Goal: Information Seeking & Learning: Check status

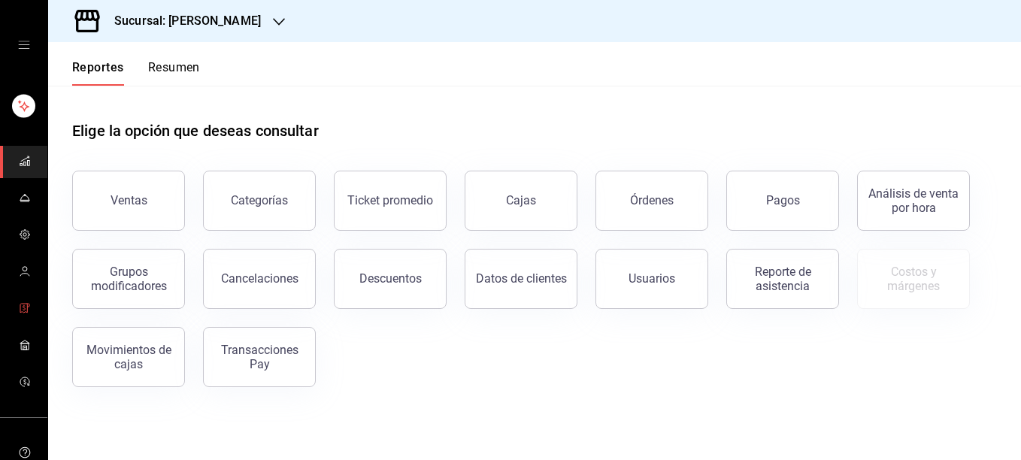
click at [19, 300] on span "mailbox folders" at bounding box center [25, 309] width 12 height 20
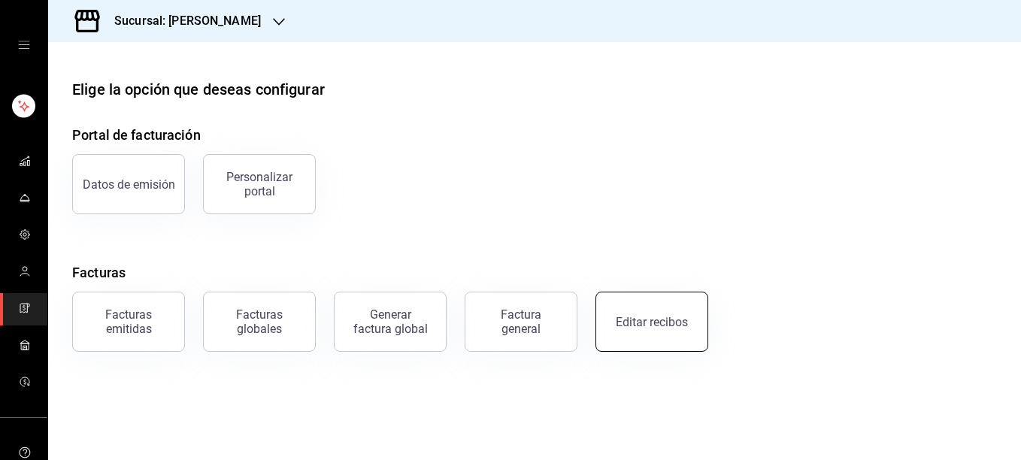
click at [675, 327] on div "Editar recibos" at bounding box center [652, 322] width 72 height 14
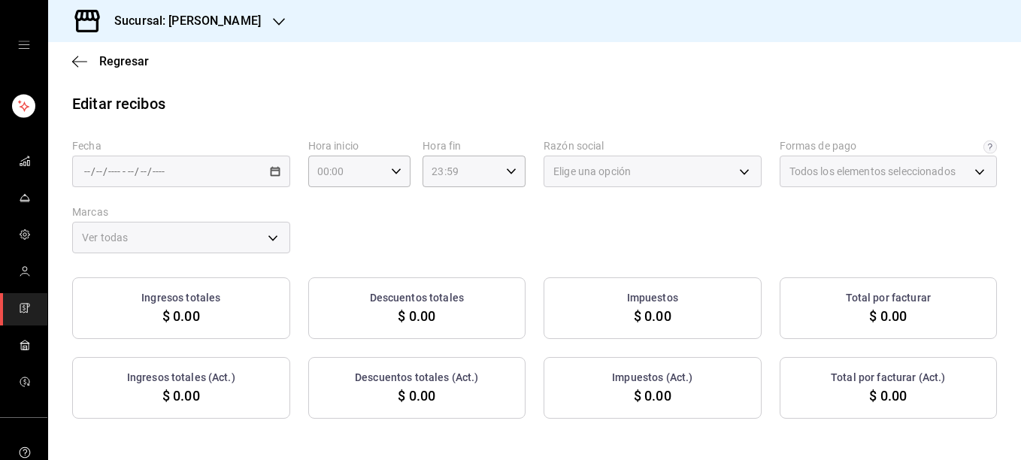
type input "5fd38a5b-7230-49e9-9c15-448a83f49355"
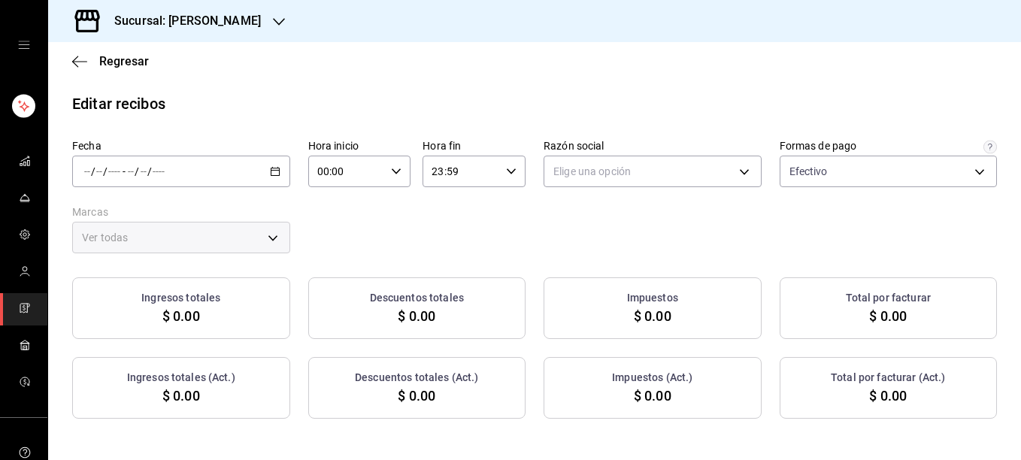
click at [275, 170] on icon "button" at bounding box center [275, 171] width 11 height 11
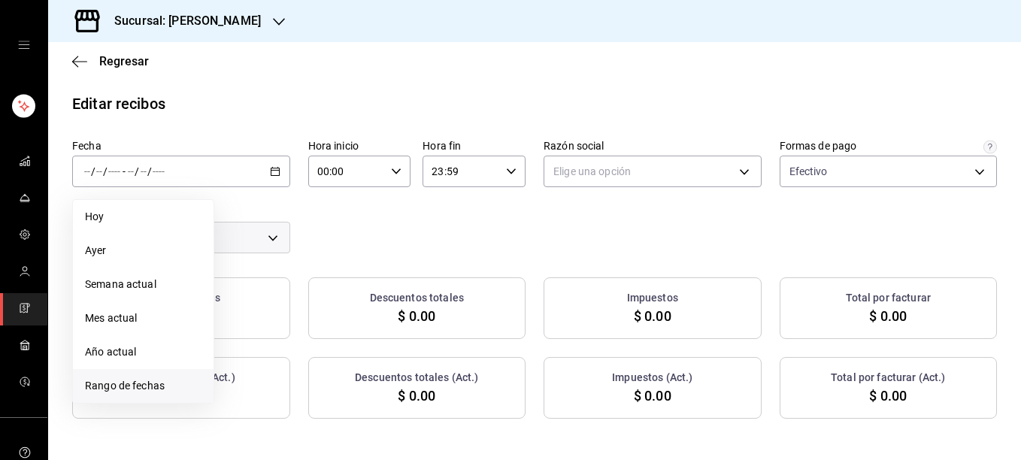
click at [128, 394] on li "Rango de fechas" at bounding box center [143, 386] width 141 height 34
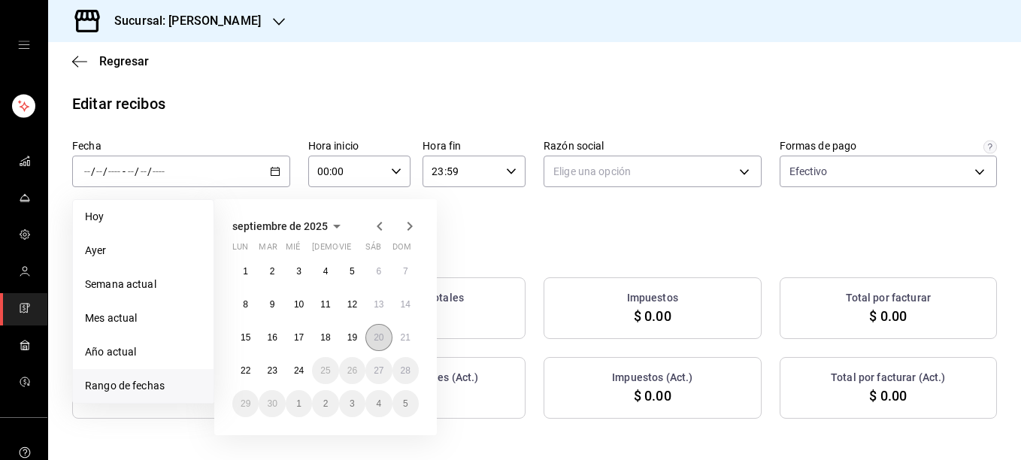
click at [375, 337] on abbr "20" at bounding box center [379, 337] width 10 height 11
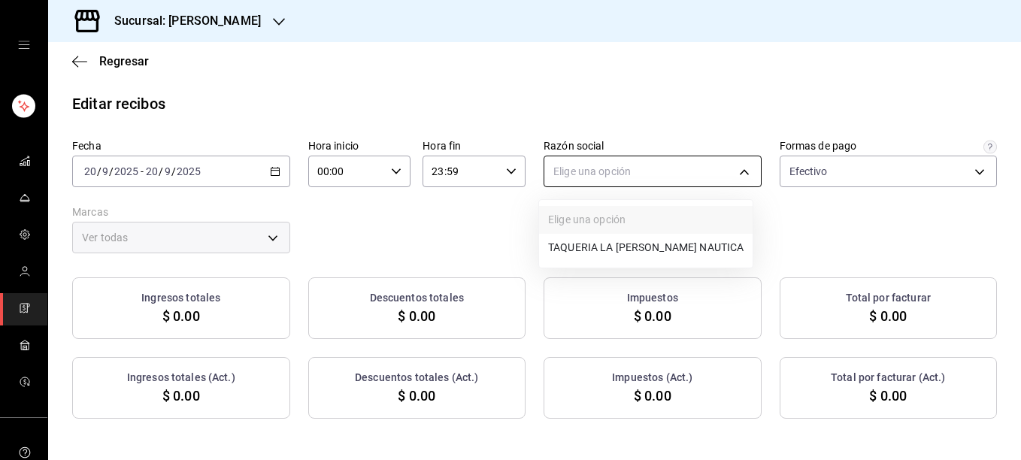
click at [610, 178] on body "Sucursal: Rosa Nautica Regresar Editar recibos Fecha 2025-09-20 20 / 9 / 2025 -…" at bounding box center [510, 230] width 1021 height 460
click at [576, 246] on li "TAQUERIA LA ROSA NAUTICA" at bounding box center [646, 248] width 214 height 28
type input "8ae5469c-b252-42ce-8a14-eb66129f127f"
type input "e6600c40-0213-48d4-9f06-7294223b882d"
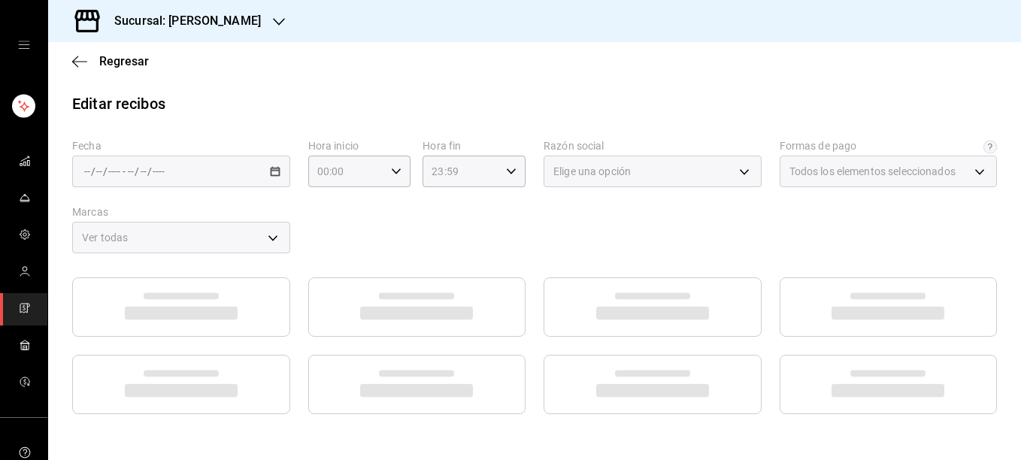
type input "5fd38a5b-7230-49e9-9c15-448a83f49355"
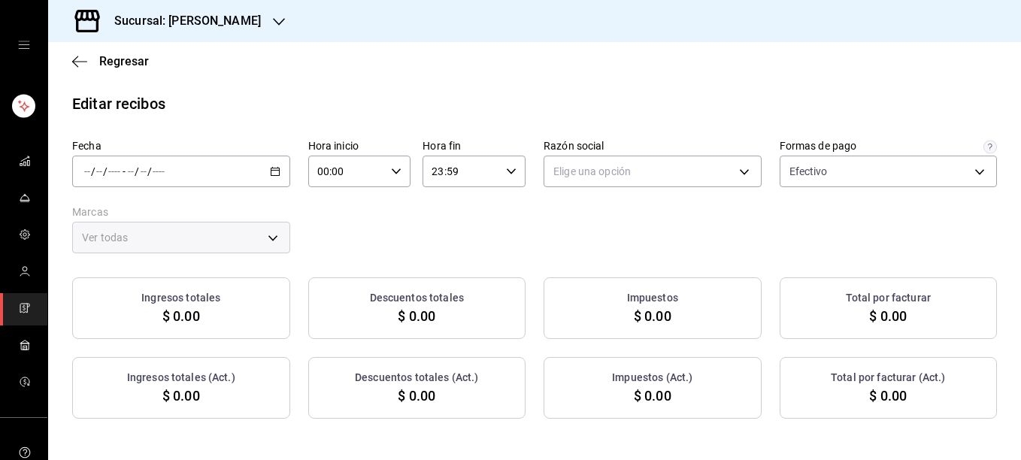
click at [272, 172] on icon "button" at bounding box center [275, 171] width 11 height 11
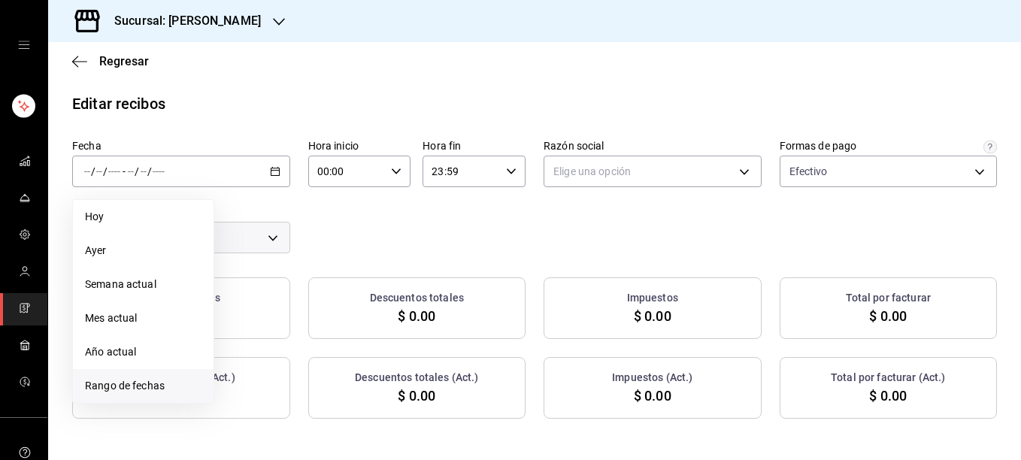
click at [135, 385] on span "Rango de fechas" at bounding box center [143, 386] width 117 height 16
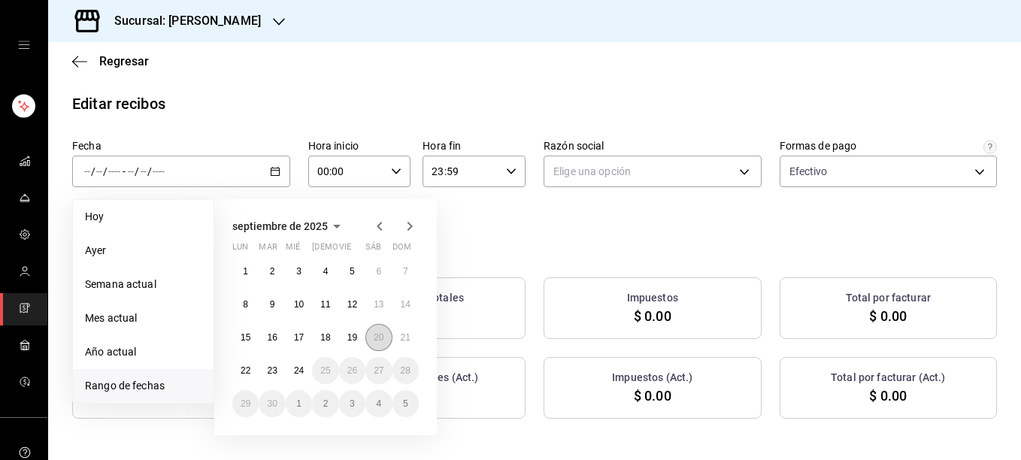
click at [380, 341] on abbr "20" at bounding box center [379, 337] width 10 height 11
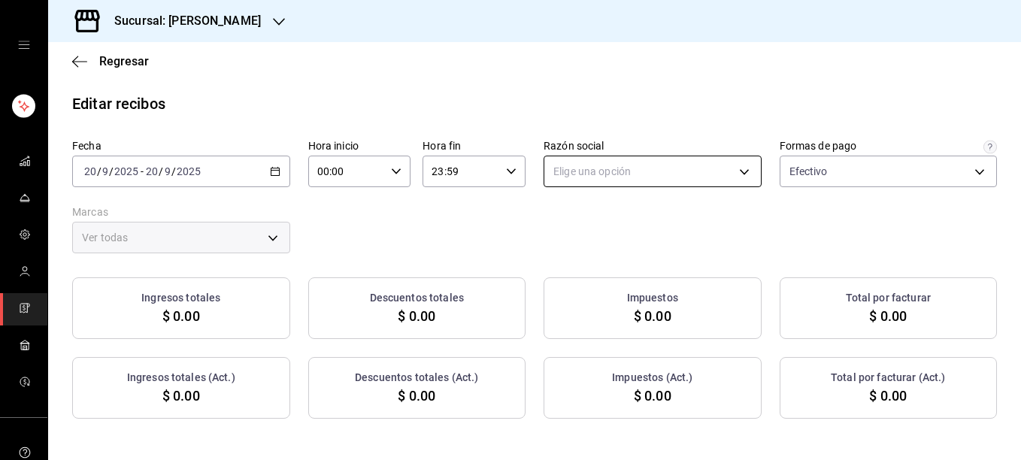
click at [650, 179] on body "Sucursal: Rosa Nautica Regresar Editar recibos Fecha 2025-09-20 20 / 9 / 2025 -…" at bounding box center [510, 230] width 1021 height 460
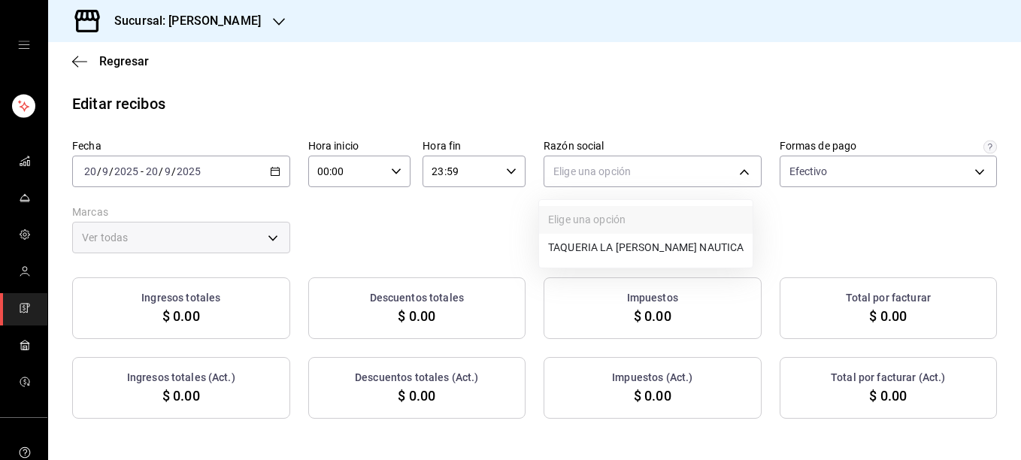
click at [593, 250] on li "TAQUERIA LA ROSA NAUTICA" at bounding box center [646, 248] width 214 height 28
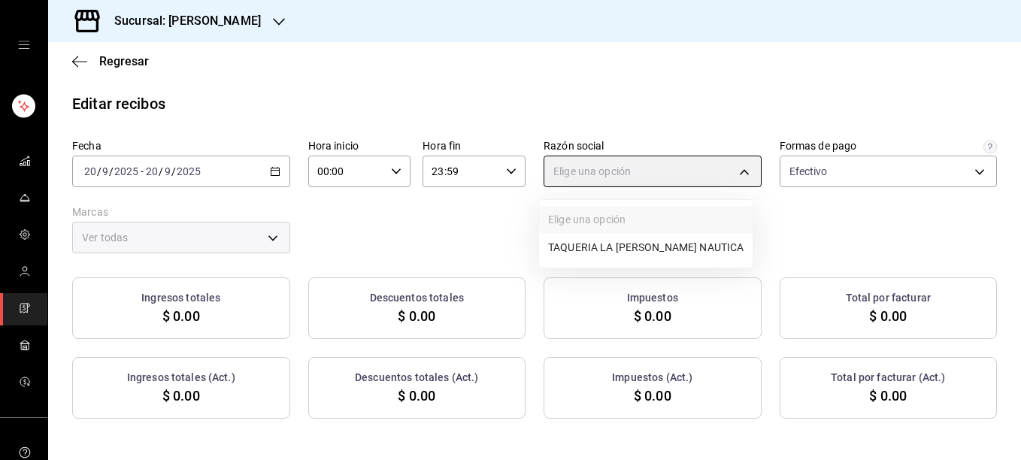
type input "8ae5469c-b252-42ce-8a14-eb66129f127f"
type input "e6600c40-0213-48d4-9f06-7294223b882d"
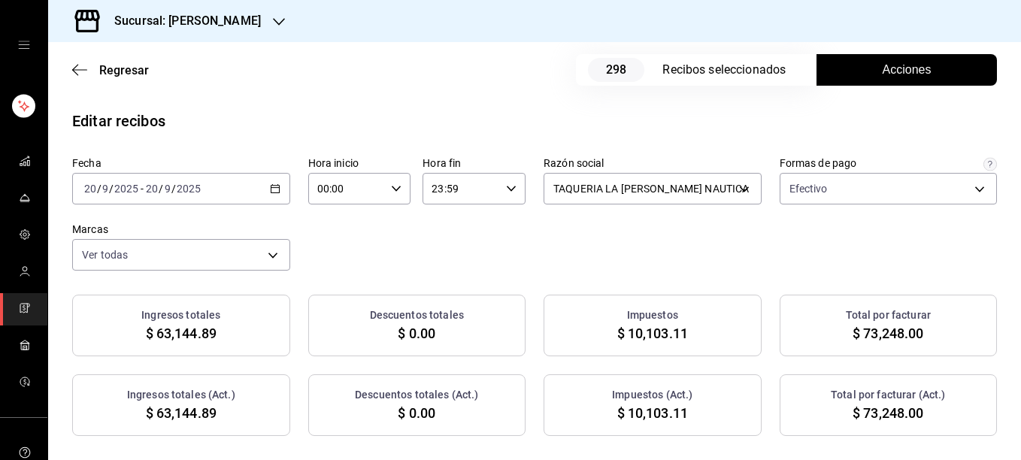
click at [905, 74] on span "Acciones" at bounding box center [907, 70] width 49 height 18
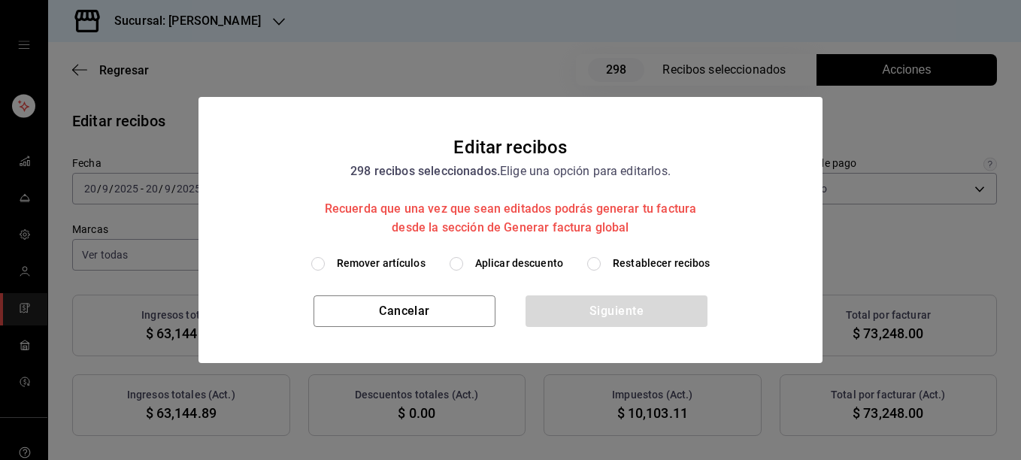
click at [395, 263] on span "Remover artículos" at bounding box center [381, 264] width 89 height 16
click at [325, 263] on input "Remover artículos" at bounding box center [318, 264] width 14 height 14
radio input "true"
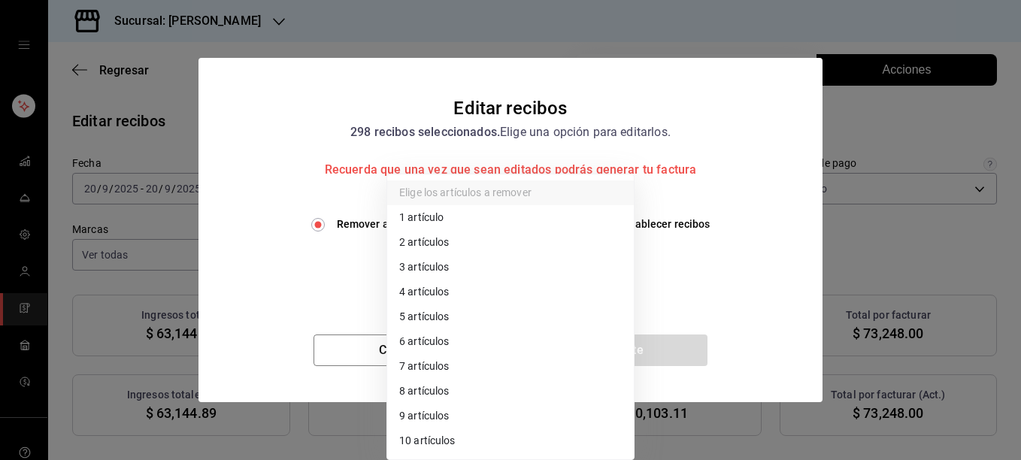
click at [448, 262] on body "Sucursal: Rosa Nautica Regresar 298 Recibos seleccionados Acciones Editar recib…" at bounding box center [510, 230] width 1021 height 460
click at [442, 242] on li "2 artículos" at bounding box center [510, 242] width 247 height 25
type input "2"
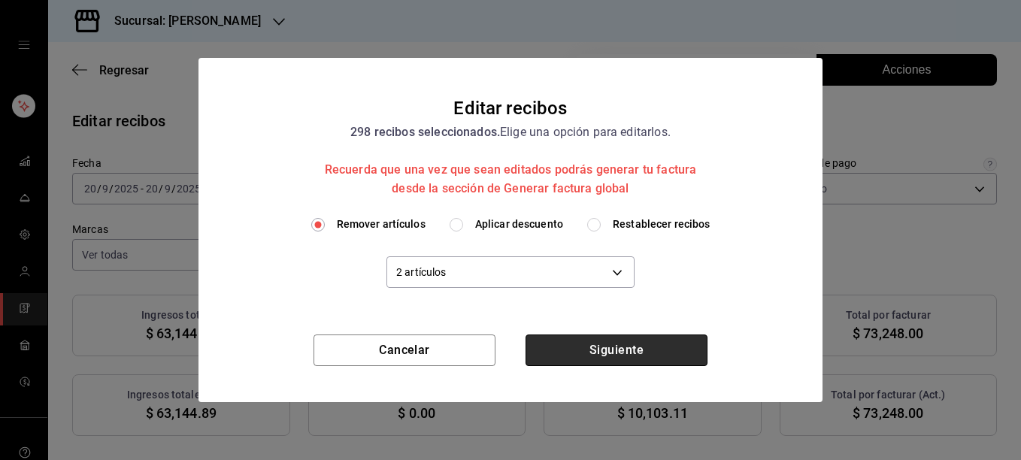
click at [633, 350] on button "Siguiente" at bounding box center [617, 351] width 182 height 32
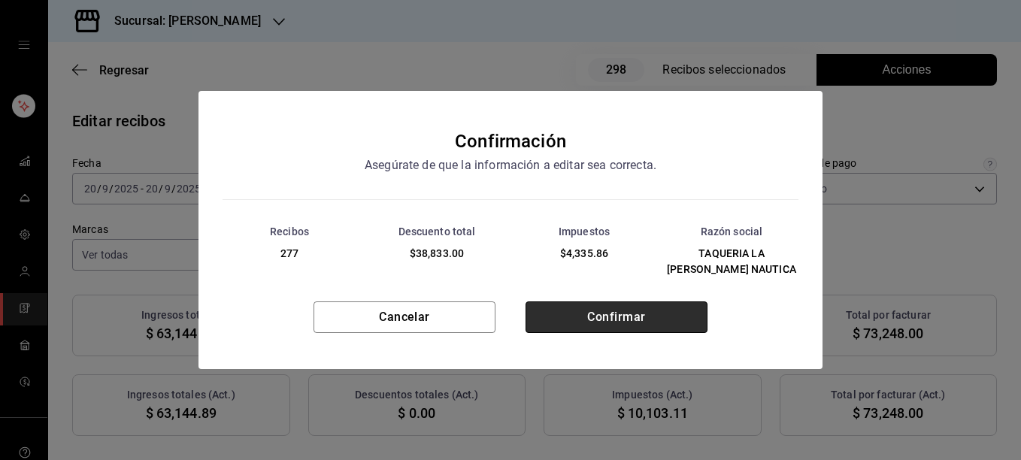
click at [615, 313] on button "Confirmar" at bounding box center [617, 318] width 182 height 32
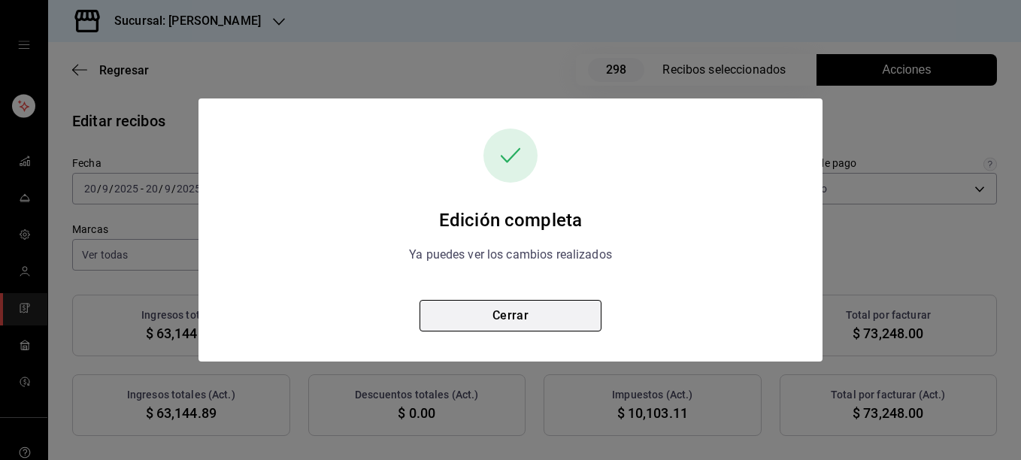
click at [502, 314] on button "Cerrar" at bounding box center [511, 316] width 182 height 32
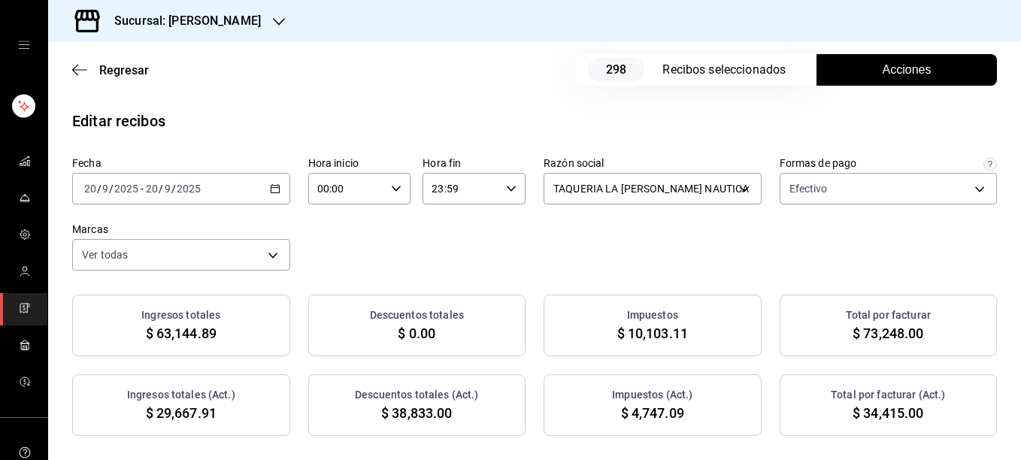
click at [888, 74] on span "Acciones" at bounding box center [907, 70] width 49 height 18
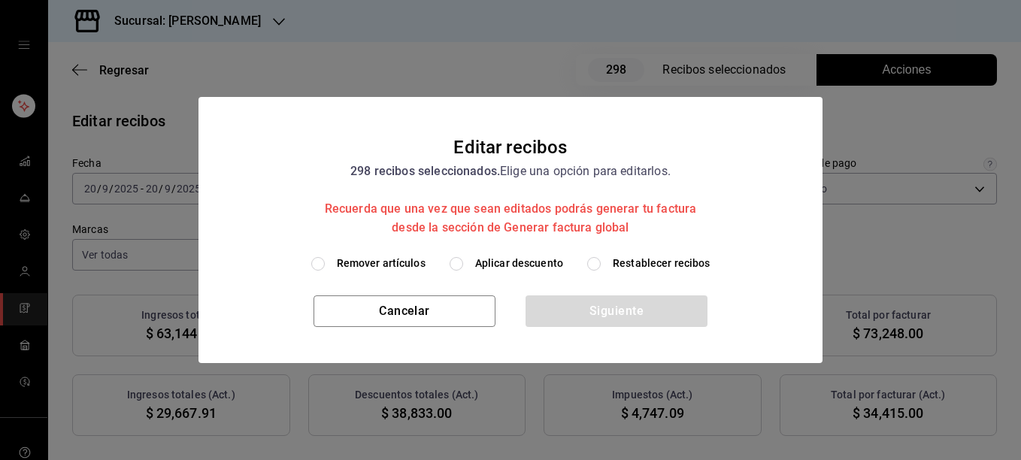
click at [632, 269] on span "Restablecer recibos" at bounding box center [662, 264] width 98 height 16
click at [601, 269] on input "Restablecer recibos" at bounding box center [594, 264] width 14 height 14
radio input "true"
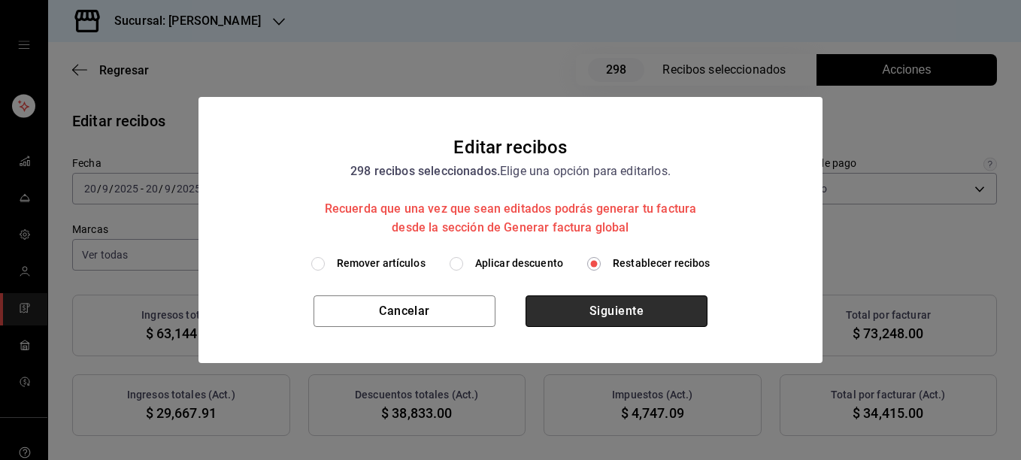
click at [589, 308] on button "Siguiente" at bounding box center [617, 312] width 182 height 32
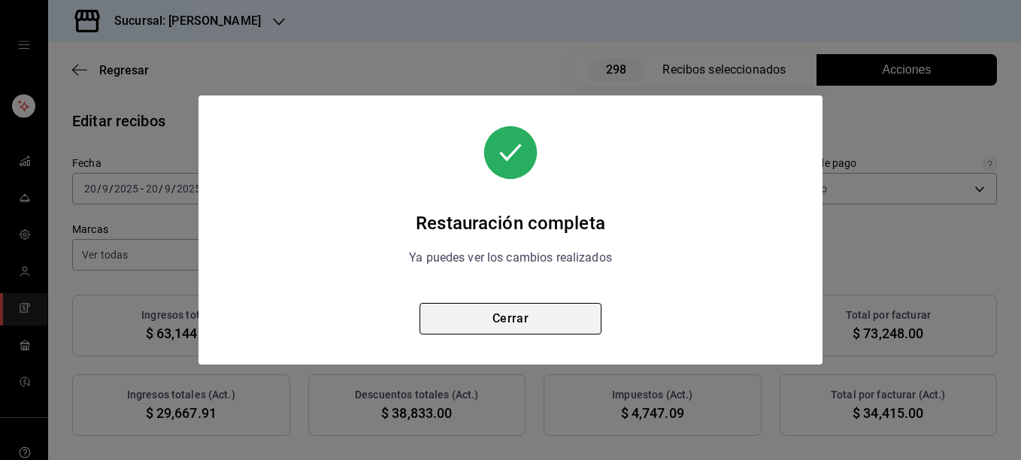
click at [511, 315] on button "Cerrar" at bounding box center [511, 319] width 182 height 32
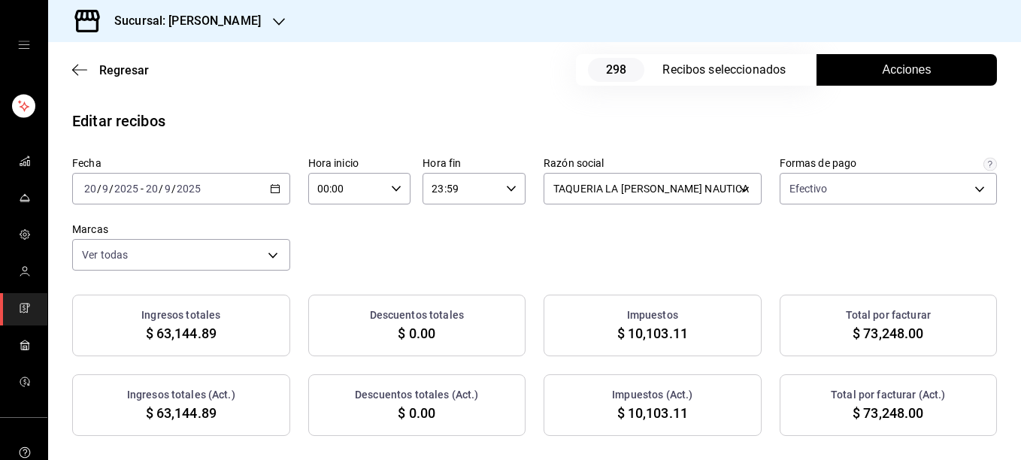
click at [892, 64] on span "Acciones" at bounding box center [907, 70] width 49 height 18
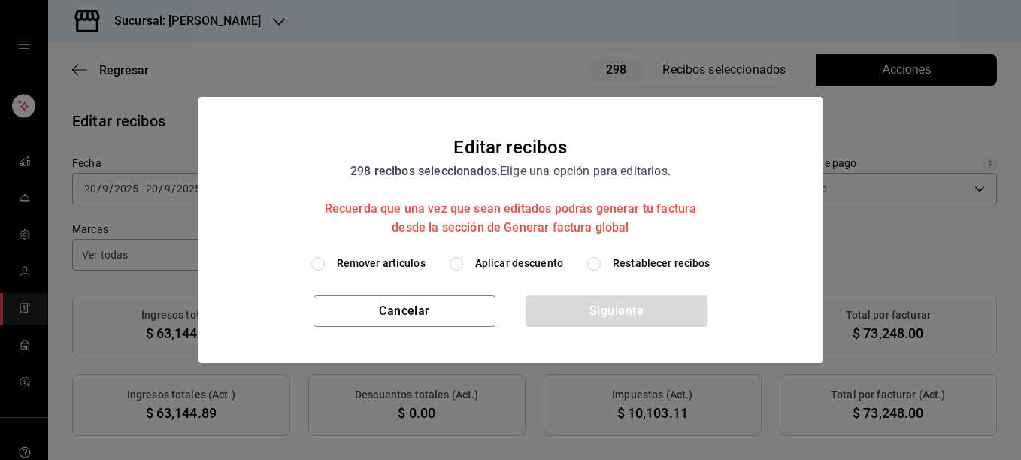
click at [369, 258] on span "Remover artículos" at bounding box center [381, 264] width 89 height 16
click at [325, 258] on input "Remover artículos" at bounding box center [318, 264] width 14 height 14
radio input "true"
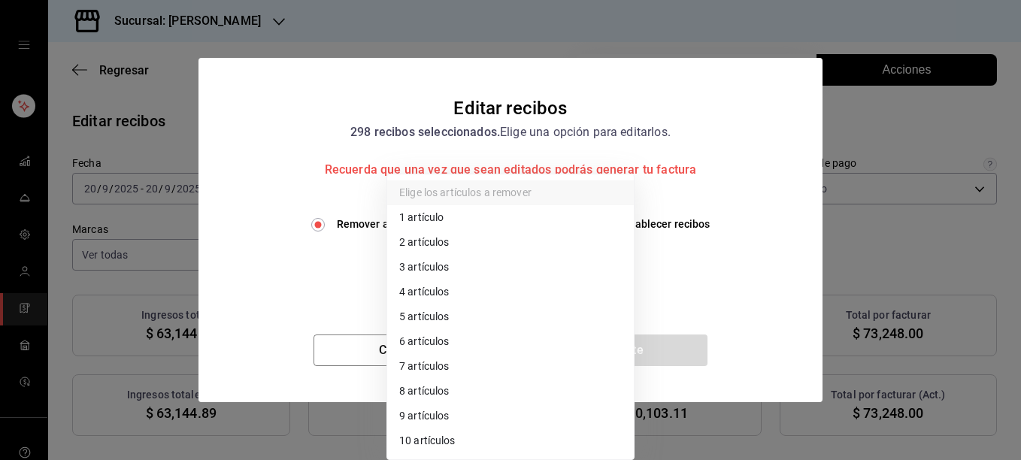
click at [435, 265] on body "Sucursal: Rosa Nautica Regresar 298 Recibos seleccionados Acciones Editar recib…" at bounding box center [510, 230] width 1021 height 460
click at [435, 265] on li "3 artículos" at bounding box center [510, 267] width 247 height 25
type input "3"
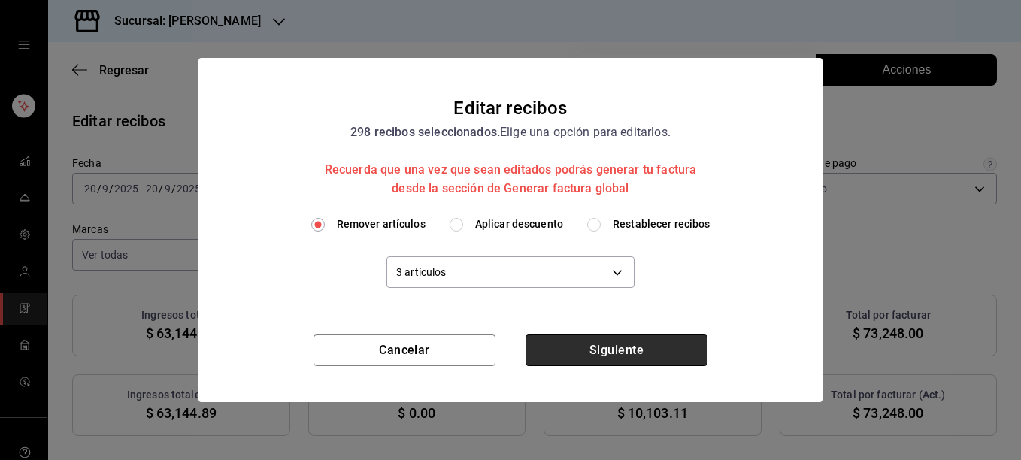
click at [624, 351] on button "Siguiente" at bounding box center [617, 351] width 182 height 32
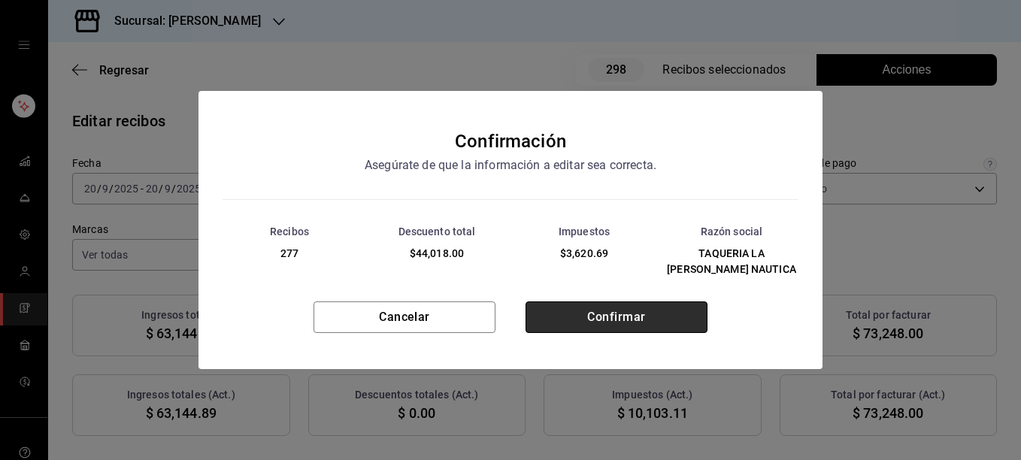
click at [603, 309] on button "Confirmar" at bounding box center [617, 318] width 182 height 32
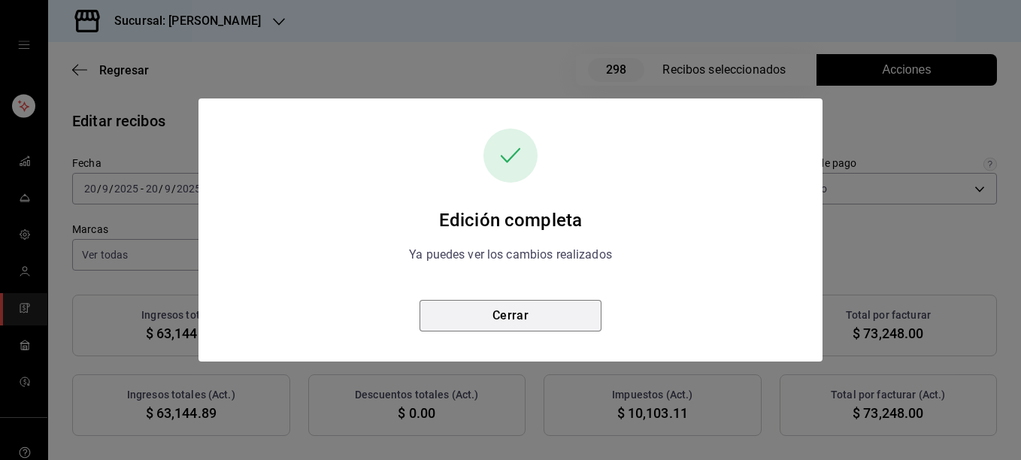
click at [484, 317] on button "Cerrar" at bounding box center [511, 316] width 182 height 32
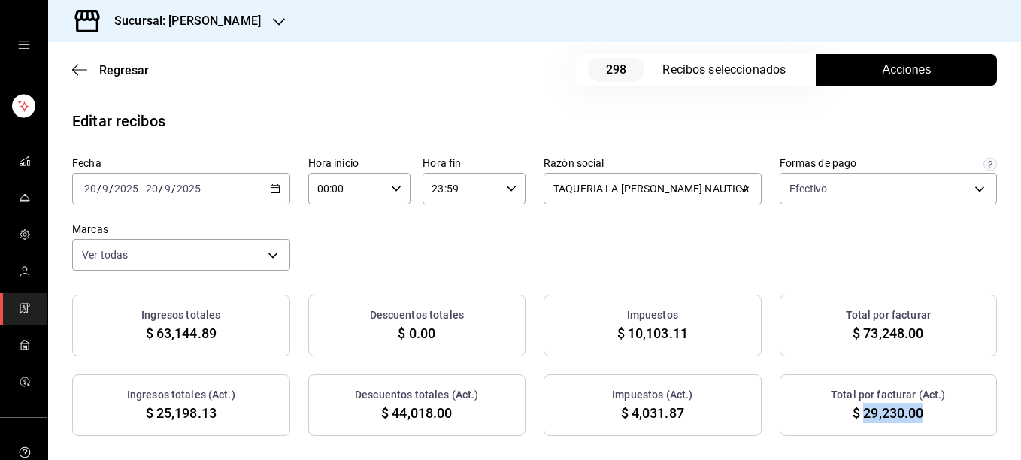
drag, startPoint x: 857, startPoint y: 413, endPoint x: 922, endPoint y: 419, distance: 65.7
click at [922, 419] on div "Total por facturar (Act.) $ 29,230.00" at bounding box center [889, 406] width 218 height 62
click at [663, 267] on div "Fecha 2025-09-20 20 / 9 / 2025 - 2025-09-20 20 / 9 / 2025 Hora inicio 00:00 Hor…" at bounding box center [534, 213] width 925 height 114
click at [271, 188] on \(Stroke\) "button" at bounding box center [275, 187] width 8 height 1
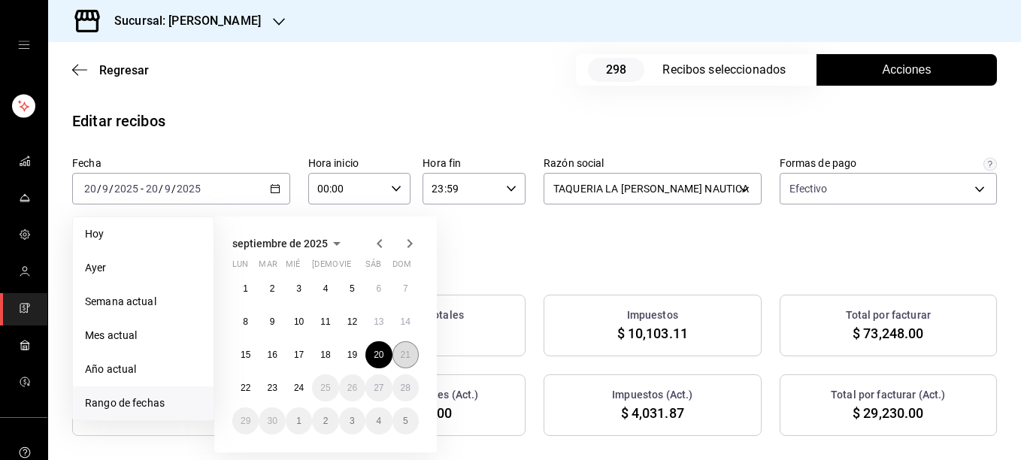
click at [406, 358] on abbr "21" at bounding box center [406, 355] width 10 height 11
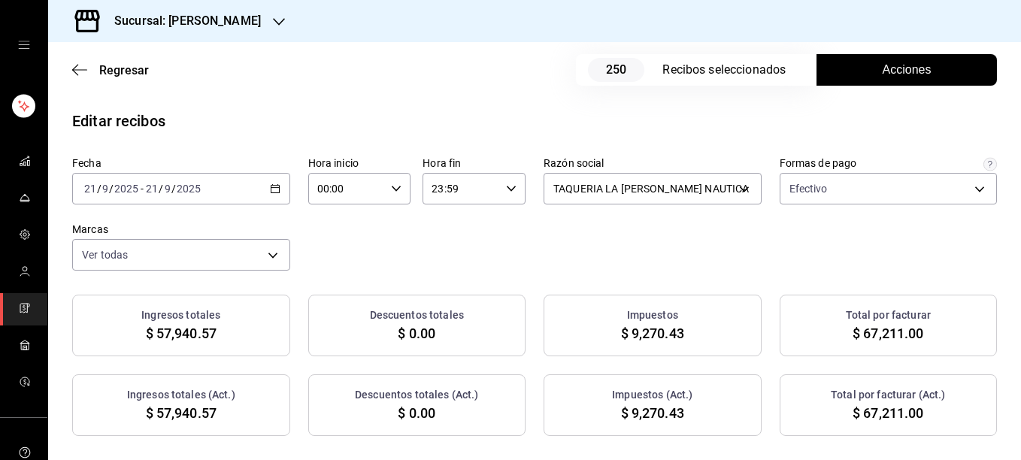
click at [897, 63] on span "Acciones" at bounding box center [907, 70] width 49 height 18
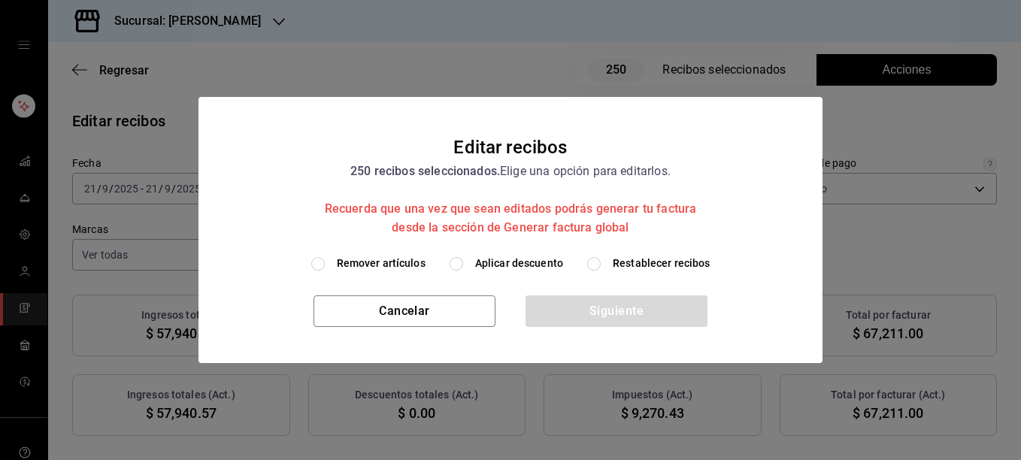
click at [360, 272] on div "Remover artículos Aplicar descuento Restablecer recibos" at bounding box center [511, 276] width 624 height 40
click at [359, 267] on span "Remover artículos" at bounding box center [381, 264] width 89 height 16
click at [325, 267] on input "Remover artículos" at bounding box center [318, 264] width 14 height 14
radio input "true"
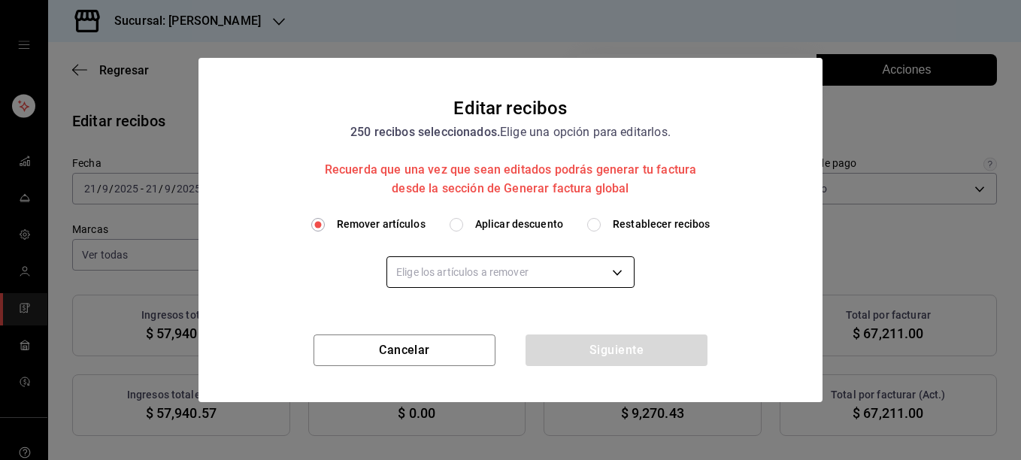
click at [435, 280] on body "Sucursal: Rosa Nautica Regresar 250 Recibos seleccionados Acciones Editar recib…" at bounding box center [510, 230] width 1021 height 460
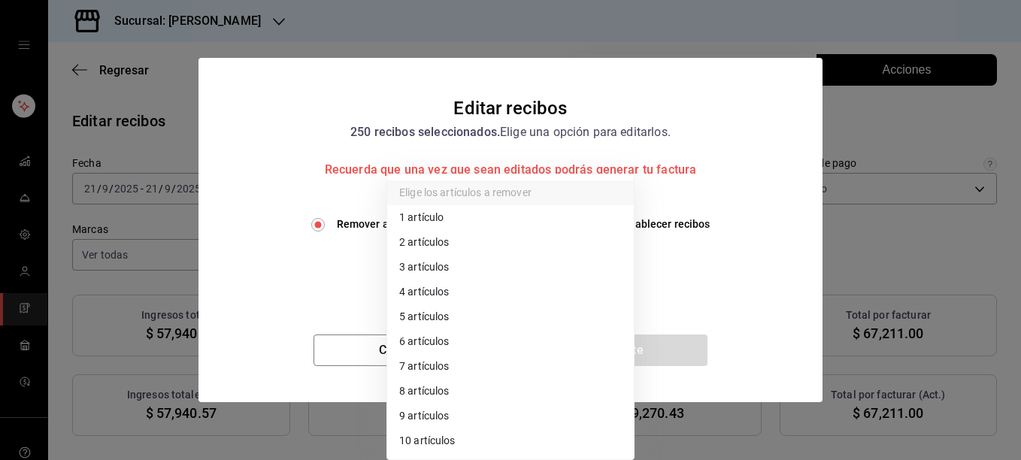
click at [435, 241] on li "2 artículos" at bounding box center [510, 242] width 247 height 25
type input "2"
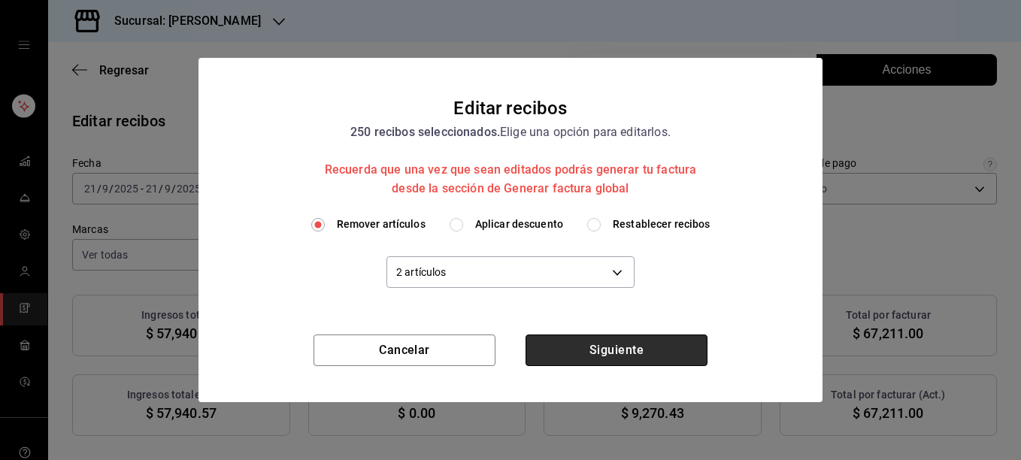
click at [599, 350] on button "Siguiente" at bounding box center [617, 351] width 182 height 32
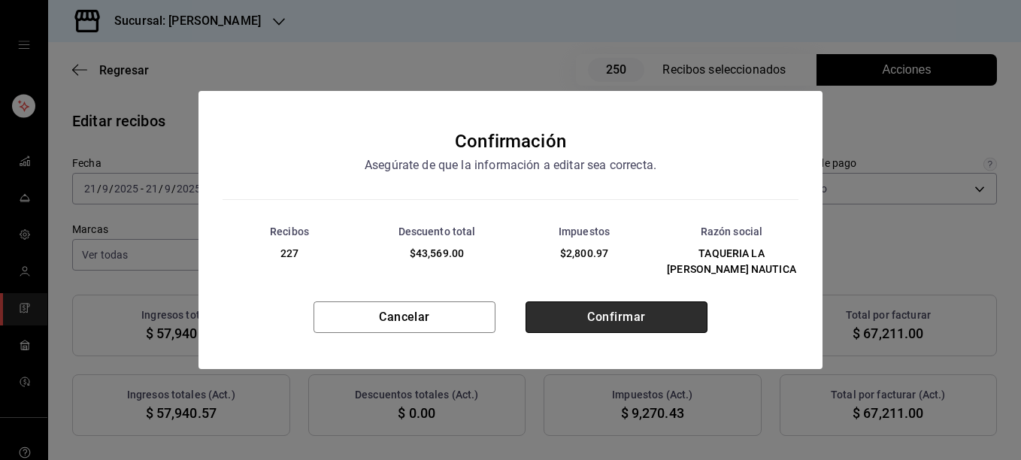
click at [617, 313] on button "Confirmar" at bounding box center [617, 318] width 182 height 32
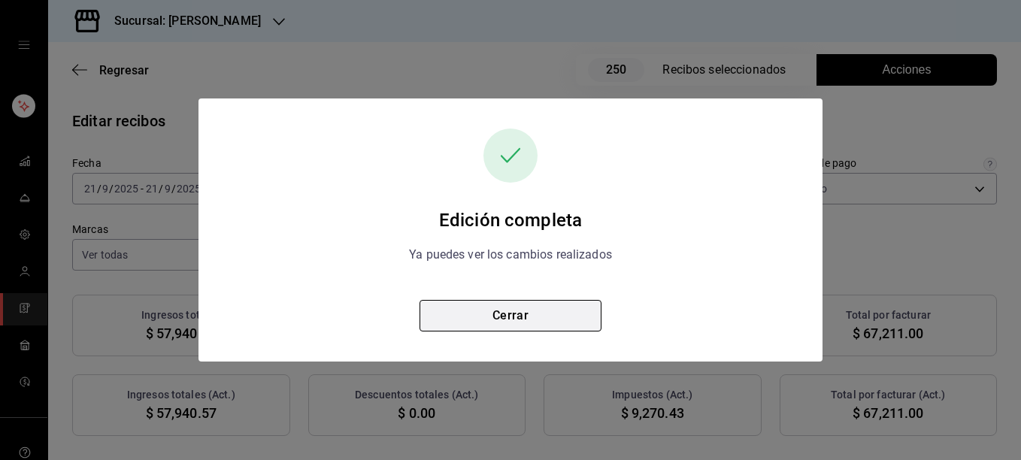
click at [508, 312] on button "Cerrar" at bounding box center [511, 316] width 182 height 32
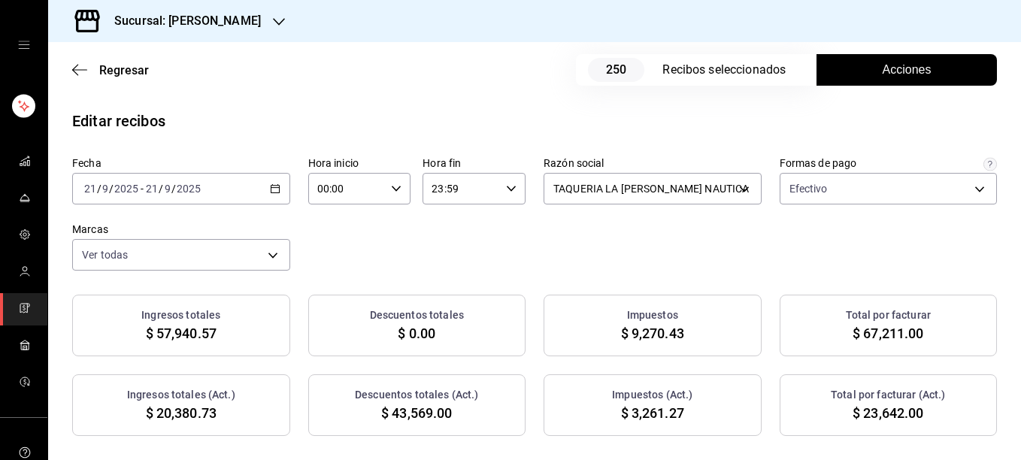
click at [893, 74] on span "Acciones" at bounding box center [907, 70] width 49 height 18
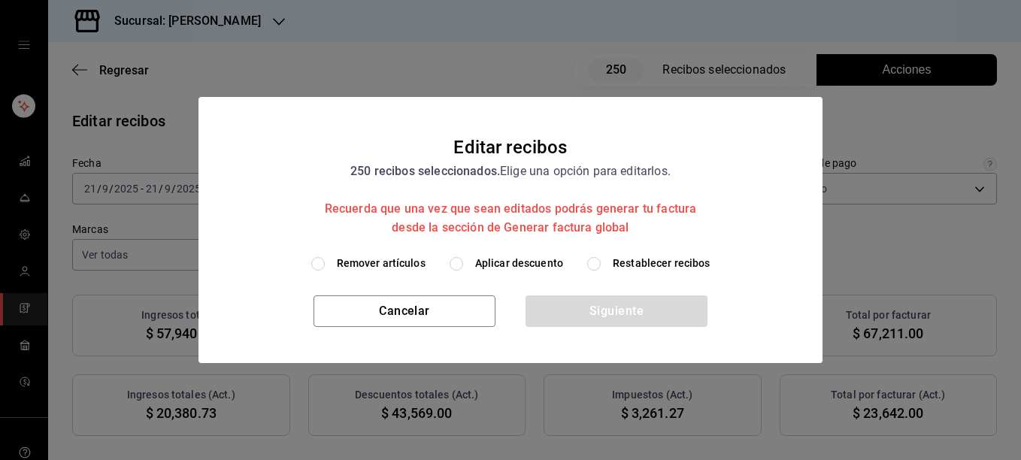
click at [648, 263] on span "Restablecer recibos" at bounding box center [662, 264] width 98 height 16
click at [601, 263] on input "Restablecer recibos" at bounding box center [594, 264] width 14 height 14
radio input "true"
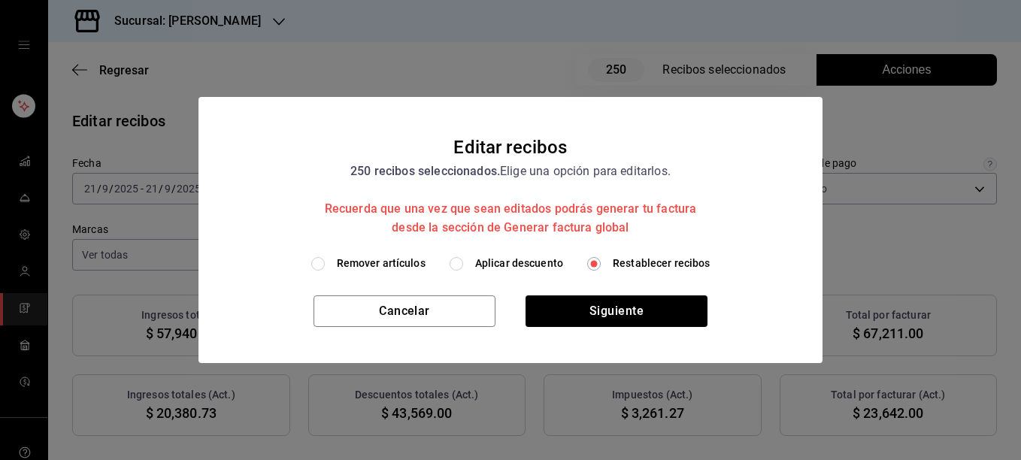
drag, startPoint x: 574, startPoint y: 330, endPoint x: 584, endPoint y: 329, distance: 9.9
click at [584, 329] on div "Cancelar Siguiente" at bounding box center [511, 330] width 624 height 68
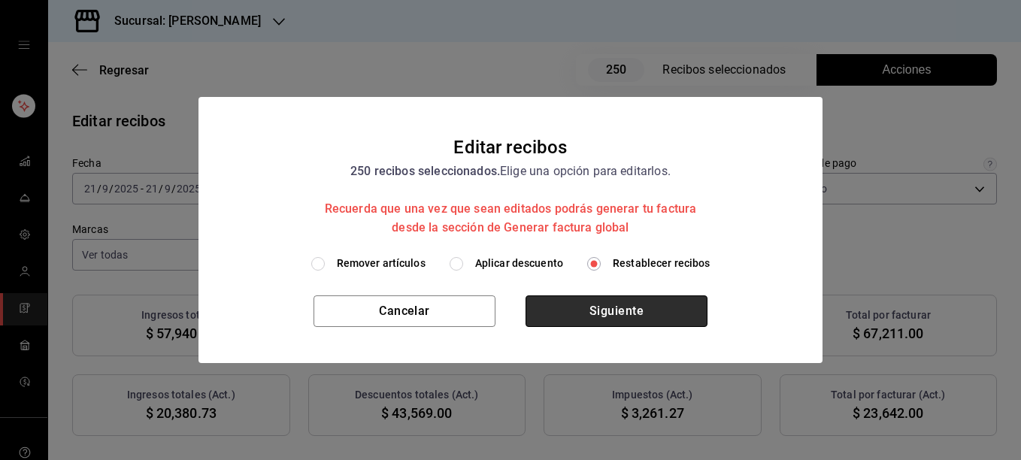
click at [598, 313] on button "Siguiente" at bounding box center [617, 312] width 182 height 32
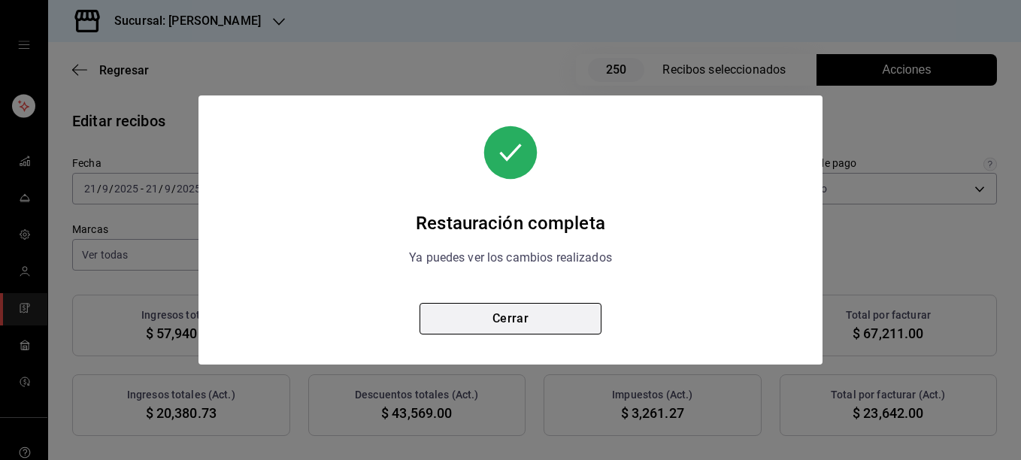
click at [518, 317] on button "Cerrar" at bounding box center [511, 319] width 182 height 32
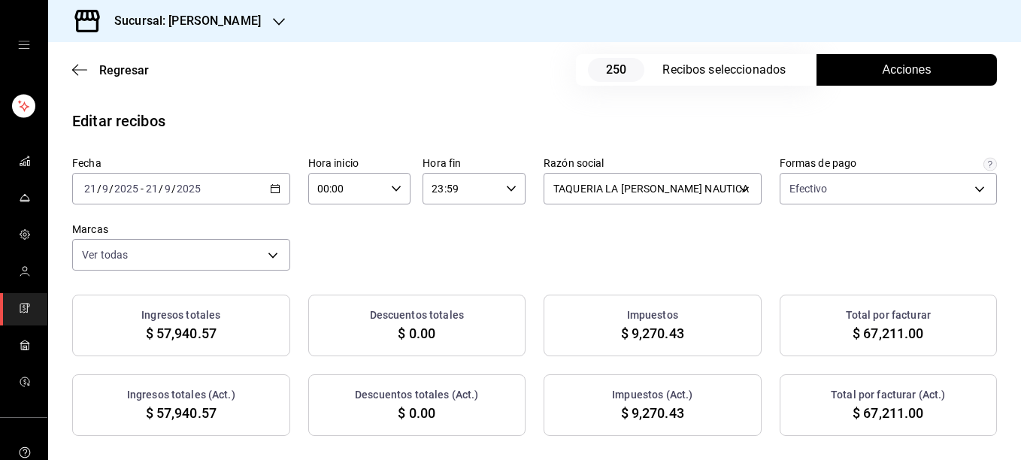
click at [885, 66] on span "Acciones" at bounding box center [907, 70] width 49 height 18
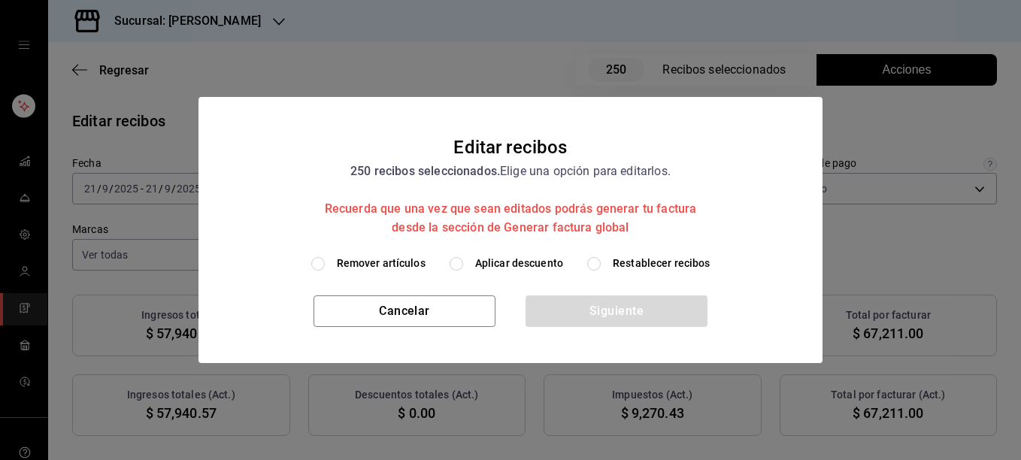
click at [390, 269] on span "Remover artículos" at bounding box center [381, 264] width 89 height 16
click at [325, 269] on input "Remover artículos" at bounding box center [318, 264] width 14 height 14
radio input "true"
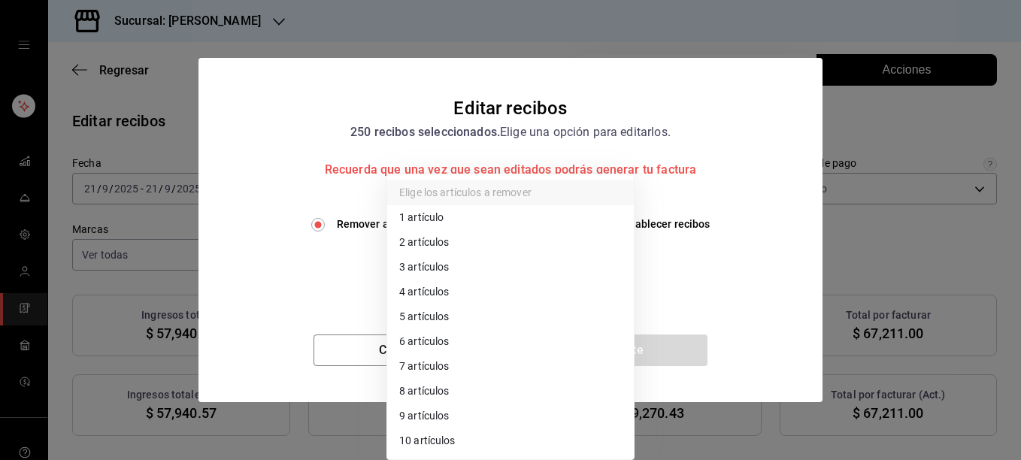
click at [428, 264] on body "Sucursal: Rosa Nautica Regresar 250 Recibos seleccionados Acciones Editar recib…" at bounding box center [510, 230] width 1021 height 460
click at [425, 244] on li "2 artículos" at bounding box center [510, 242] width 247 height 25
type input "2"
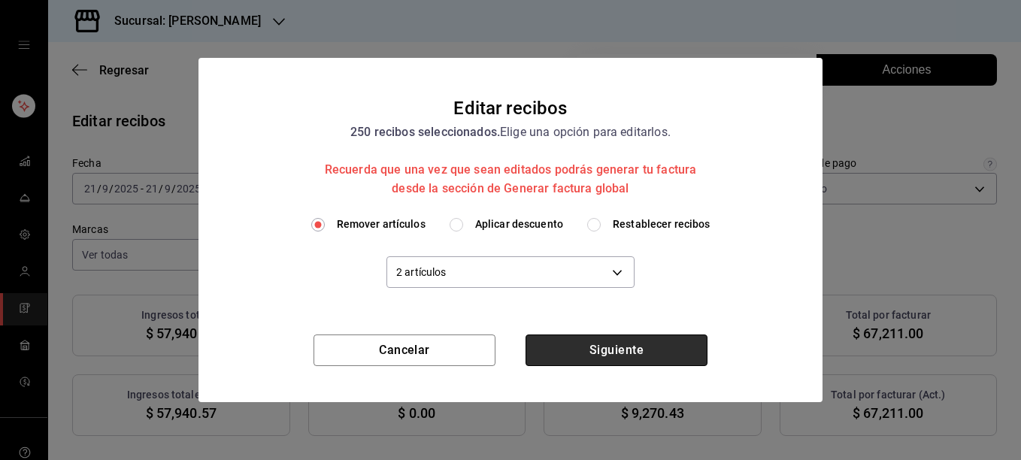
click at [633, 348] on button "Siguiente" at bounding box center [617, 351] width 182 height 32
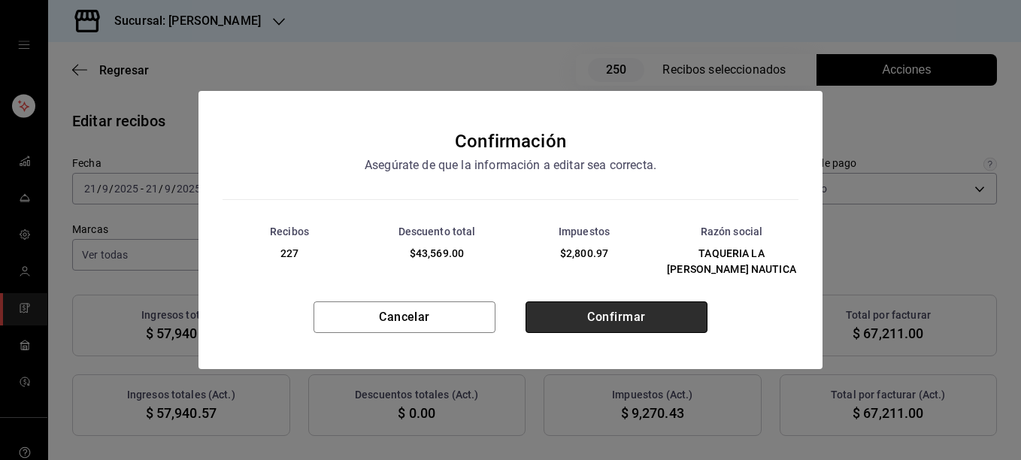
click at [627, 315] on button "Confirmar" at bounding box center [617, 318] width 182 height 32
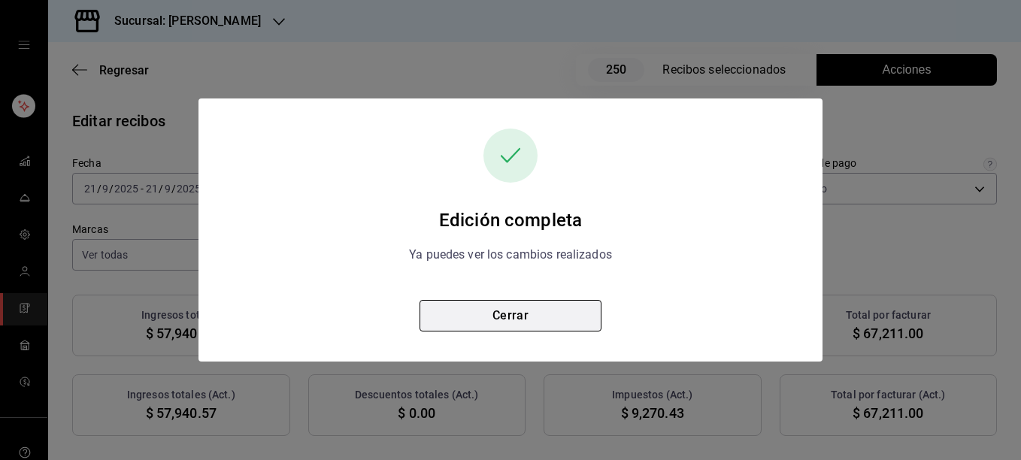
click at [512, 315] on button "Cerrar" at bounding box center [511, 316] width 182 height 32
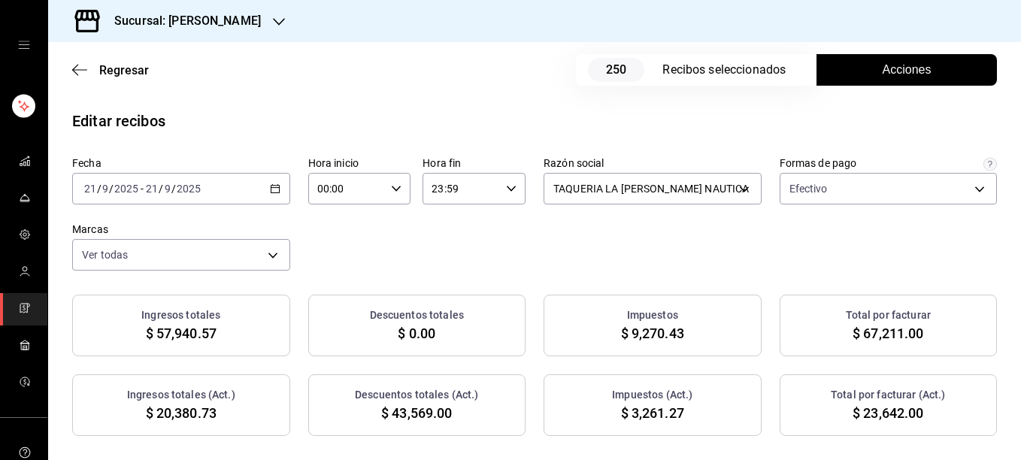
click at [883, 67] on span "Acciones" at bounding box center [907, 70] width 49 height 18
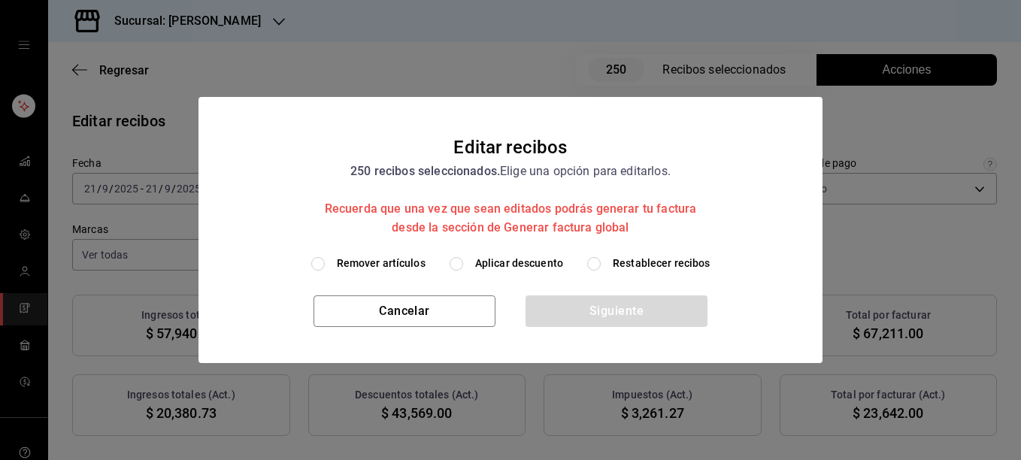
click at [644, 266] on span "Restablecer recibos" at bounding box center [662, 264] width 98 height 16
click at [601, 266] on input "Restablecer recibos" at bounding box center [594, 264] width 14 height 14
radio input "true"
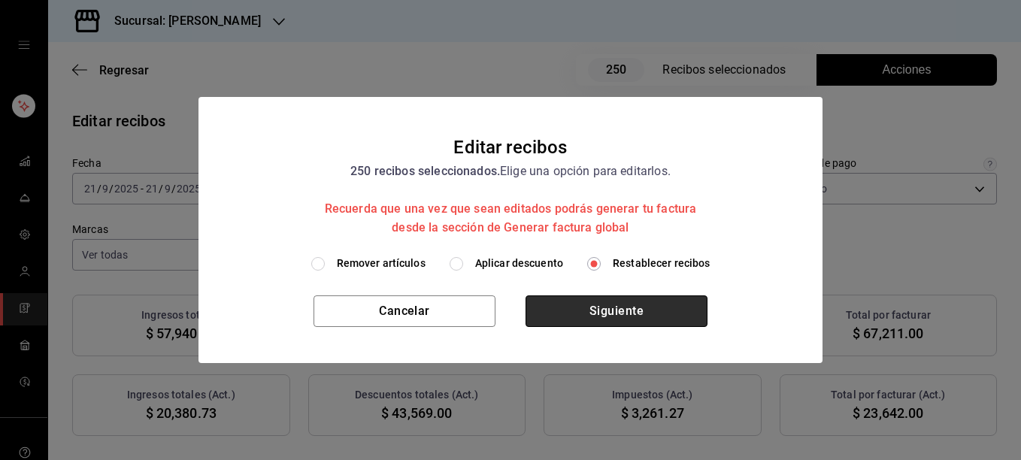
click at [587, 312] on button "Siguiente" at bounding box center [617, 312] width 182 height 32
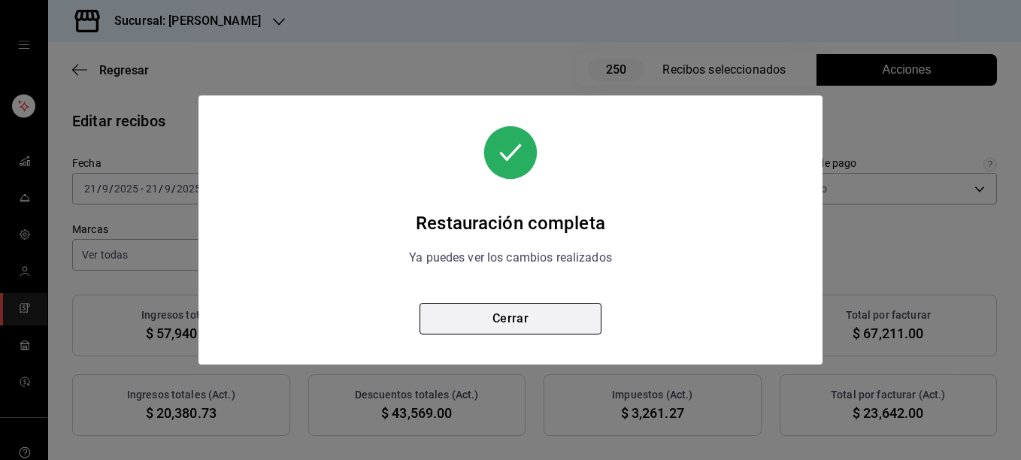
click at [498, 320] on button "Cerrar" at bounding box center [511, 319] width 182 height 32
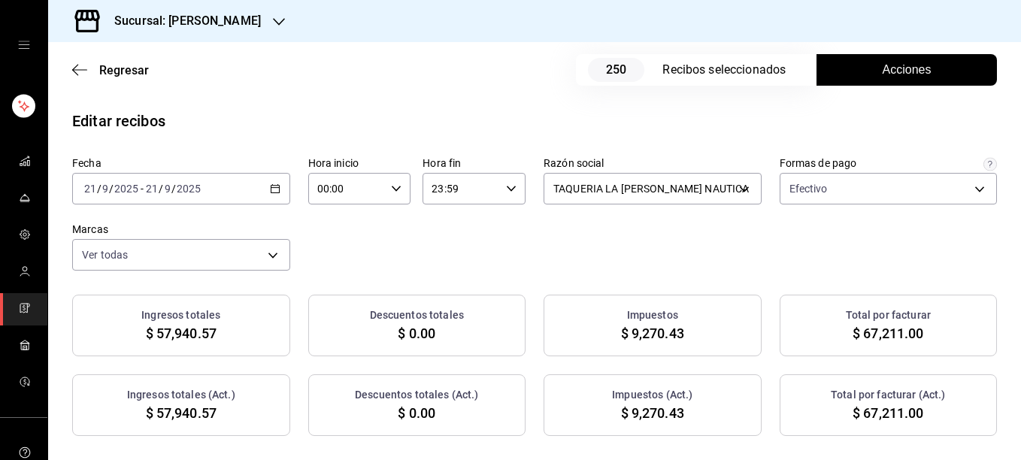
click at [886, 71] on span "Acciones" at bounding box center [907, 70] width 49 height 18
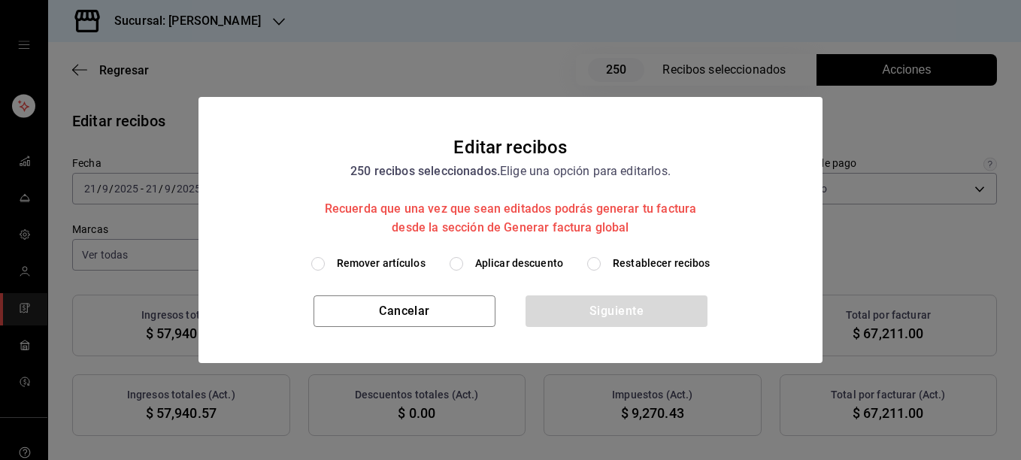
click at [369, 267] on span "Remover artículos" at bounding box center [381, 264] width 89 height 16
click at [325, 267] on input "Remover artículos" at bounding box center [318, 264] width 14 height 14
radio input "true"
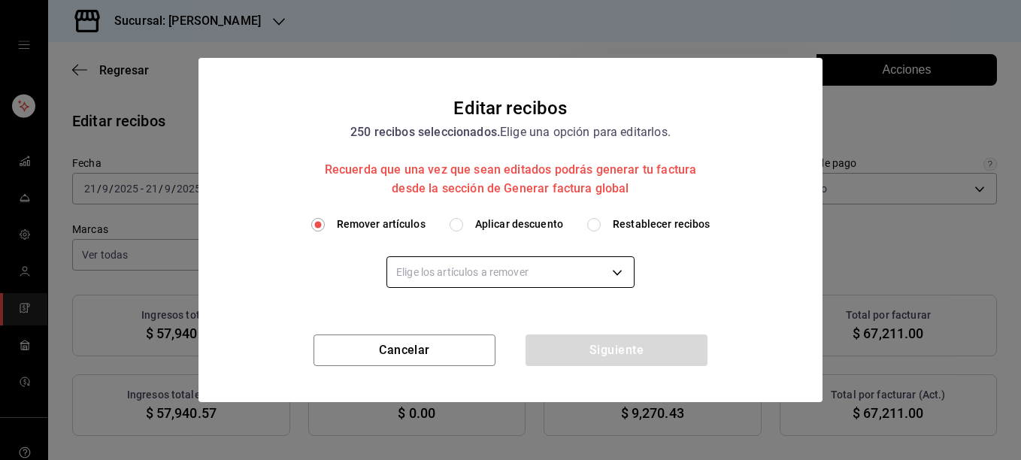
click at [431, 262] on body "Sucursal: Rosa Nautica Regresar 250 Recibos seleccionados Acciones Editar recib…" at bounding box center [510, 230] width 1021 height 460
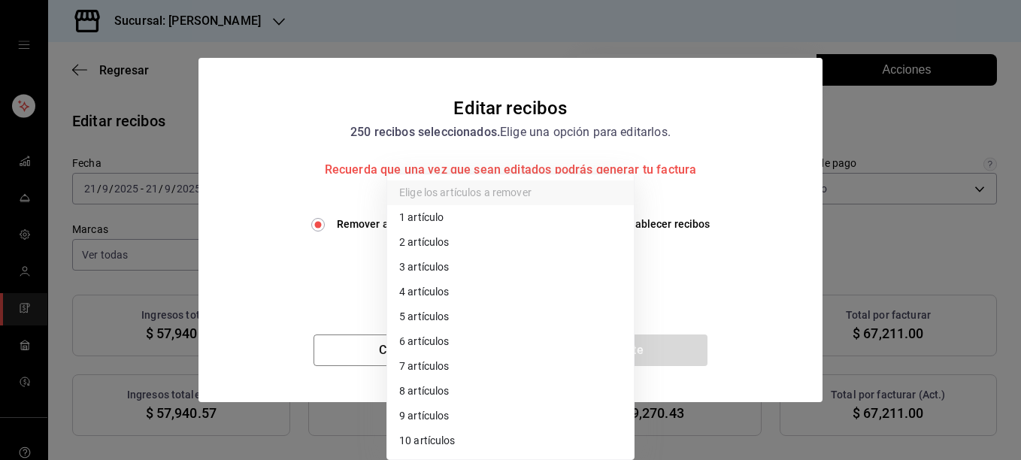
click at [423, 221] on li "1 artículo" at bounding box center [510, 217] width 247 height 25
type input "1"
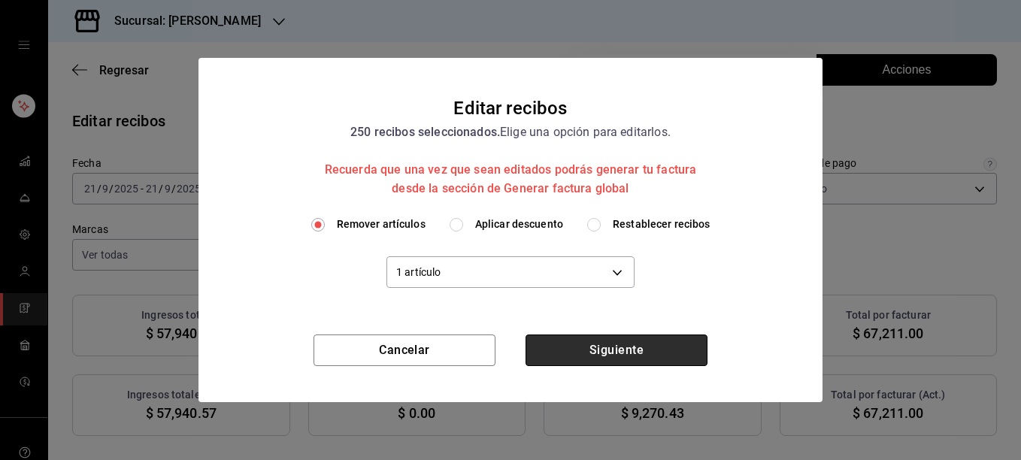
click at [594, 352] on button "Siguiente" at bounding box center [617, 351] width 182 height 32
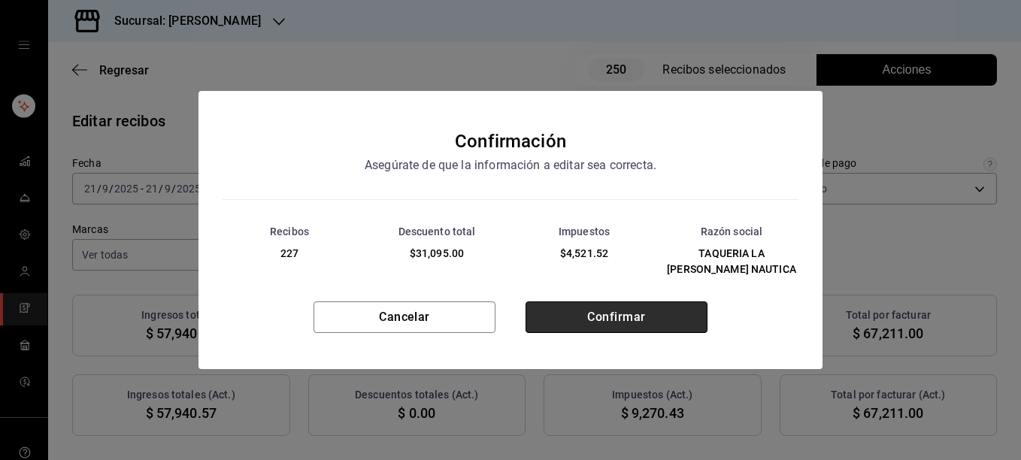
click at [603, 316] on button "Confirmar" at bounding box center [617, 318] width 182 height 32
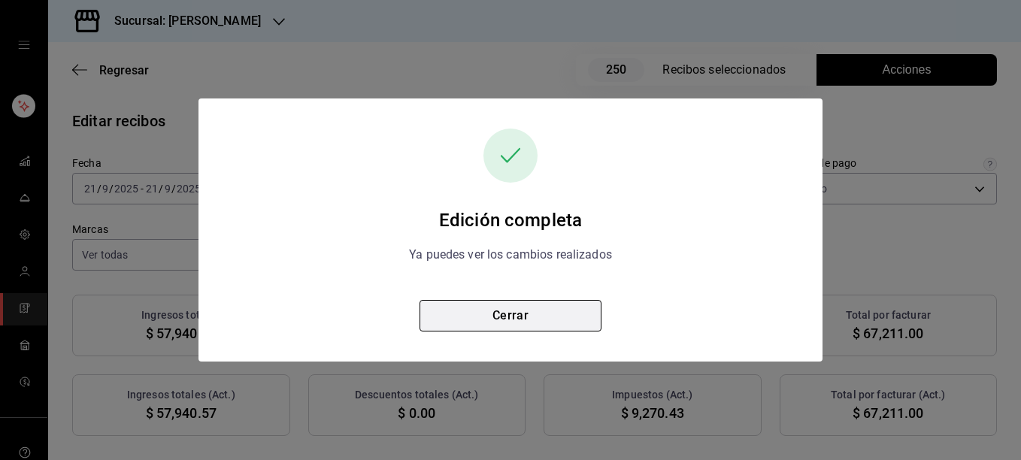
click at [517, 316] on button "Cerrar" at bounding box center [511, 316] width 182 height 32
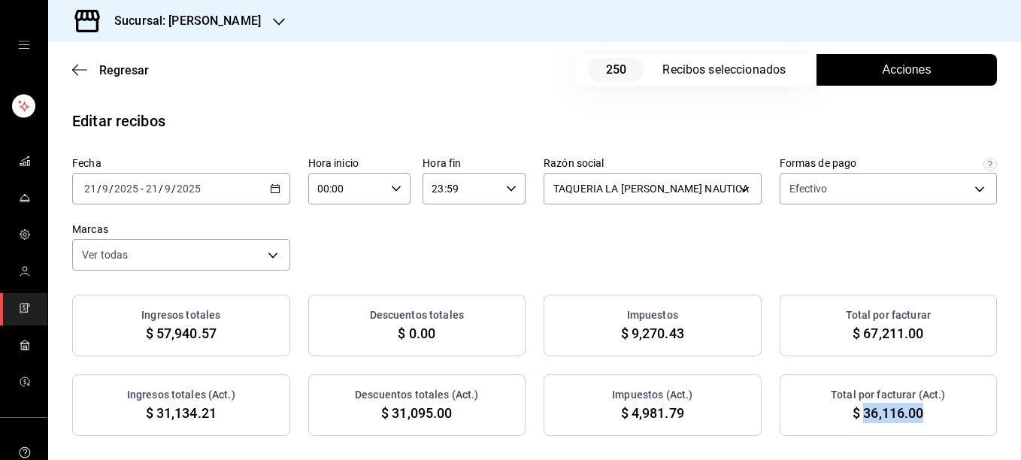
drag, startPoint x: 854, startPoint y: 414, endPoint x: 921, endPoint y: 420, distance: 67.2
click at [921, 420] on div "Total por facturar (Act.) $ 36,116.00" at bounding box center [889, 406] width 218 height 62
copy span "36,116.00"
click at [904, 66] on span "Acciones" at bounding box center [907, 70] width 49 height 18
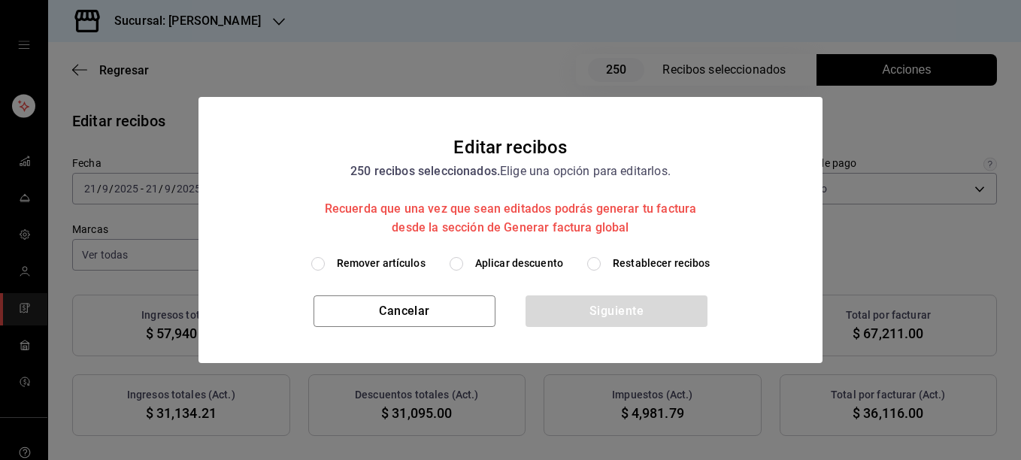
click at [638, 262] on span "Restablecer recibos" at bounding box center [662, 264] width 98 height 16
click at [601, 262] on input "Restablecer recibos" at bounding box center [594, 264] width 14 height 14
radio input "true"
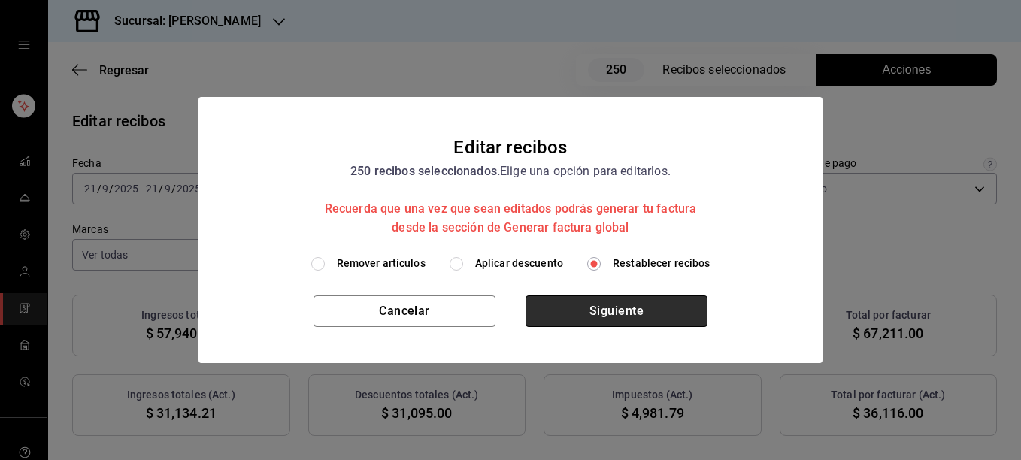
click at [602, 308] on button "Siguiente" at bounding box center [617, 312] width 182 height 32
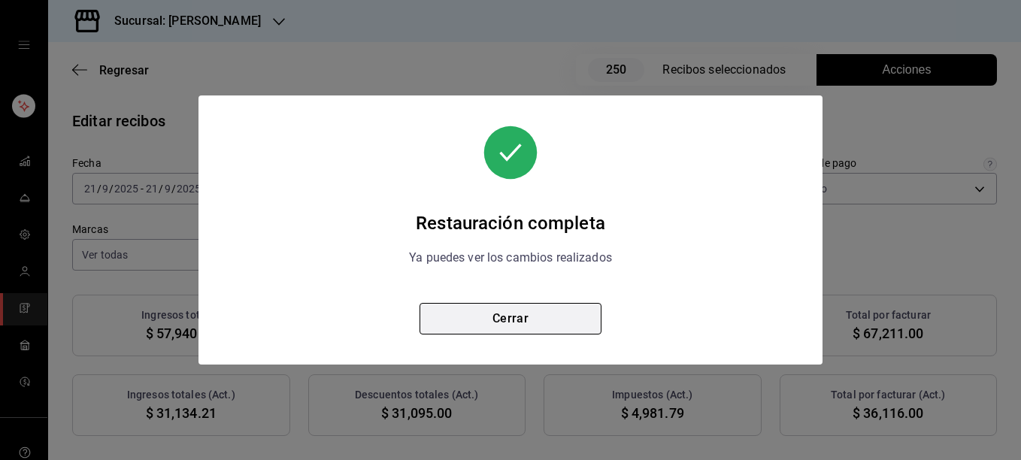
click at [501, 315] on button "Cerrar" at bounding box center [511, 319] width 182 height 32
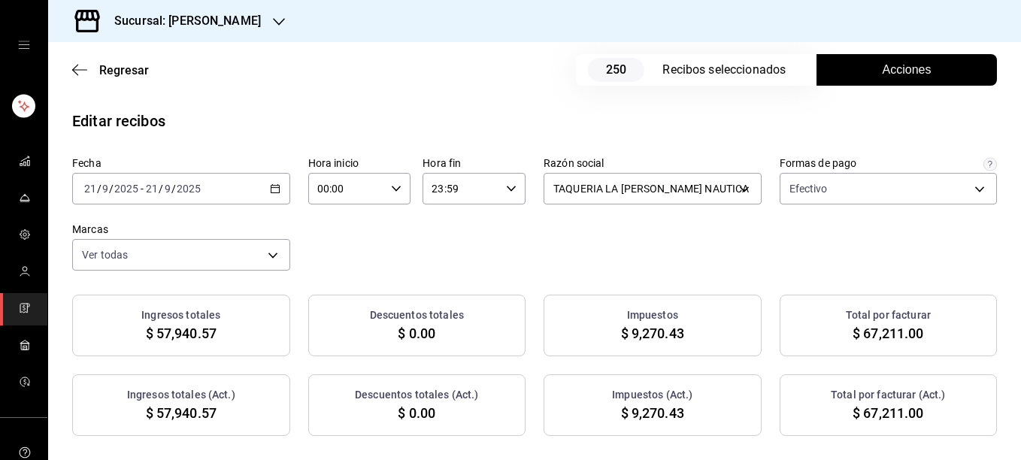
click at [903, 58] on button "Acciones" at bounding box center [907, 70] width 181 height 32
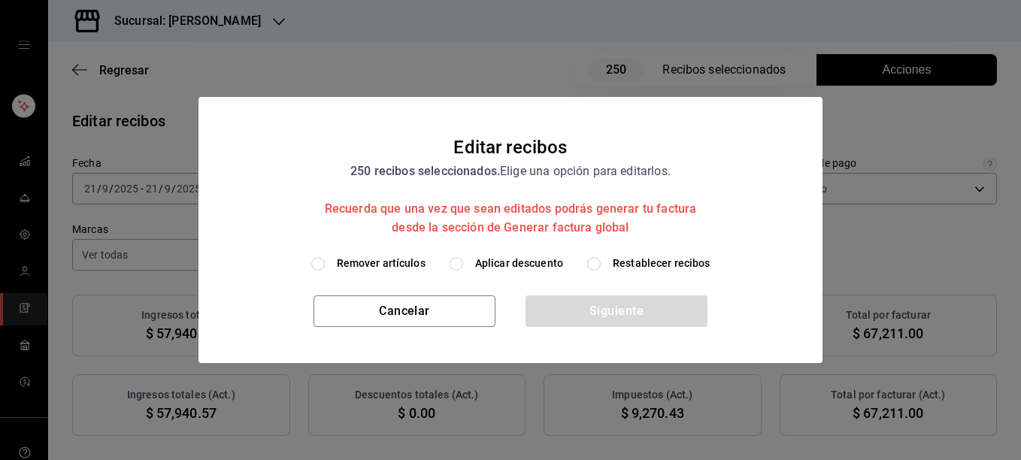
click at [378, 263] on span "Remover artículos" at bounding box center [381, 264] width 89 height 16
click at [325, 263] on input "Remover artículos" at bounding box center [318, 264] width 14 height 14
radio input "true"
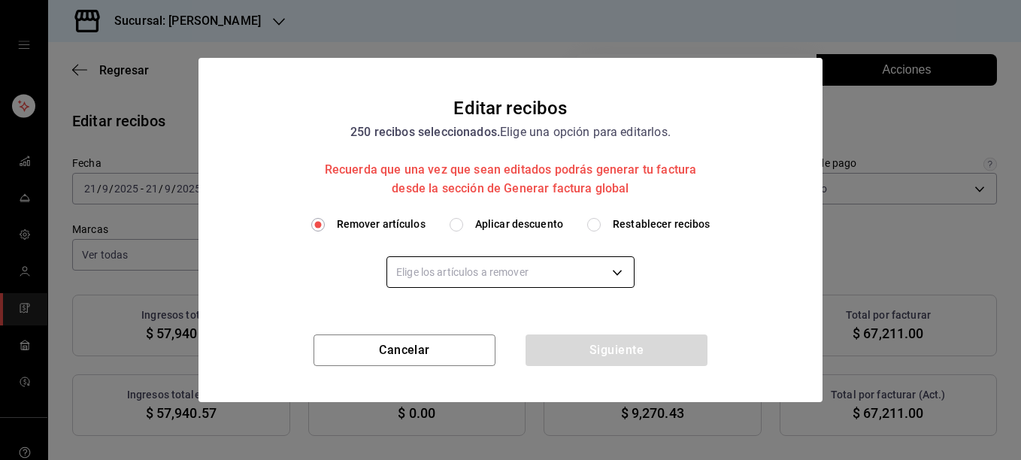
click at [438, 279] on body "Sucursal: Rosa Nautica Regresar 250 Recibos seleccionados Acciones Editar recib…" at bounding box center [510, 230] width 1021 height 460
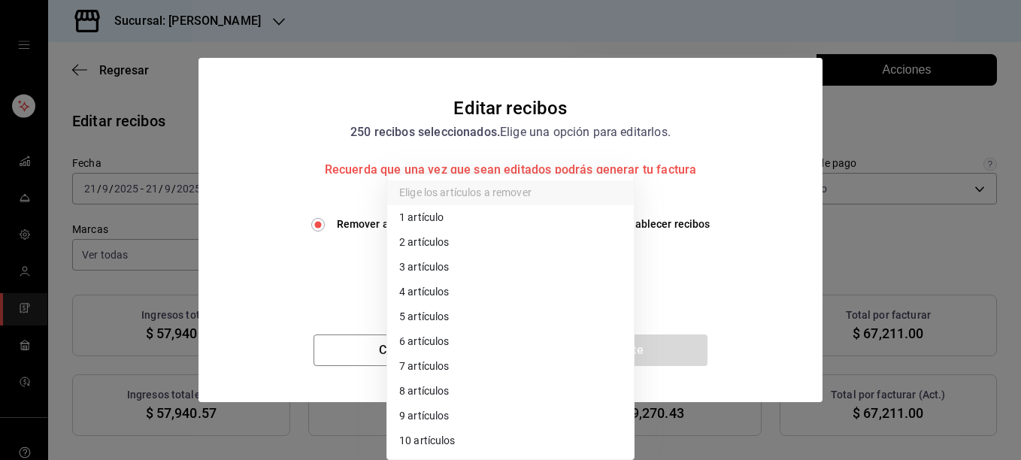
click at [435, 243] on li "2 artículos" at bounding box center [510, 242] width 247 height 25
type input "2"
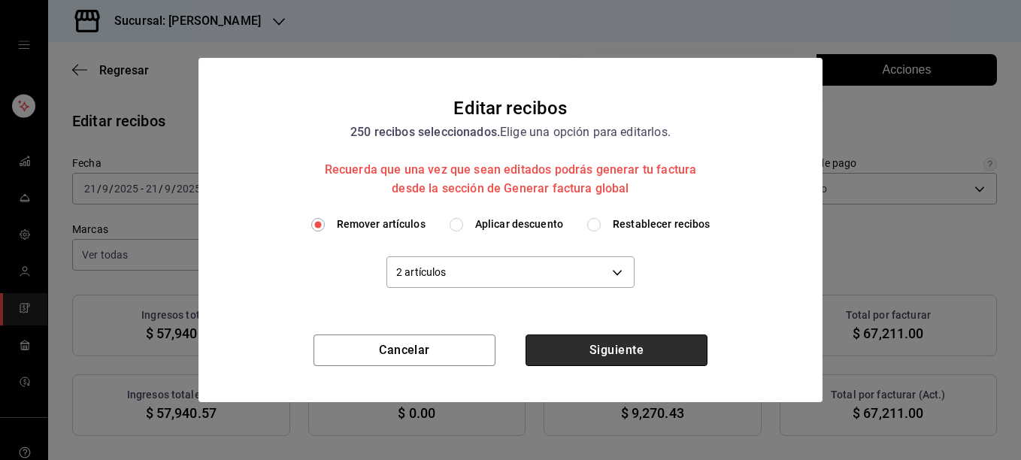
click at [613, 357] on button "Siguiente" at bounding box center [617, 351] width 182 height 32
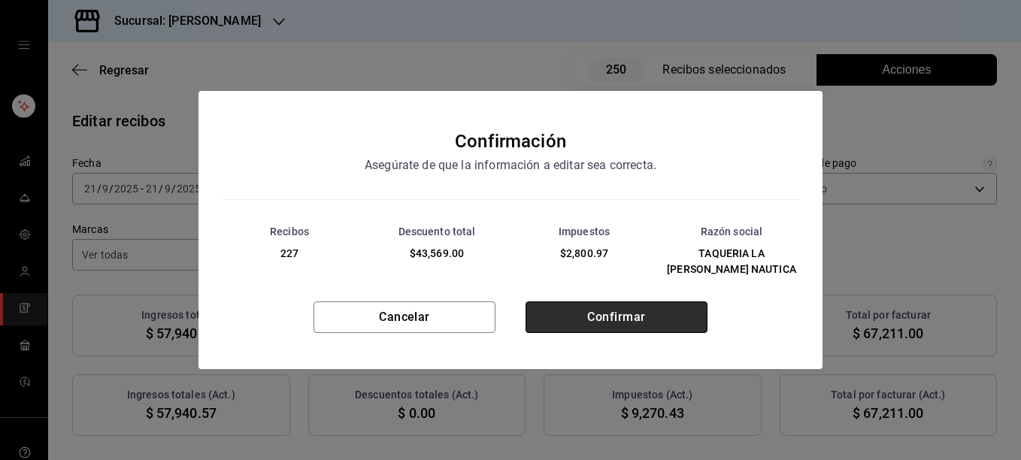
click at [610, 318] on button "Confirmar" at bounding box center [617, 318] width 182 height 32
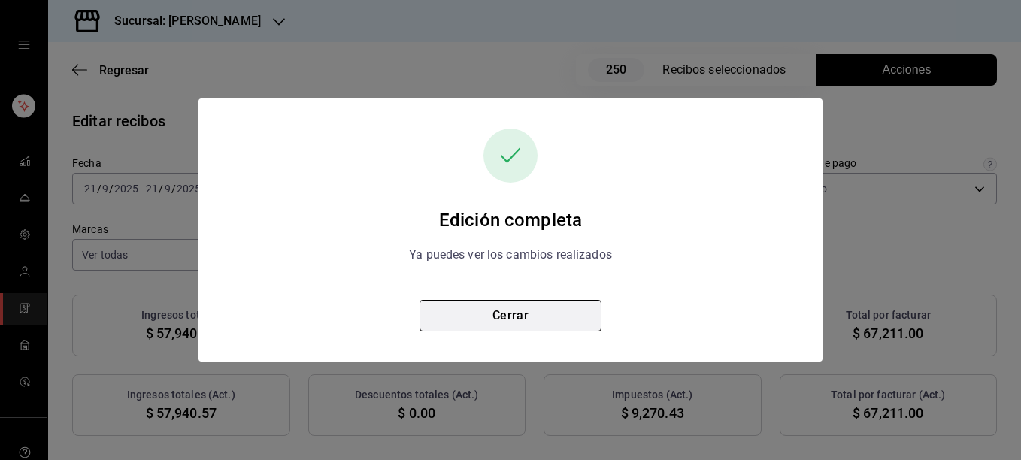
click at [523, 317] on button "Cerrar" at bounding box center [511, 316] width 182 height 32
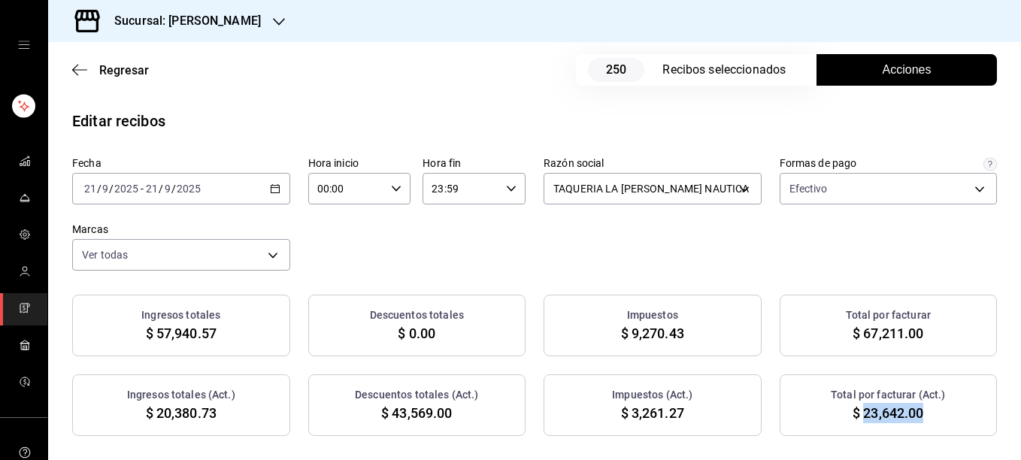
drag, startPoint x: 853, startPoint y: 415, endPoint x: 916, endPoint y: 423, distance: 63.6
click at [916, 423] on div "Total por facturar (Act.) $ 23,642.00" at bounding box center [889, 406] width 218 height 62
copy span "23,642.00"
click at [812, 256] on div "Fecha 2025-09-21 21 / 9 / 2025 - 2025-09-21 21 / 9 / 2025 Hora inicio 00:00 Hor…" at bounding box center [534, 213] width 925 height 114
click at [243, 17] on div "Sucursal: [PERSON_NAME]" at bounding box center [175, 21] width 231 height 42
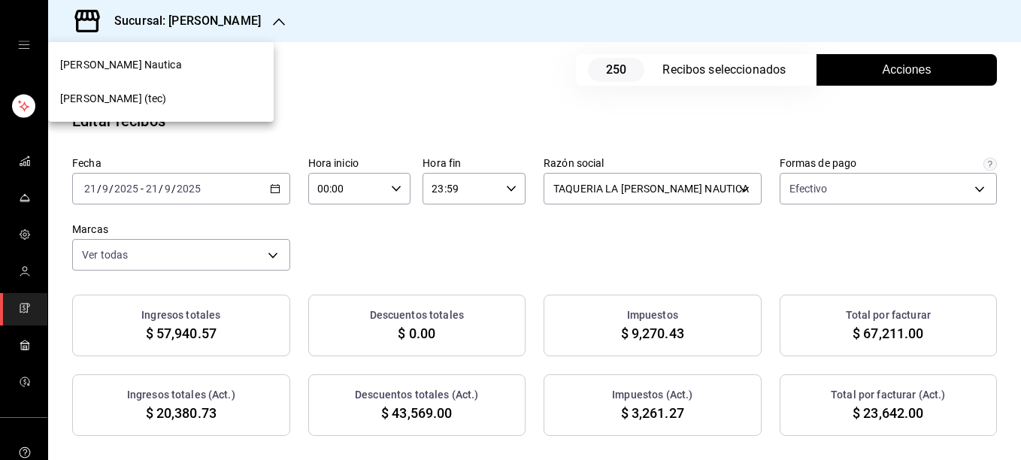
click at [137, 95] on span "Rosa Nautica (tec)" at bounding box center [113, 99] width 107 height 16
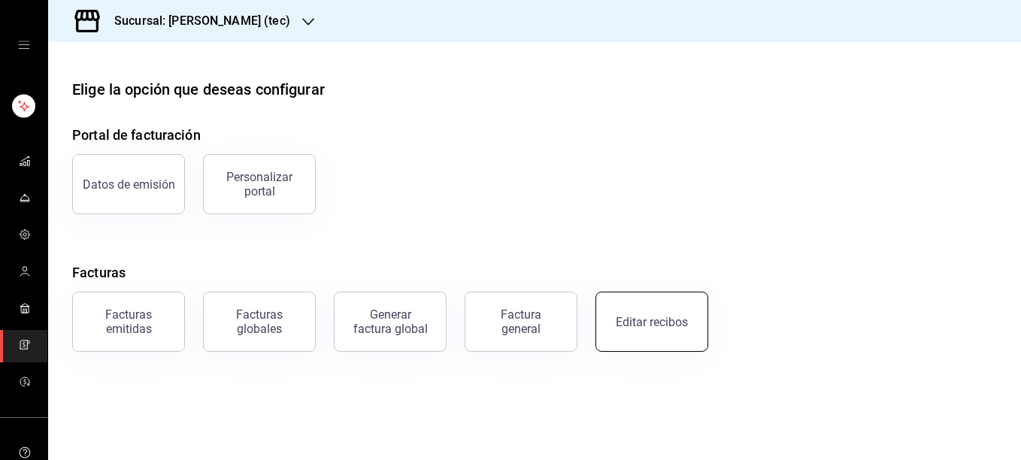
click at [666, 320] on div "Editar recibos" at bounding box center [652, 322] width 72 height 14
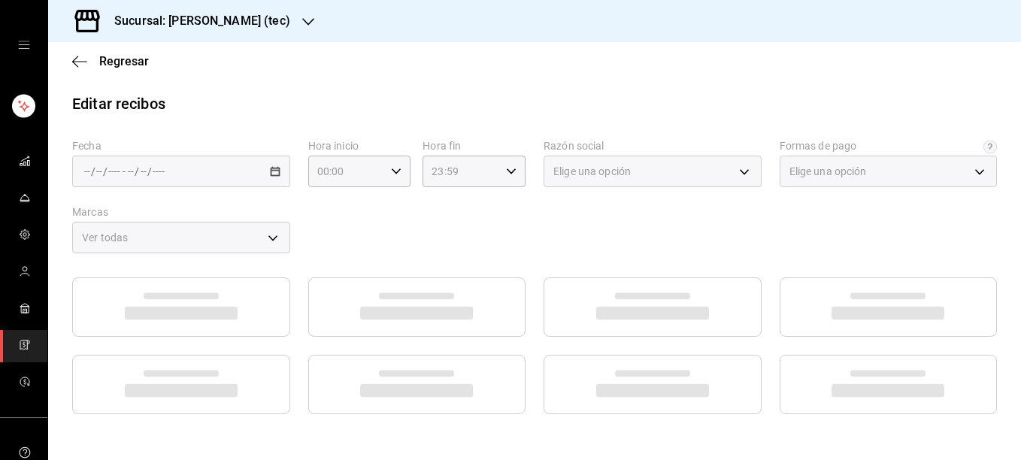
type input "1b06d320-5b7d-40cf-b0a9-ba14998cd477"
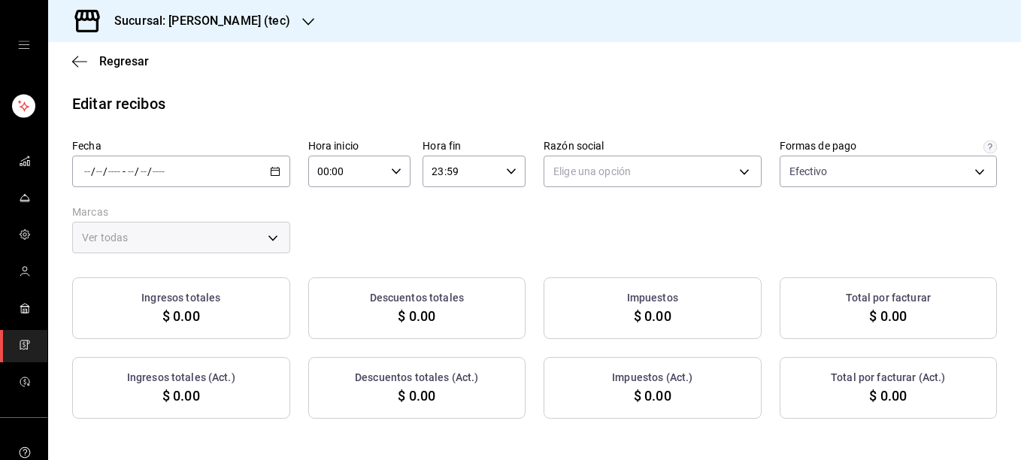
click at [270, 169] on icon "button" at bounding box center [275, 171] width 11 height 11
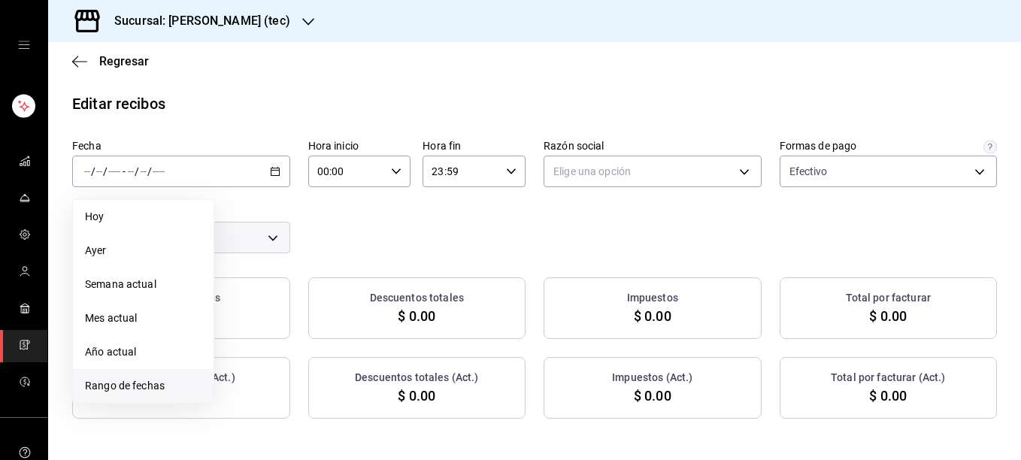
click at [153, 387] on span "Rango de fechas" at bounding box center [143, 386] width 117 height 16
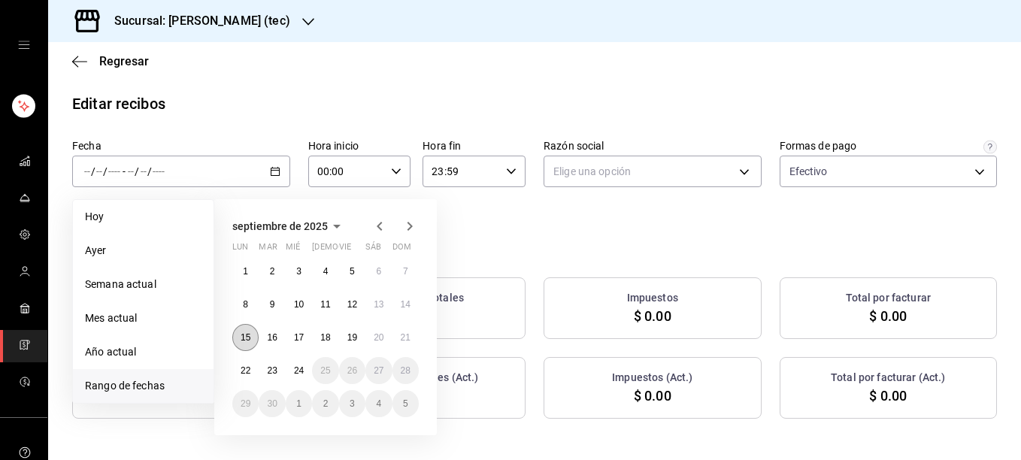
click at [250, 335] on abbr "15" at bounding box center [246, 337] width 10 height 11
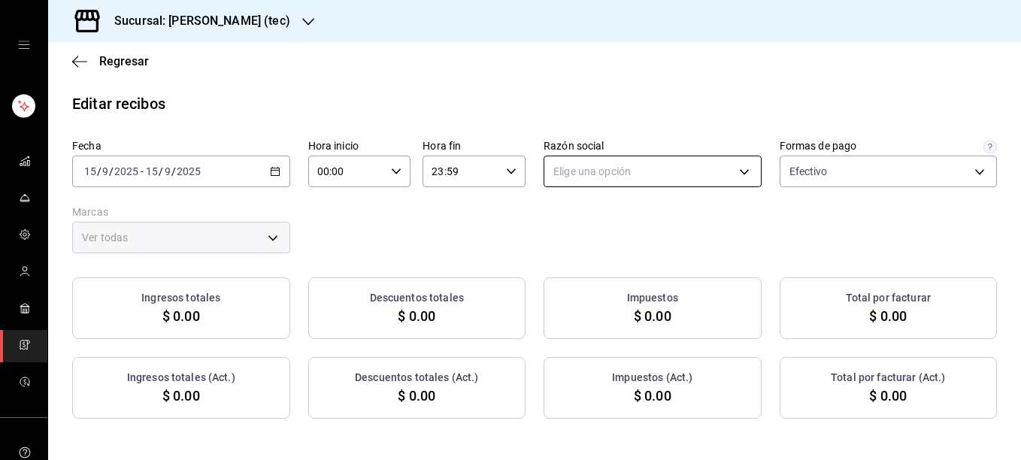
click at [670, 165] on body "Sucursal: Rosa Nautica (tec) Regresar Editar recibos Fecha 2025-09-15 15 / 9 / …" at bounding box center [510, 230] width 1021 height 460
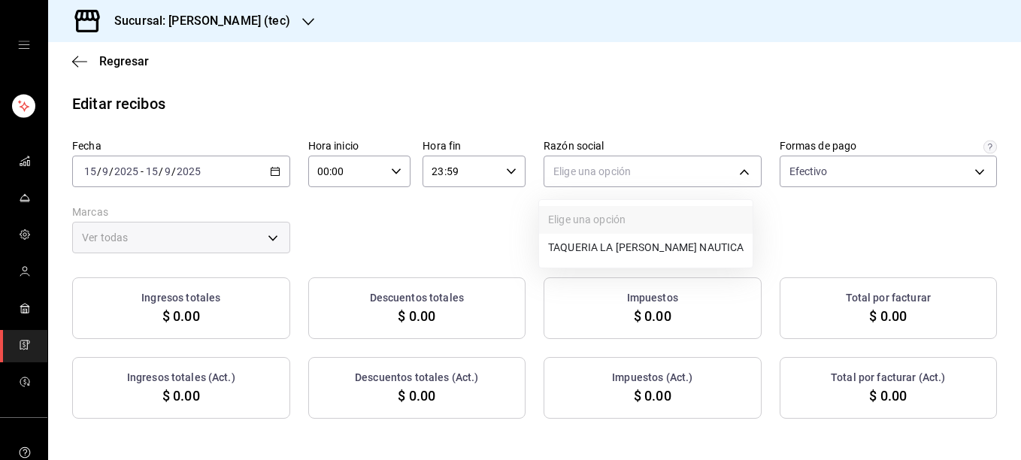
click at [587, 242] on li "TAQUERIA LA ROSA NAUTICA" at bounding box center [646, 248] width 214 height 28
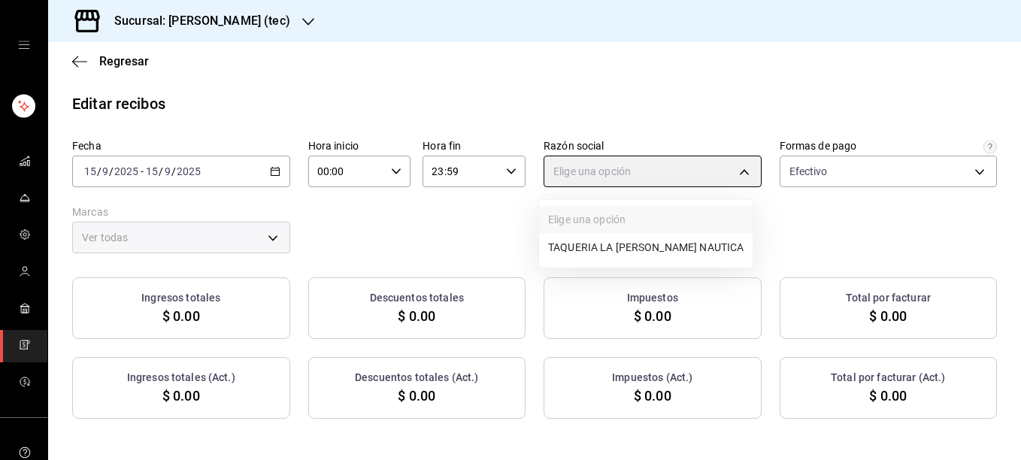
type input "116d4d5c-2d3b-43d7-887b-986bef790ce9"
type input "c6f2de5c-732c-42eb-a6cb-d0ccc1d7036d"
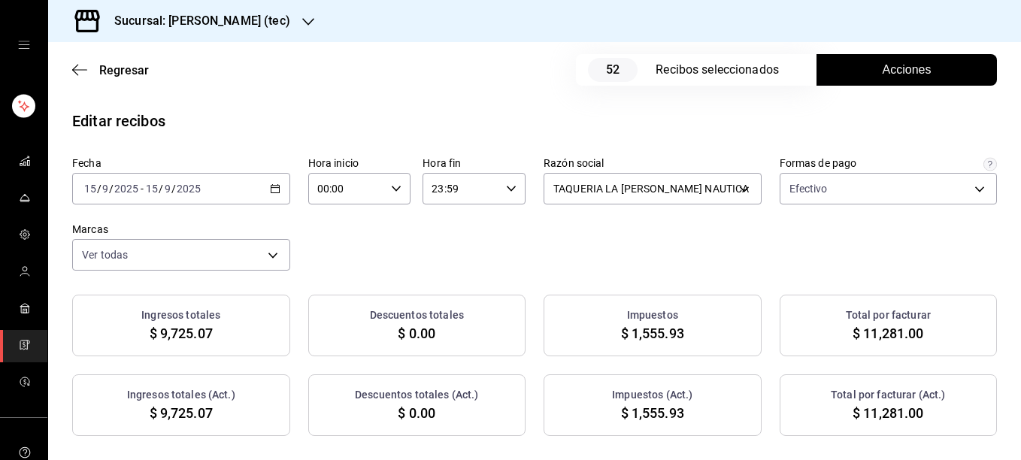
click at [644, 260] on div "Fecha 2025-09-15 15 / 9 / 2025 - 2025-09-15 15 / 9 / 2025 Hora inicio 00:00 Hor…" at bounding box center [534, 213] width 925 height 114
click at [903, 69] on span "Acciones" at bounding box center [907, 70] width 49 height 18
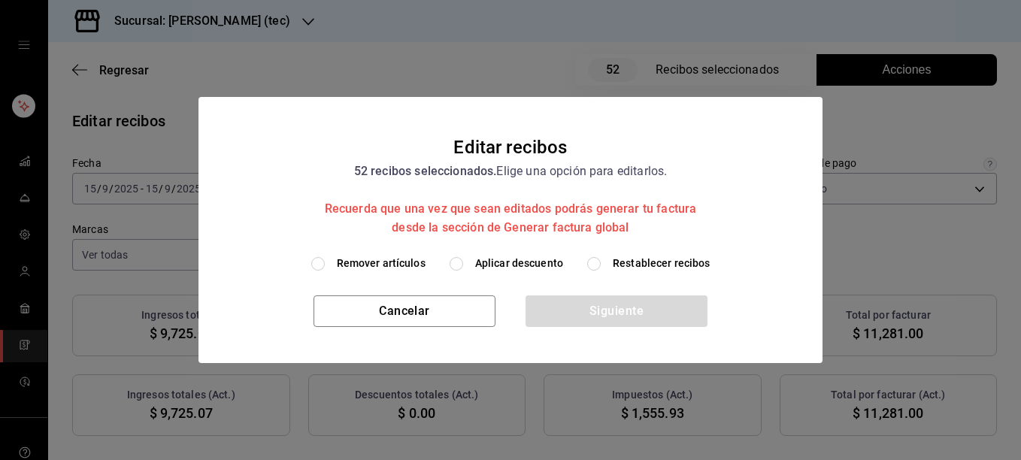
click at [403, 265] on span "Remover artículos" at bounding box center [381, 264] width 89 height 16
click at [325, 265] on input "Remover artículos" at bounding box center [318, 264] width 14 height 14
radio input "true"
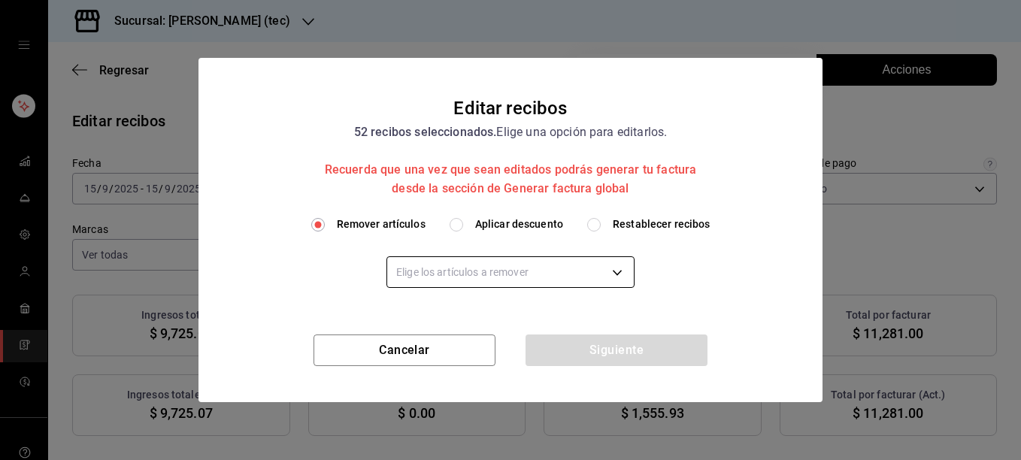
click at [516, 273] on body "Sucursal: Rosa Nautica (tec) Regresar 52 Recibos seleccionados Acciones Editar …" at bounding box center [510, 230] width 1021 height 460
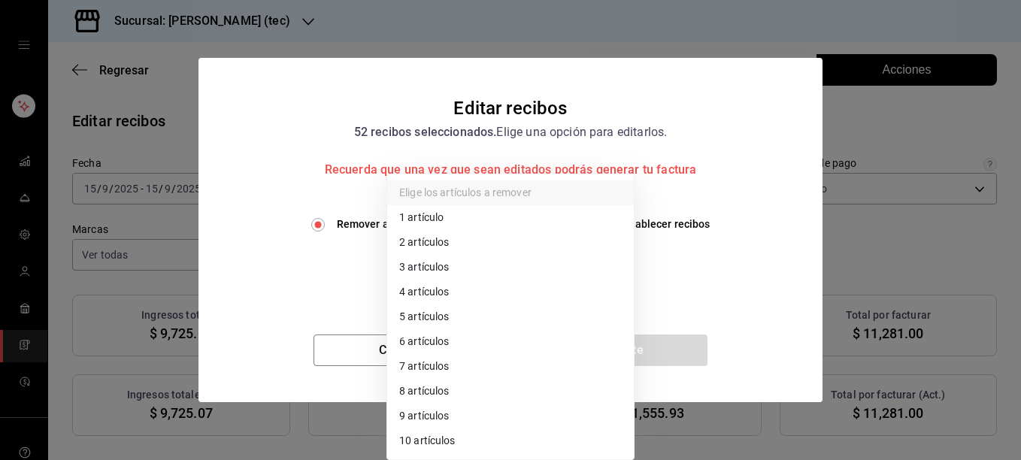
click at [483, 240] on li "2 artículos" at bounding box center [510, 242] width 247 height 25
type input "2"
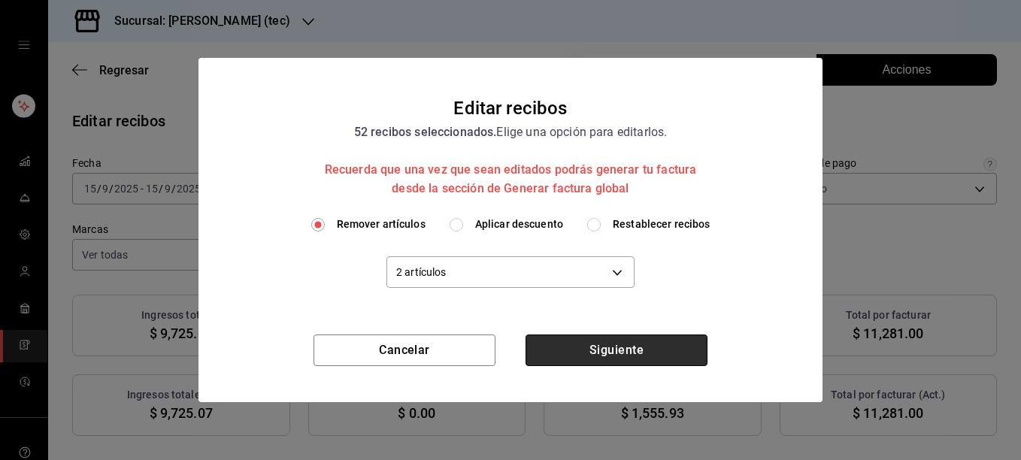
click at [620, 347] on button "Siguiente" at bounding box center [617, 351] width 182 height 32
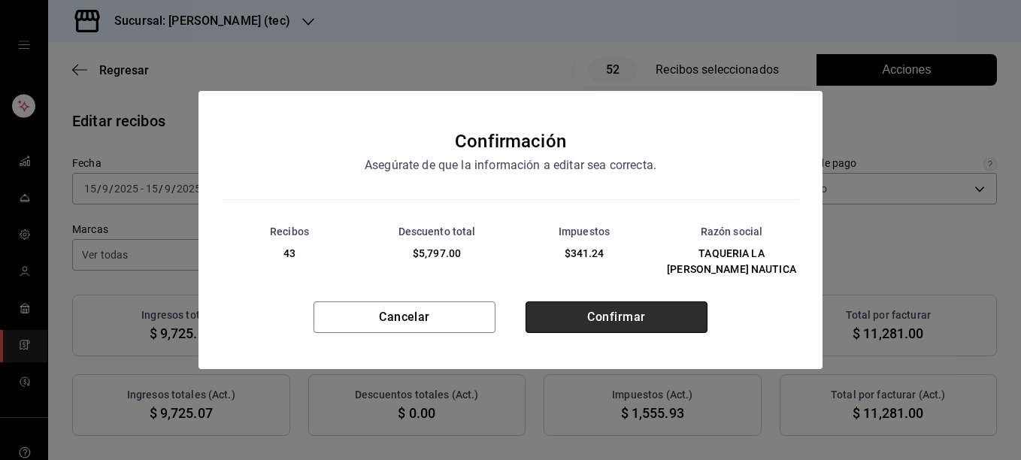
click at [612, 314] on button "Confirmar" at bounding box center [617, 318] width 182 height 32
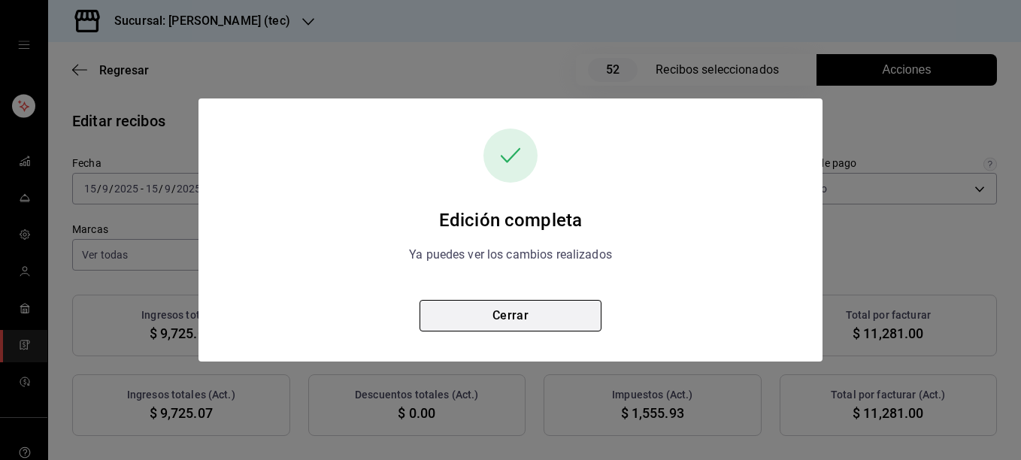
click at [529, 317] on button "Cerrar" at bounding box center [511, 316] width 182 height 32
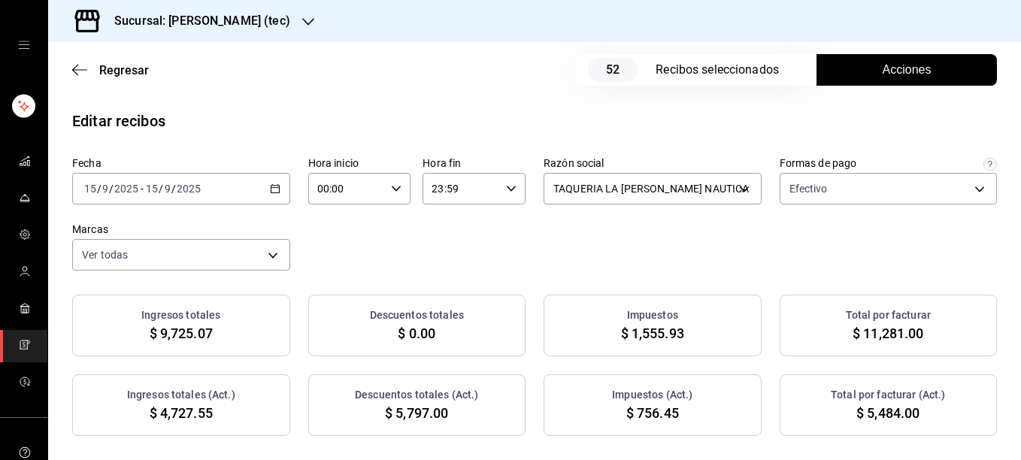
click at [903, 76] on span "Acciones" at bounding box center [907, 70] width 49 height 18
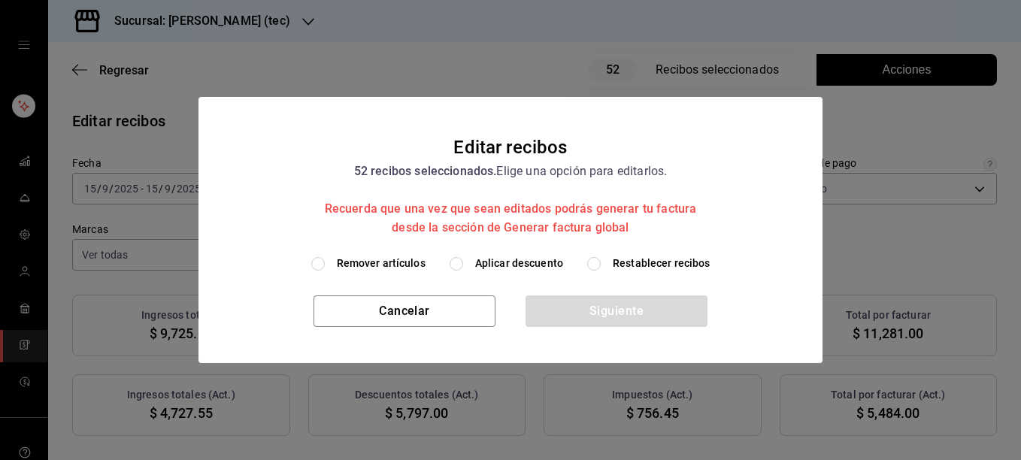
click at [639, 266] on span "Restablecer recibos" at bounding box center [662, 264] width 98 height 16
click at [601, 266] on input "Restablecer recibos" at bounding box center [594, 264] width 14 height 14
radio input "true"
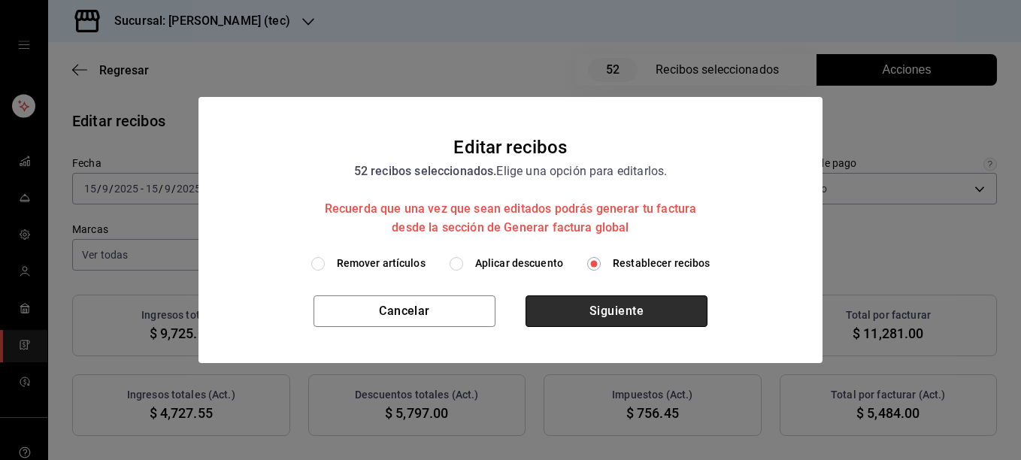
click at [609, 302] on button "Siguiente" at bounding box center [617, 312] width 182 height 32
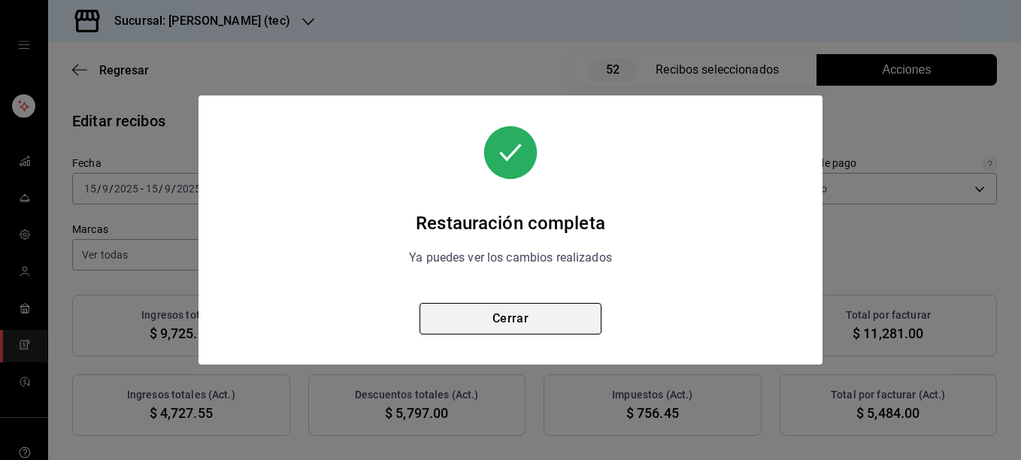
click at [520, 327] on button "Cerrar" at bounding box center [511, 319] width 182 height 32
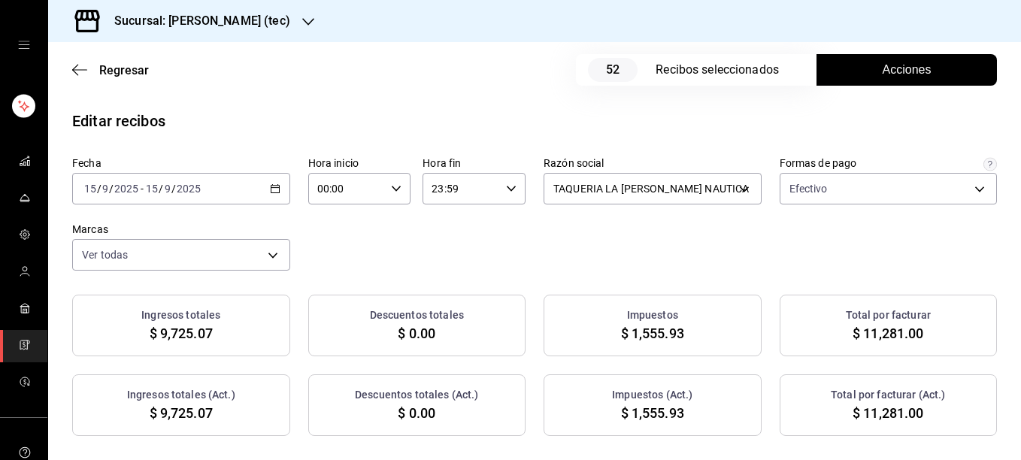
click at [939, 71] on button "Acciones" at bounding box center [907, 70] width 181 height 32
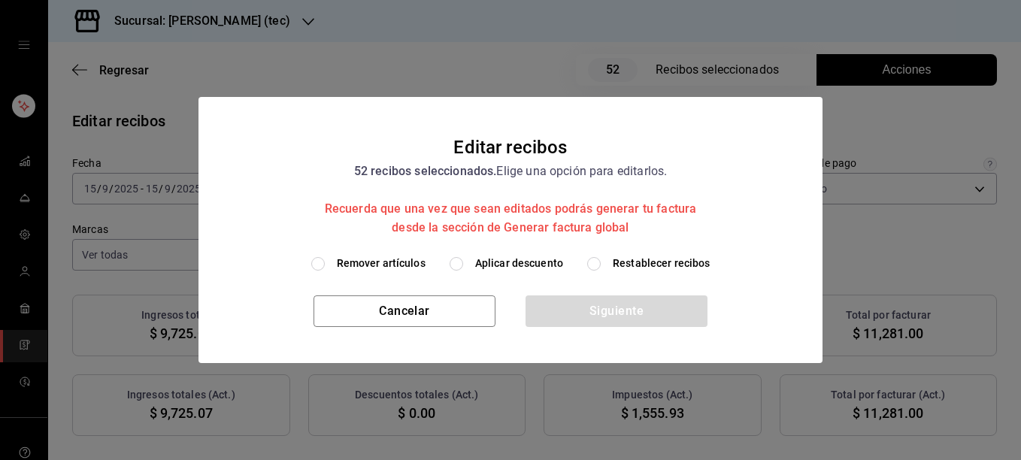
click at [371, 262] on span "Remover artículos" at bounding box center [381, 264] width 89 height 16
click at [325, 262] on input "Remover artículos" at bounding box center [318, 264] width 14 height 14
radio input "true"
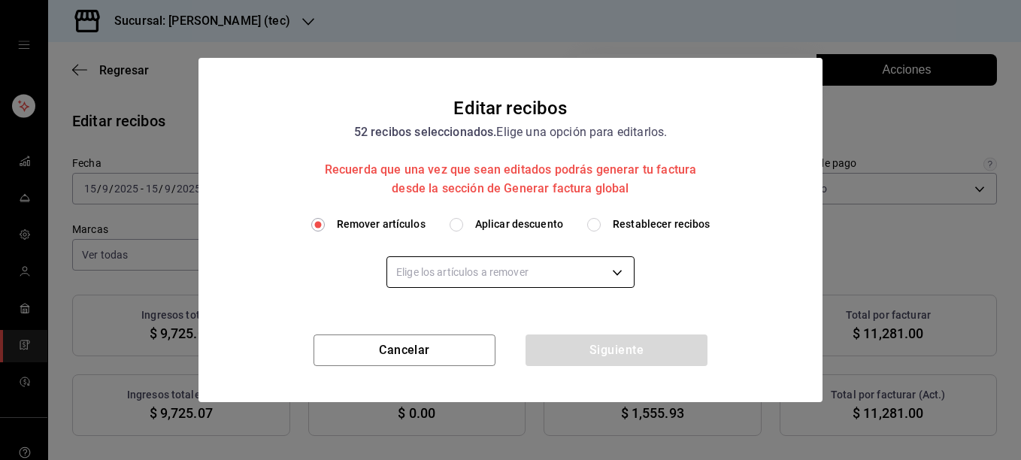
click at [448, 269] on body "Sucursal: Rosa Nautica (tec) Regresar 52 Recibos seleccionados Acciones Editar …" at bounding box center [510, 230] width 1021 height 460
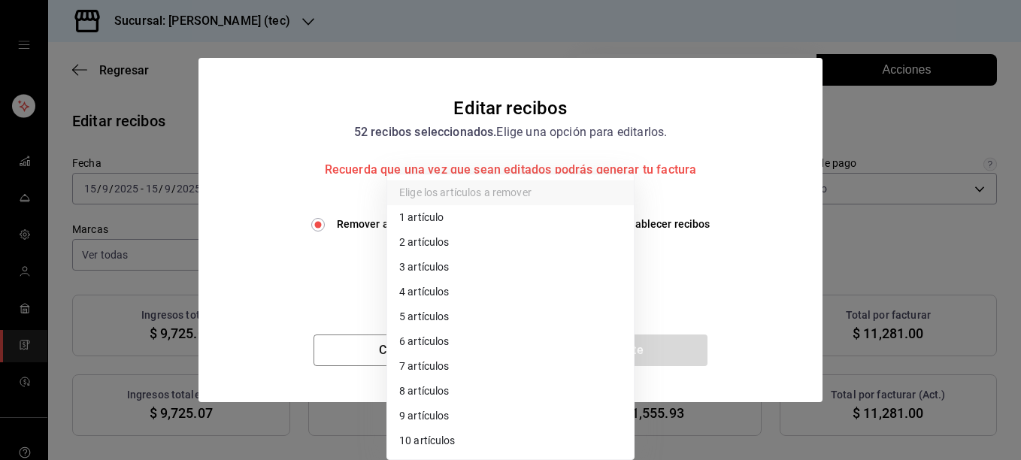
click at [448, 269] on li "3 artículos" at bounding box center [510, 267] width 247 height 25
type input "3"
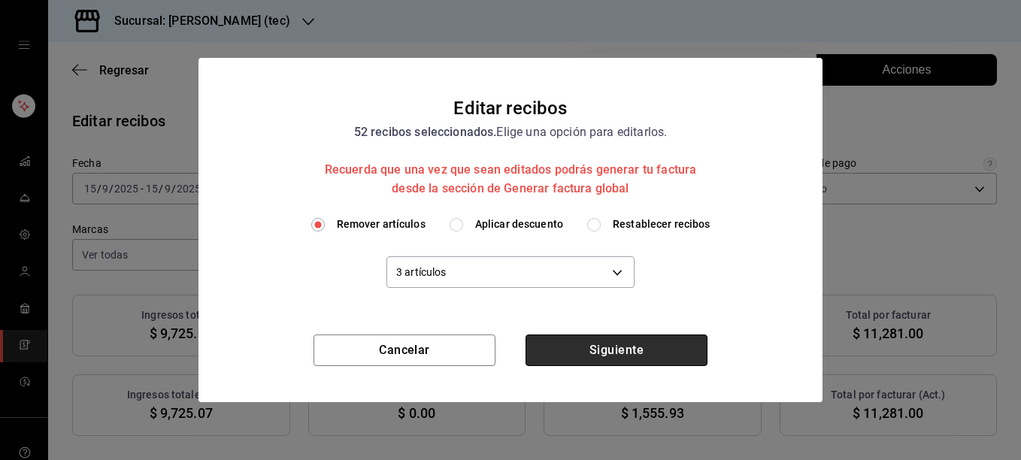
click at [600, 357] on button "Siguiente" at bounding box center [617, 351] width 182 height 32
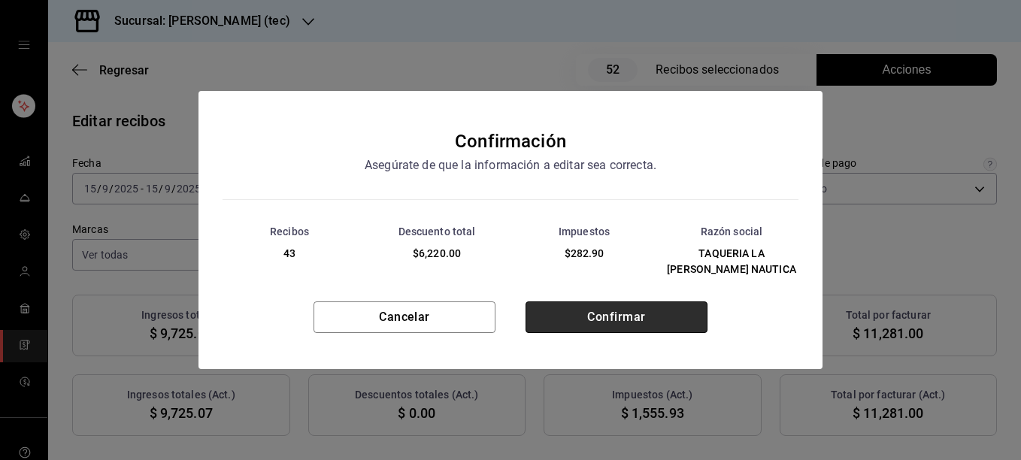
click at [599, 311] on button "Confirmar" at bounding box center [617, 318] width 182 height 32
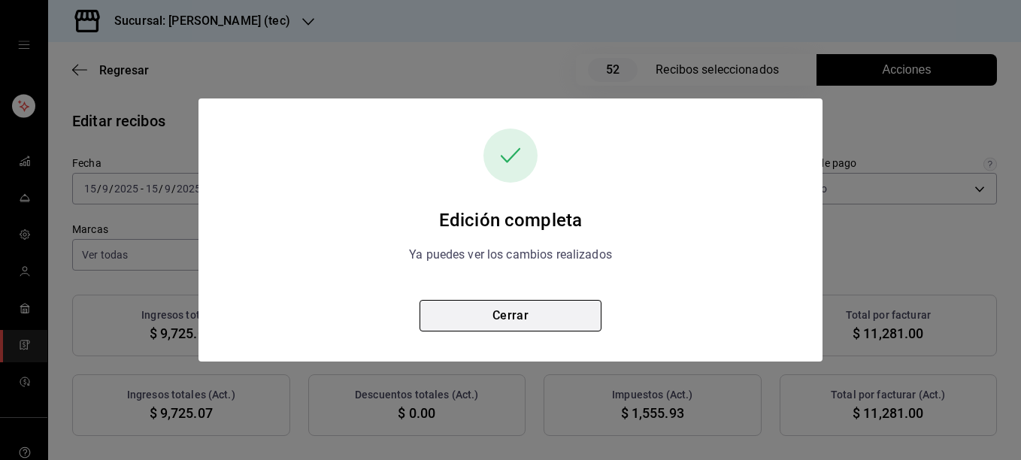
click at [518, 312] on button "Cerrar" at bounding box center [511, 316] width 182 height 32
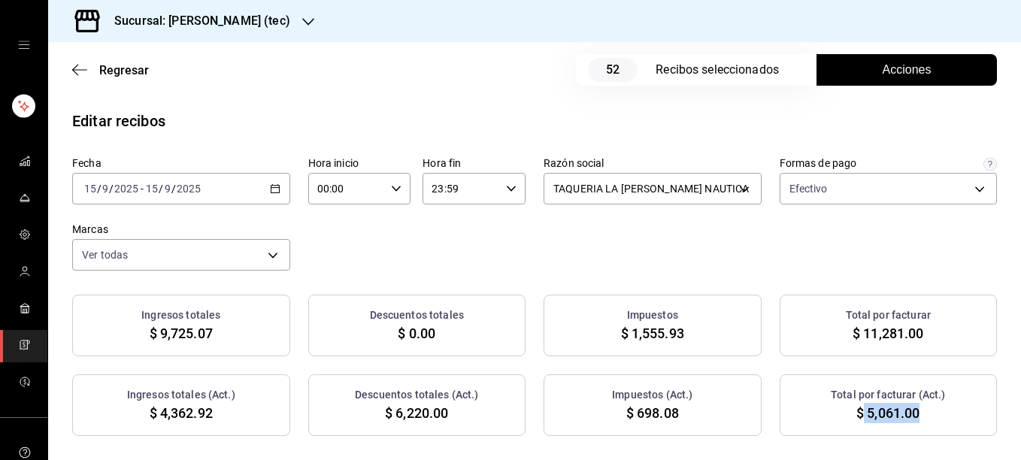
drag, startPoint x: 854, startPoint y: 415, endPoint x: 911, endPoint y: 421, distance: 56.7
click at [911, 421] on span "$ 5,061.00" at bounding box center [888, 413] width 63 height 20
copy span "5,061.00"
click at [272, 187] on icon "button" at bounding box center [275, 189] width 11 height 11
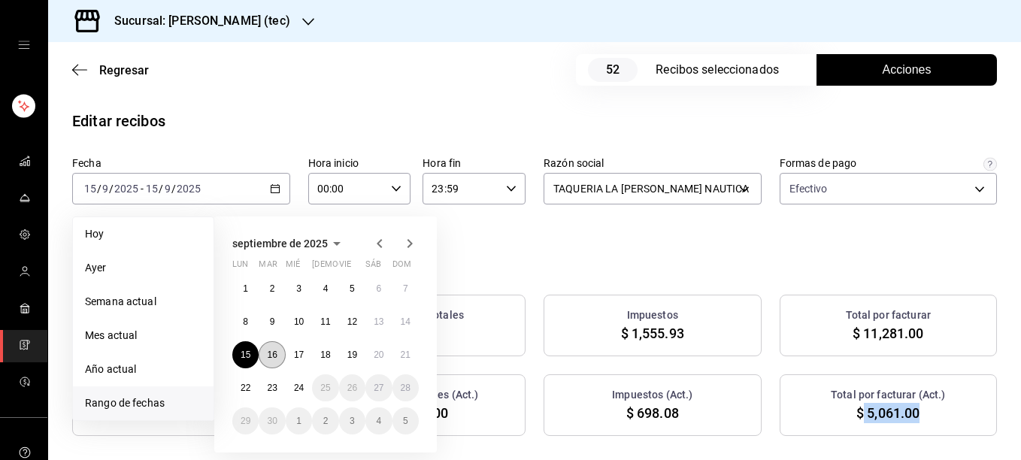
click at [272, 362] on button "16" at bounding box center [272, 354] width 26 height 27
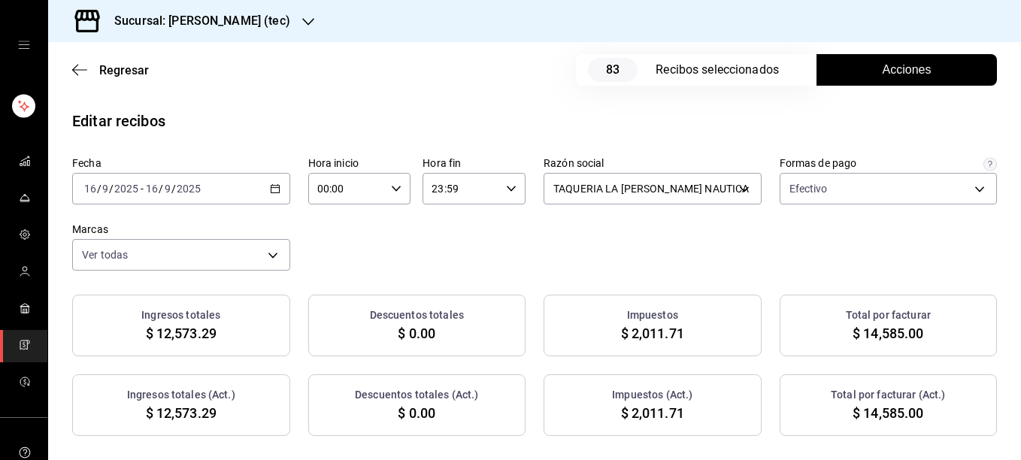
click at [899, 71] on span "Acciones" at bounding box center [907, 70] width 49 height 18
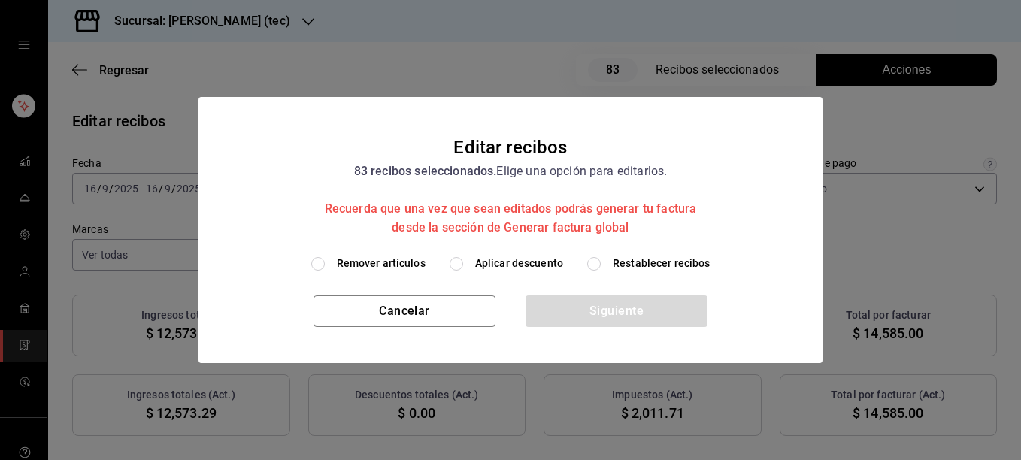
click at [366, 262] on span "Remover artículos" at bounding box center [381, 264] width 89 height 16
click at [325, 262] on input "Remover artículos" at bounding box center [318, 264] width 14 height 14
radio input "true"
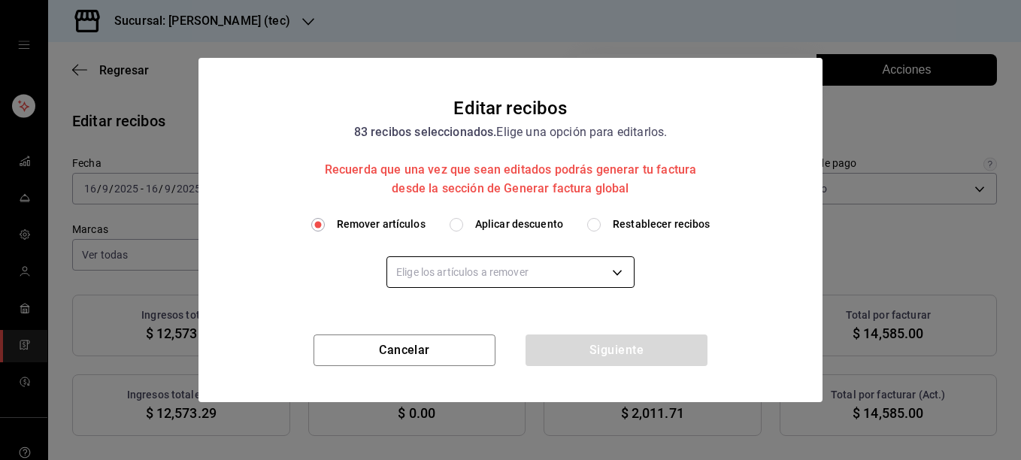
click at [409, 270] on body "Sucursal: Rosa Nautica (tec) Regresar 83 Recibos seleccionados Acciones Editar …" at bounding box center [510, 230] width 1021 height 460
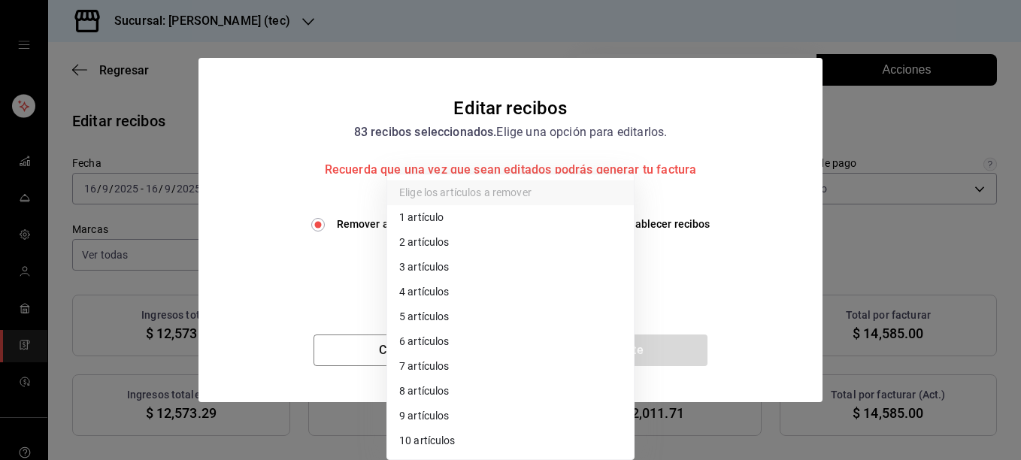
click at [461, 263] on li "3 artículos" at bounding box center [510, 267] width 247 height 25
type input "3"
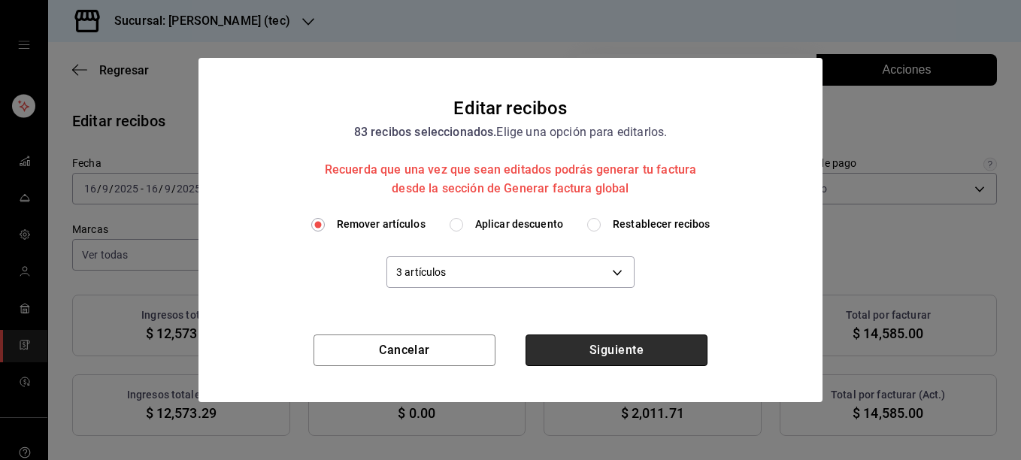
click at [627, 353] on button "Siguiente" at bounding box center [617, 351] width 182 height 32
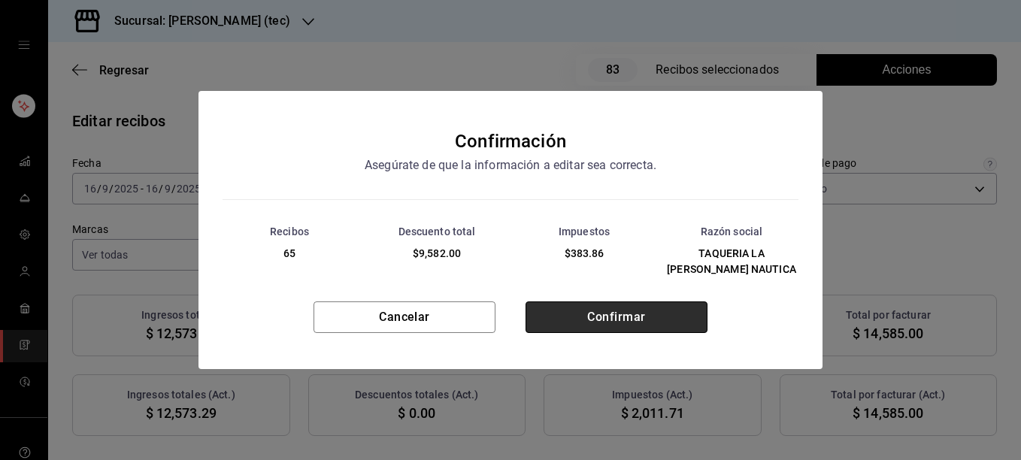
click at [608, 308] on button "Confirmar" at bounding box center [617, 318] width 182 height 32
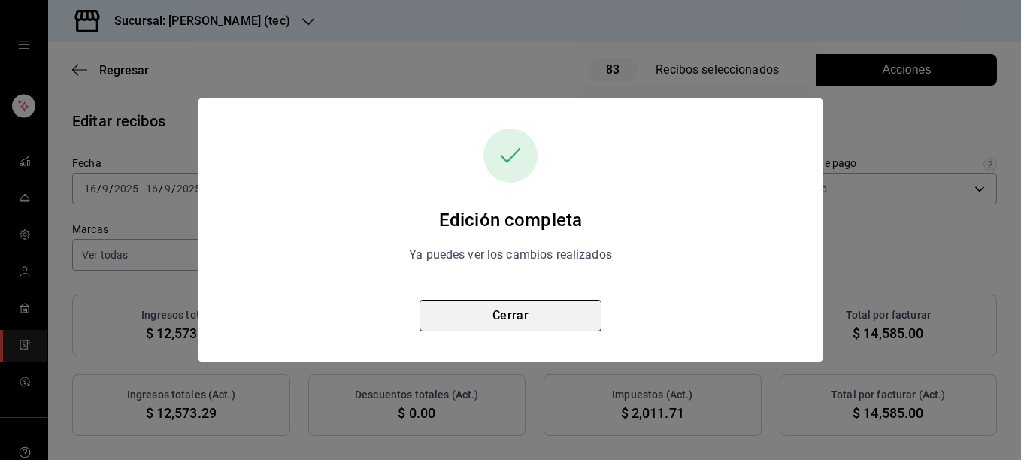
click at [533, 323] on button "Cerrar" at bounding box center [511, 316] width 182 height 32
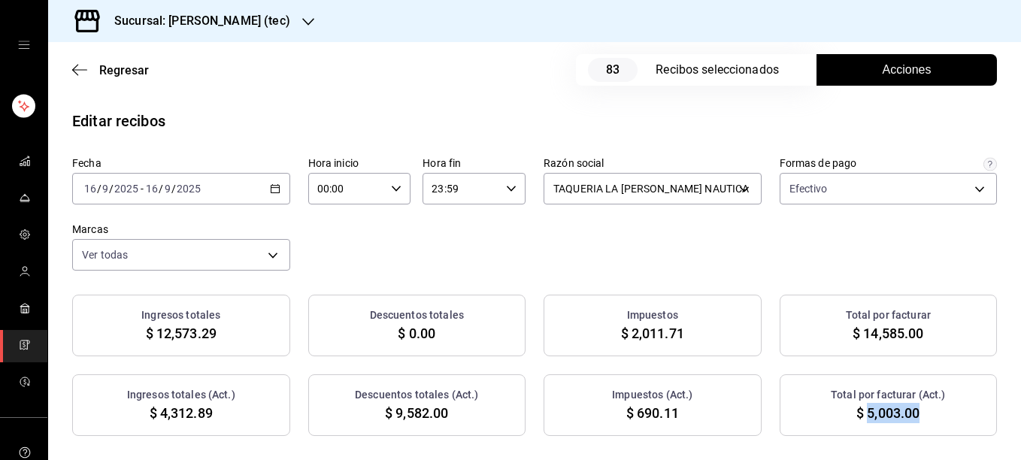
drag, startPoint x: 859, startPoint y: 411, endPoint x: 909, endPoint y: 415, distance: 50.5
click at [909, 415] on span "$ 5,003.00" at bounding box center [888, 413] width 63 height 20
click at [280, 193] on div "2025-09-16 16 / 9 / 2025 - 2025-09-16 16 / 9 / 2025" at bounding box center [181, 189] width 218 height 32
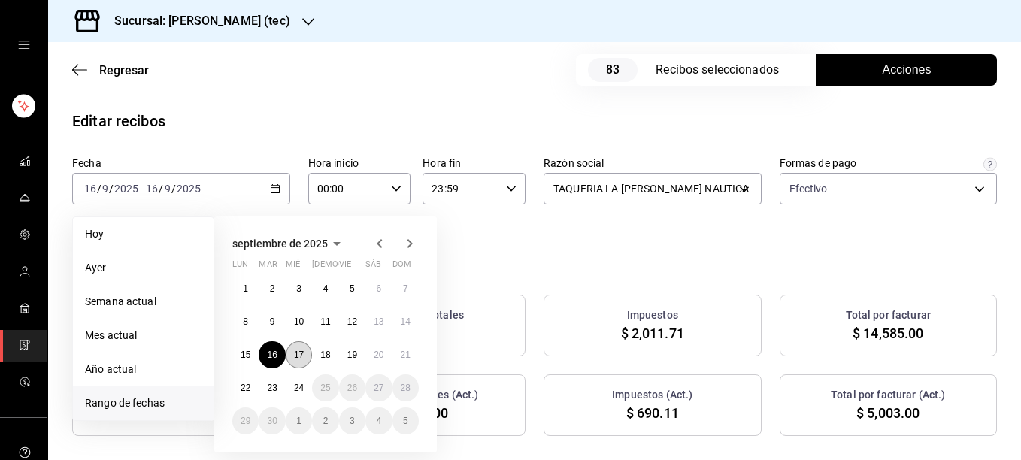
click at [296, 360] on abbr "17" at bounding box center [299, 355] width 10 height 11
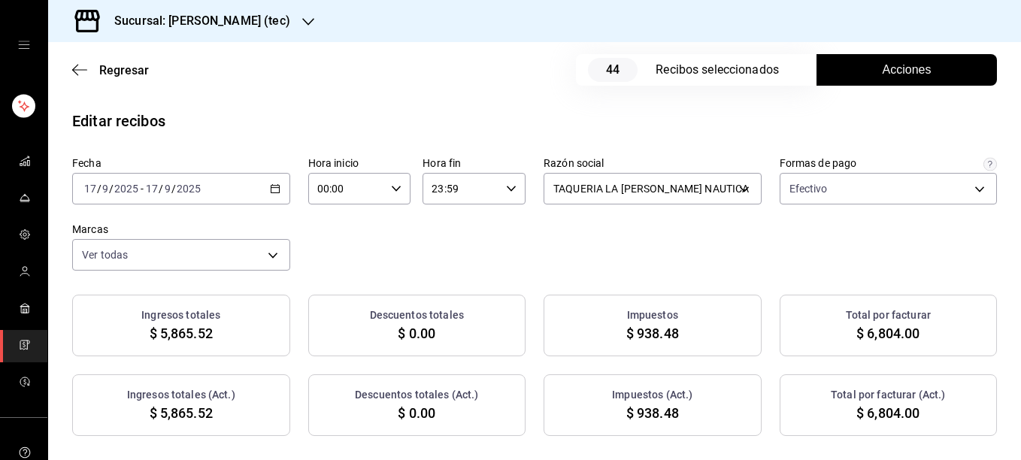
click at [891, 70] on span "Acciones" at bounding box center [907, 70] width 49 height 18
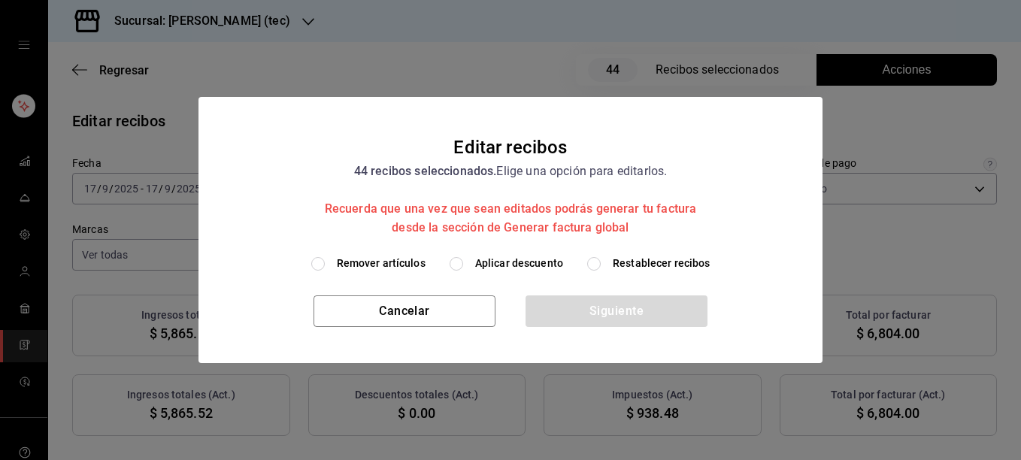
click at [403, 264] on span "Remover artículos" at bounding box center [381, 264] width 89 height 16
click at [325, 264] on input "Remover artículos" at bounding box center [318, 264] width 14 height 14
radio input "true"
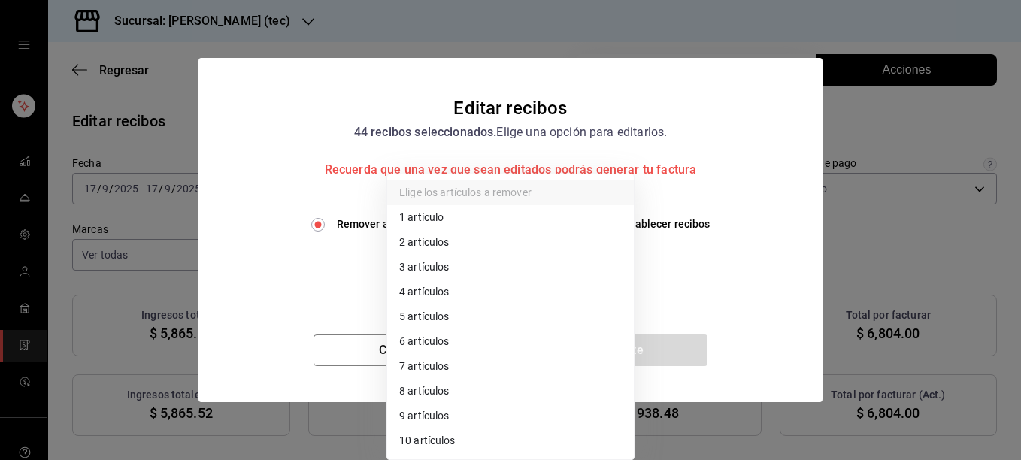
click at [421, 264] on body "Sucursal: Rosa Nautica (tec) Regresar 44 Recibos seleccionados Acciones Editar …" at bounding box center [510, 230] width 1021 height 460
click at [422, 243] on li "2 artículos" at bounding box center [510, 242] width 247 height 25
type input "2"
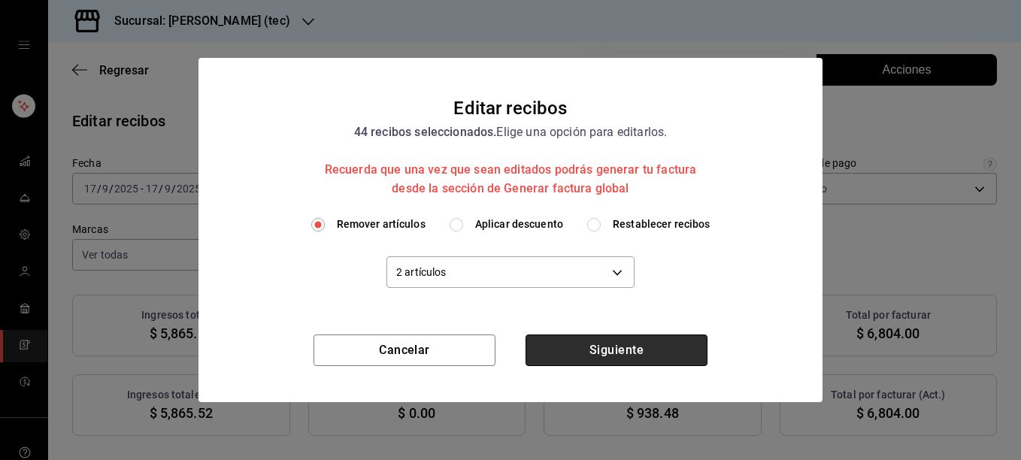
click at [614, 347] on button "Siguiente" at bounding box center [617, 351] width 182 height 32
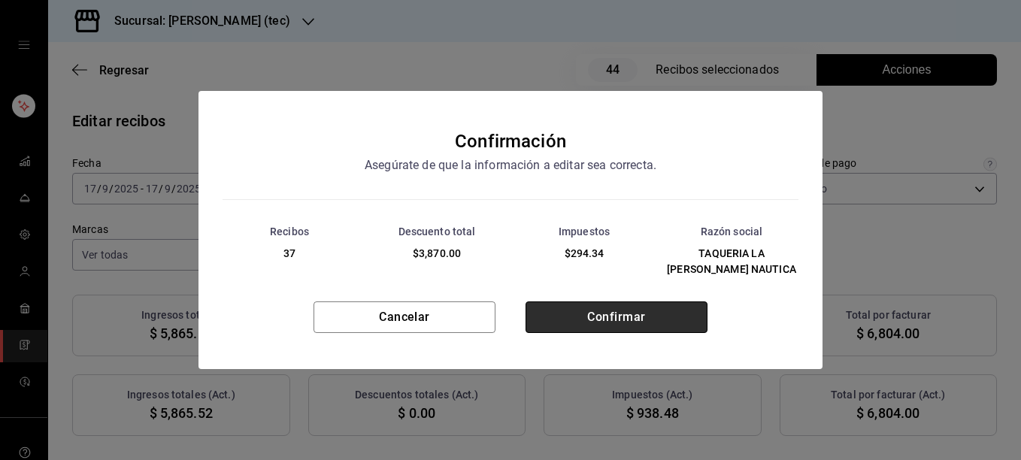
click at [619, 314] on button "Confirmar" at bounding box center [617, 318] width 182 height 32
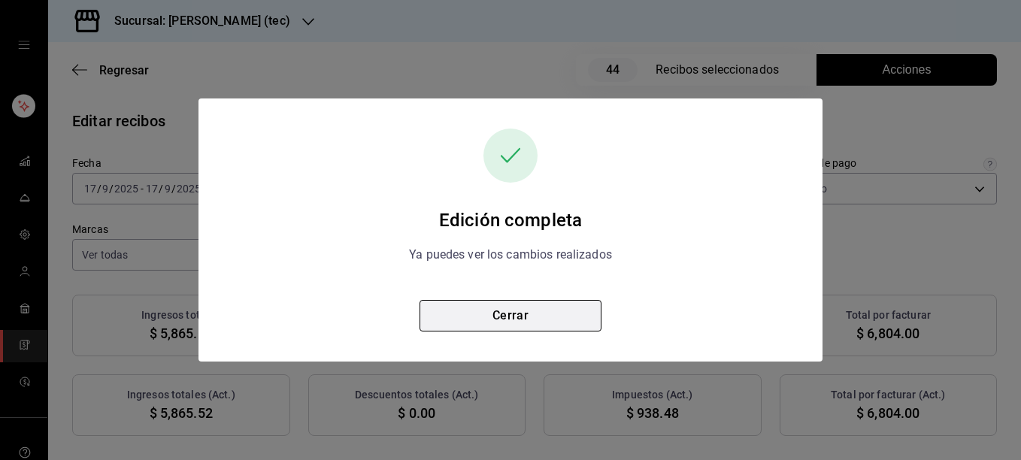
click at [504, 318] on button "Cerrar" at bounding box center [511, 316] width 182 height 32
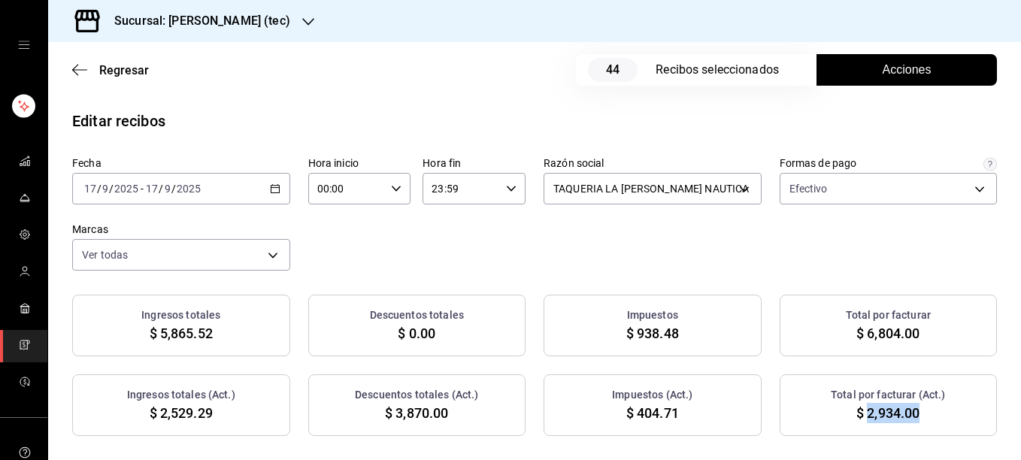
drag, startPoint x: 857, startPoint y: 414, endPoint x: 914, endPoint y: 417, distance: 56.5
click at [914, 417] on div "Total por facturar (Act.) $ 2,934.00" at bounding box center [889, 406] width 218 height 62
copy span "2,934.00"
click at [272, 184] on \(Stroke\) "button" at bounding box center [272, 184] width 1 height 1
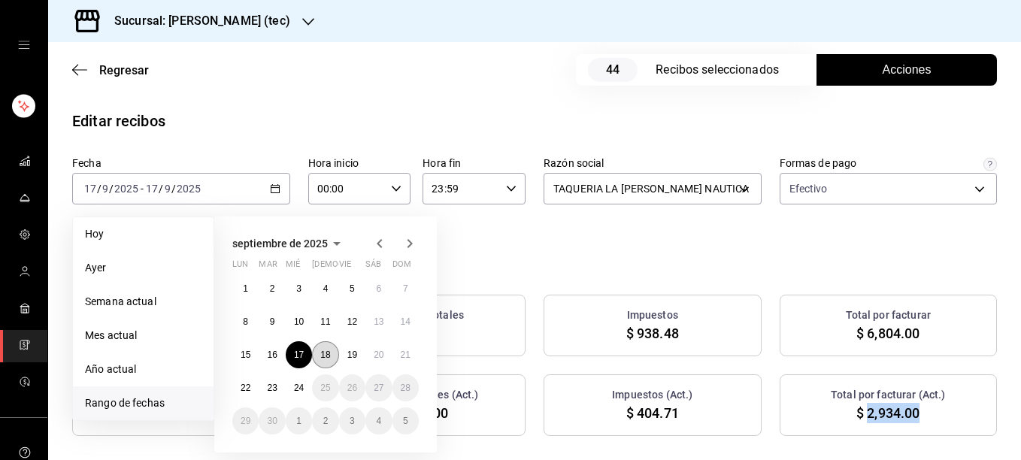
click at [323, 353] on abbr "18" at bounding box center [325, 355] width 10 height 11
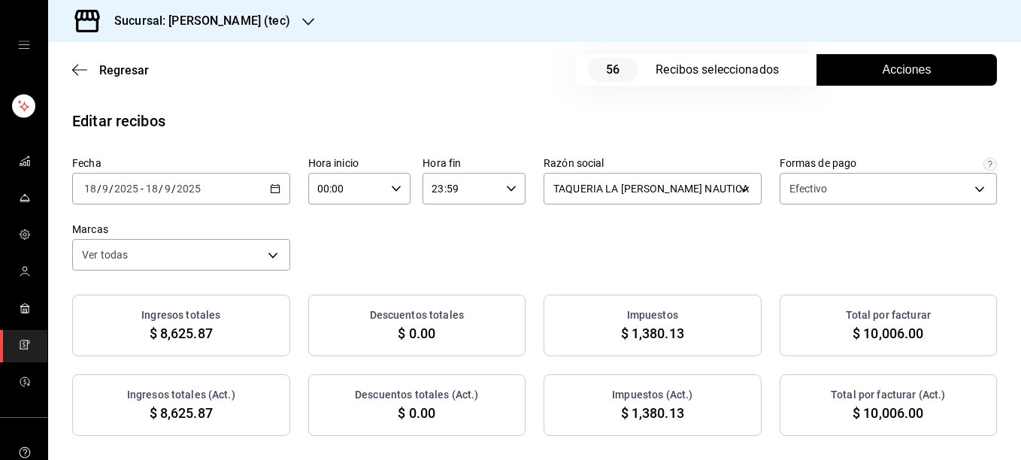
click at [784, 264] on div "Fecha 2025-09-18 18 / 9 / 2025 - 2025-09-18 18 / 9 / 2025 Hora inicio 00:00 Hor…" at bounding box center [534, 213] width 925 height 114
click at [893, 71] on span "Acciones" at bounding box center [907, 70] width 49 height 18
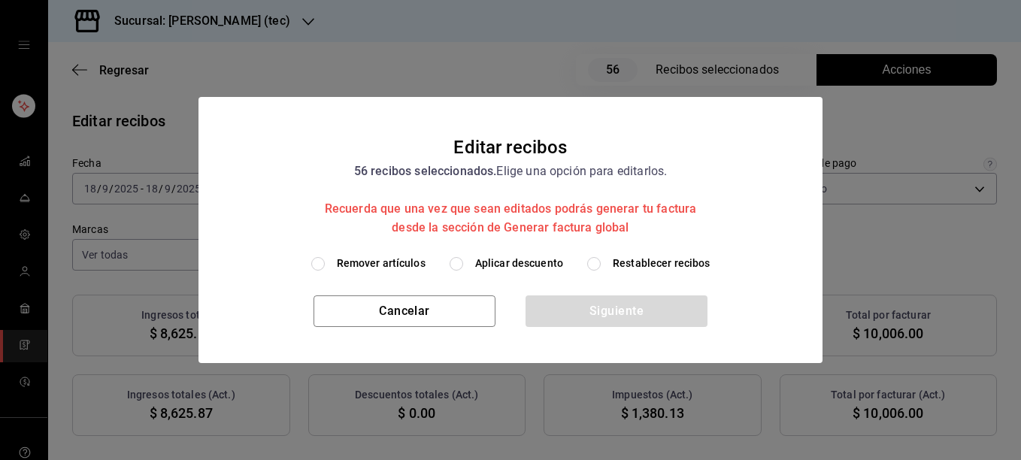
click at [363, 264] on span "Remover artículos" at bounding box center [381, 264] width 89 height 16
click at [325, 264] on input "Remover artículos" at bounding box center [318, 264] width 14 height 14
radio input "true"
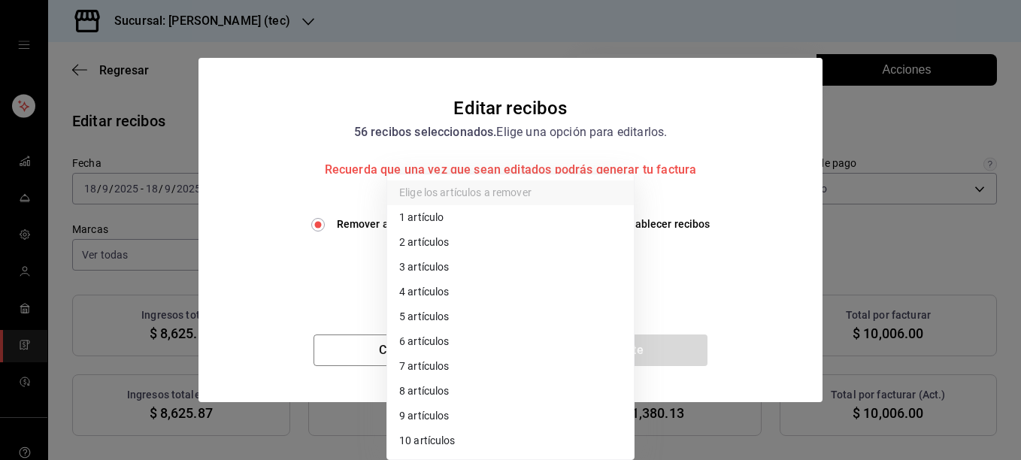
click at [441, 271] on body "Sucursal: Rosa Nautica (tec) Regresar 56 Recibos seleccionados Acciones Editar …" at bounding box center [510, 230] width 1021 height 460
click at [435, 244] on li "2 artículos" at bounding box center [510, 242] width 247 height 25
type input "2"
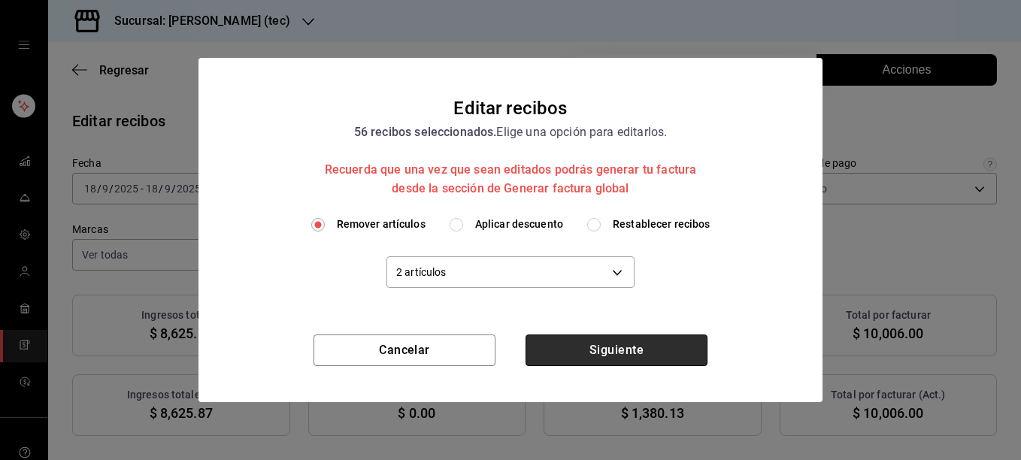
click at [647, 349] on button "Siguiente" at bounding box center [617, 351] width 182 height 32
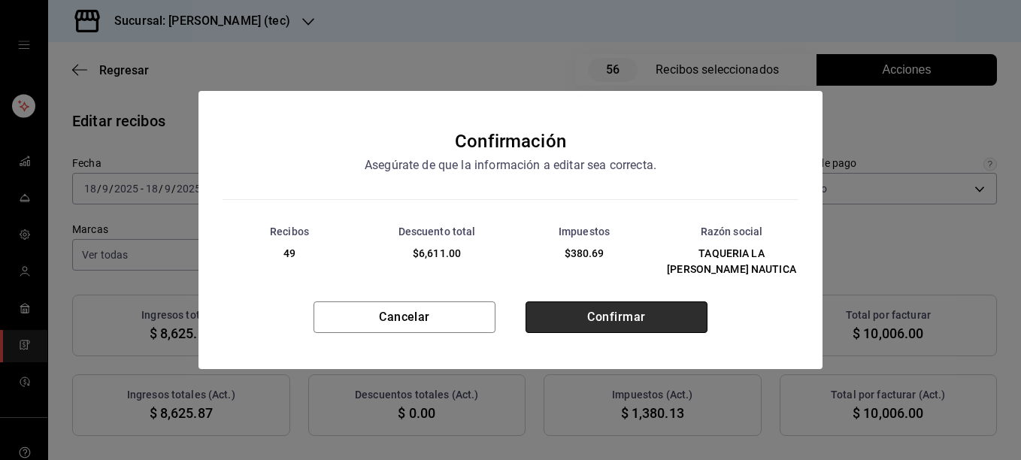
click at [611, 323] on button "Confirmar" at bounding box center [617, 318] width 182 height 32
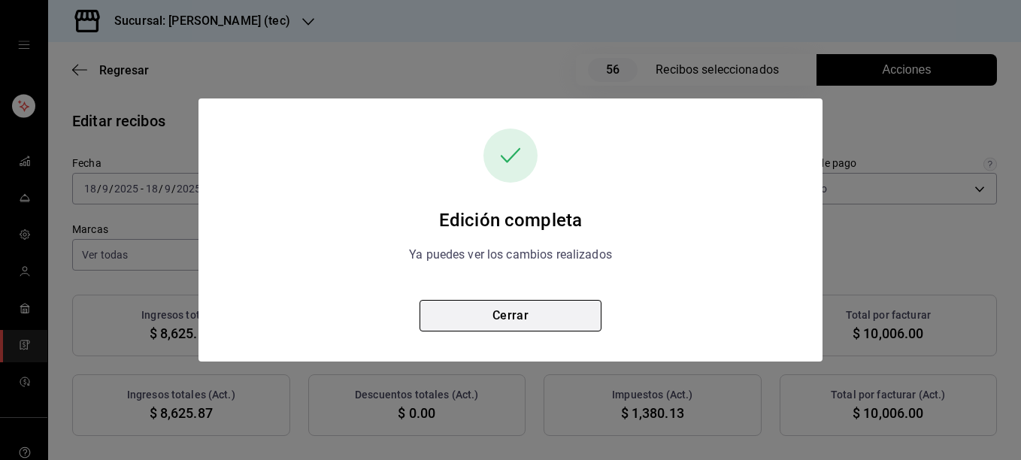
click at [557, 321] on button "Cerrar" at bounding box center [511, 316] width 182 height 32
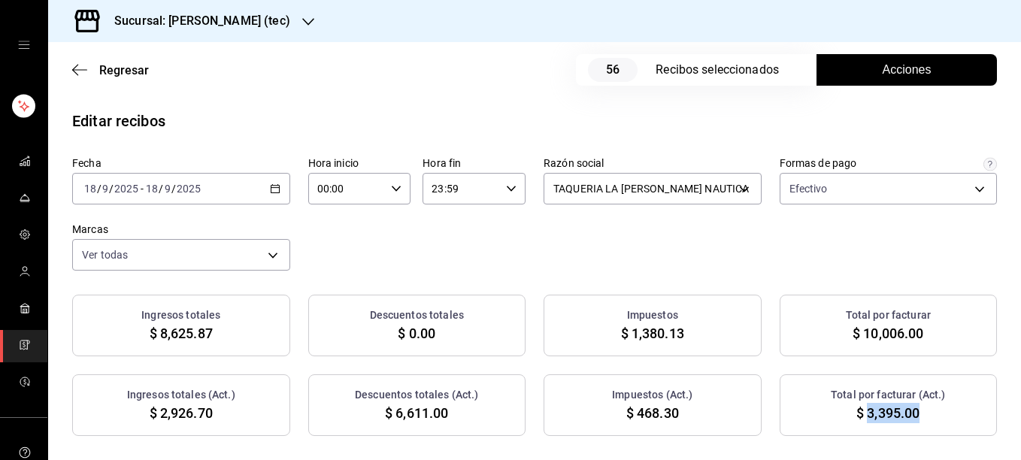
drag, startPoint x: 857, startPoint y: 417, endPoint x: 914, endPoint y: 417, distance: 56.4
click at [914, 417] on div "Total por facturar (Act.) $ 3,395.00" at bounding box center [889, 406] width 218 height 62
copy span "3,395.00"
click at [270, 185] on icon "button" at bounding box center [275, 189] width 11 height 11
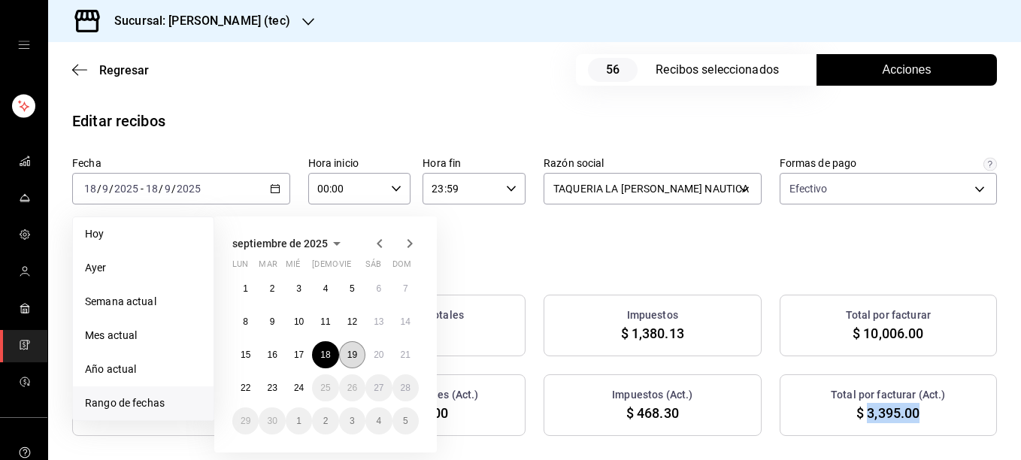
click at [353, 349] on button "19" at bounding box center [352, 354] width 26 height 27
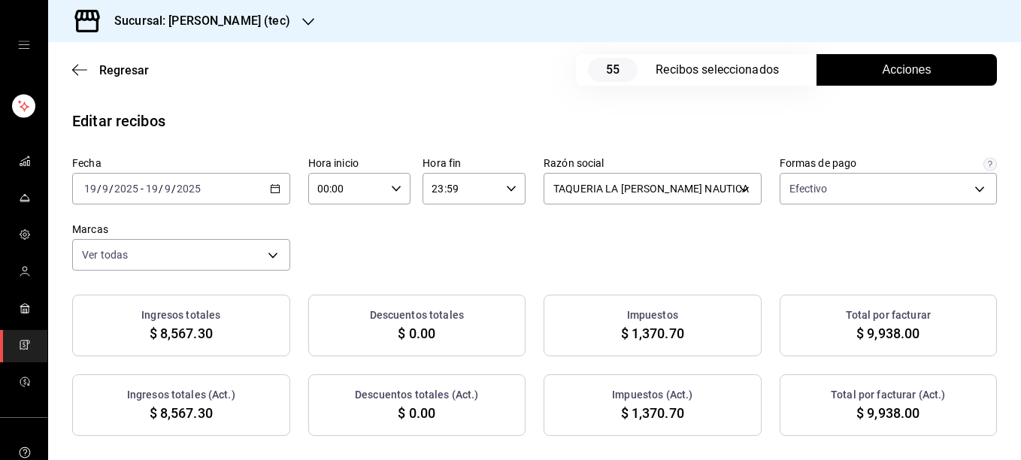
click at [885, 72] on span "Acciones" at bounding box center [907, 70] width 49 height 18
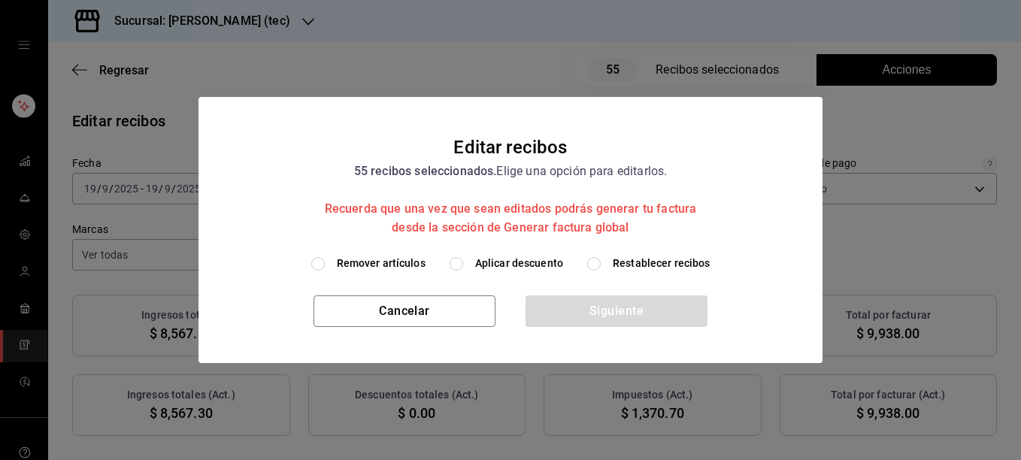
click at [402, 262] on span "Remover artículos" at bounding box center [381, 264] width 89 height 16
click at [325, 262] on input "Remover artículos" at bounding box center [318, 264] width 14 height 14
radio input "true"
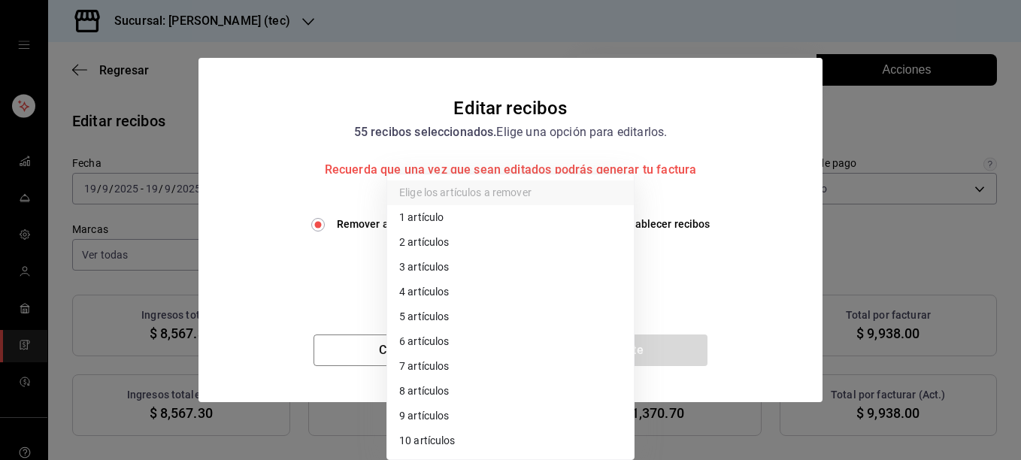
click at [443, 271] on body "Sucursal: Rosa Nautica (tec) Regresar 55 Recibos seleccionados Acciones Editar …" at bounding box center [510, 230] width 1021 height 460
click at [443, 271] on li "3 artículos" at bounding box center [510, 267] width 247 height 25
type input "3"
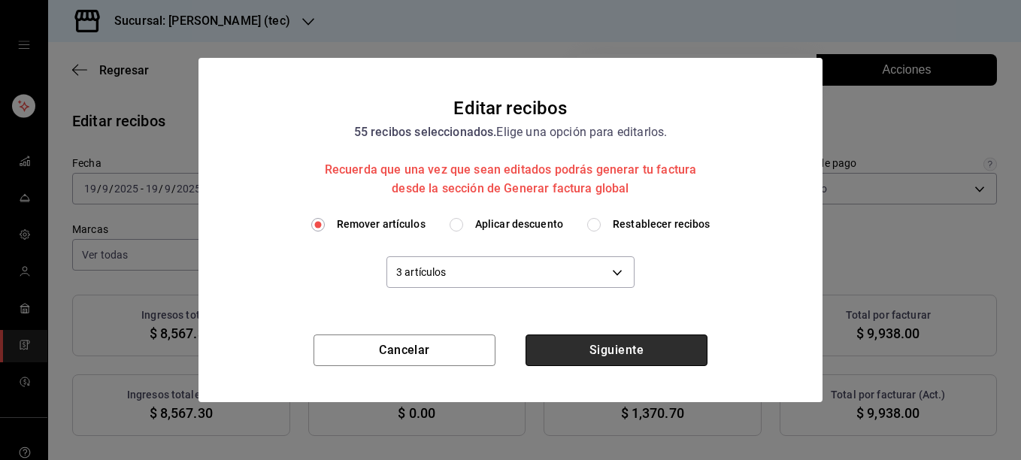
click at [639, 355] on button "Siguiente" at bounding box center [617, 351] width 182 height 32
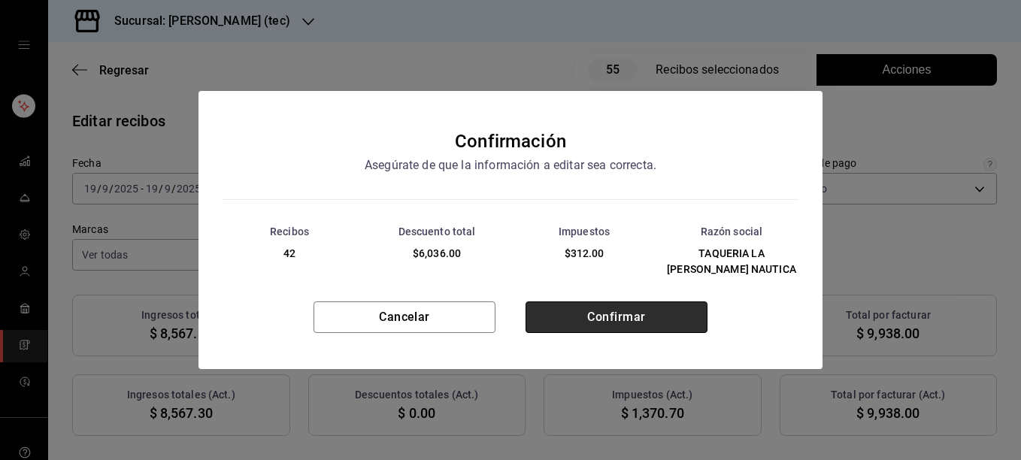
click at [601, 310] on button "Confirmar" at bounding box center [617, 318] width 182 height 32
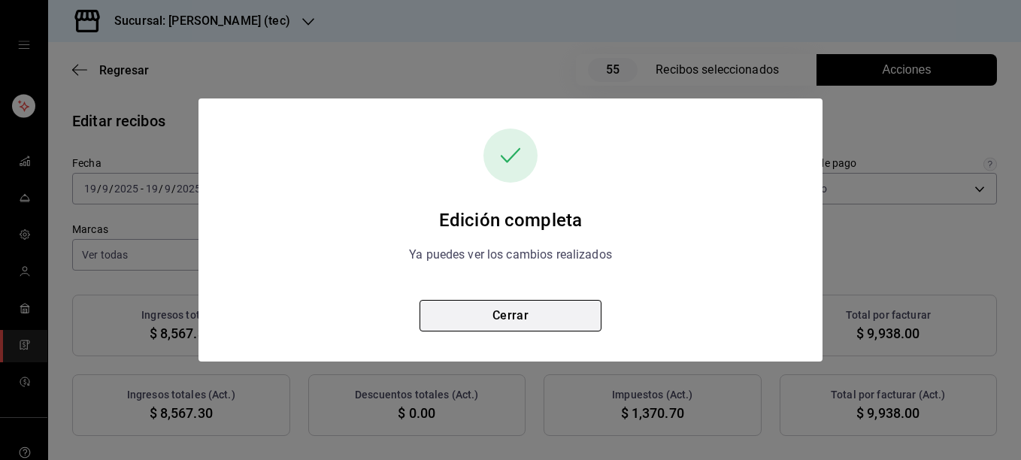
click at [529, 317] on button "Cerrar" at bounding box center [511, 316] width 182 height 32
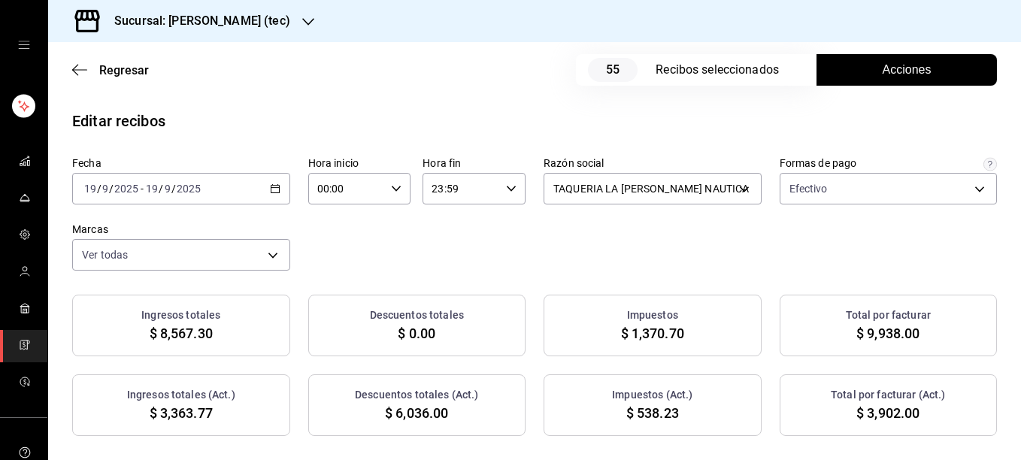
click at [888, 72] on span "Acciones" at bounding box center [907, 70] width 49 height 18
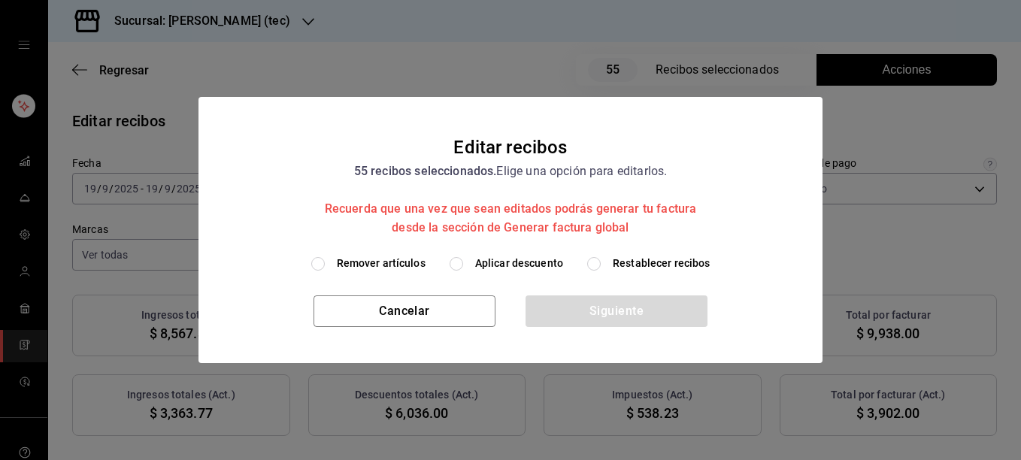
click at [666, 265] on span "Restablecer recibos" at bounding box center [662, 264] width 98 height 16
click at [601, 265] on input "Restablecer recibos" at bounding box center [594, 264] width 14 height 14
radio input "true"
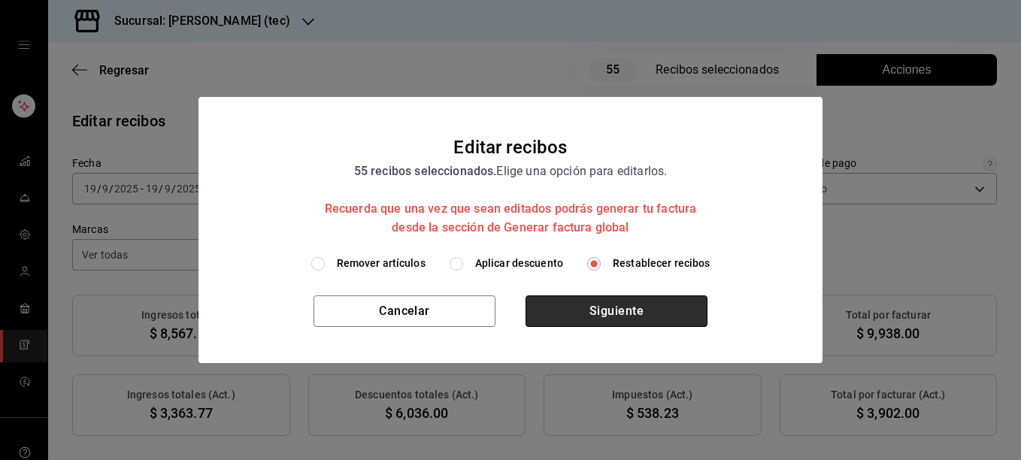
click at [602, 311] on button "Siguiente" at bounding box center [617, 312] width 182 height 32
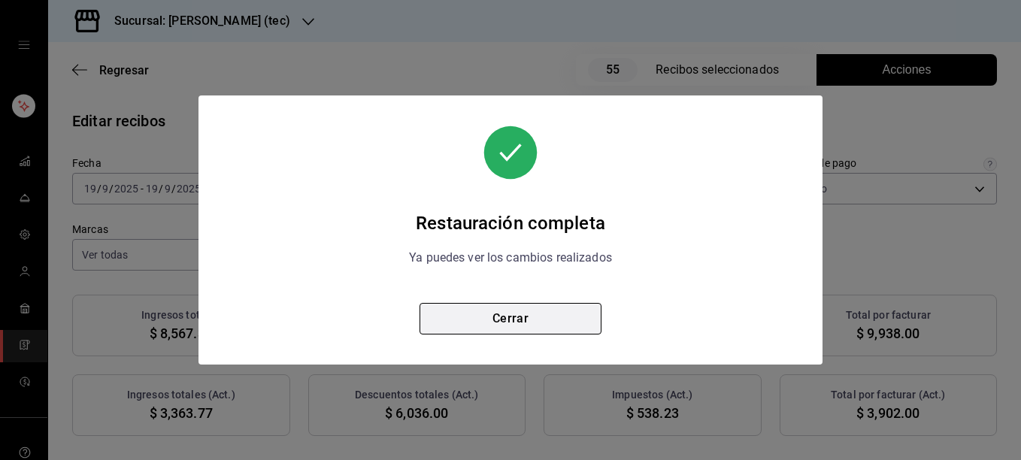
click at [530, 312] on button "Cerrar" at bounding box center [511, 319] width 182 height 32
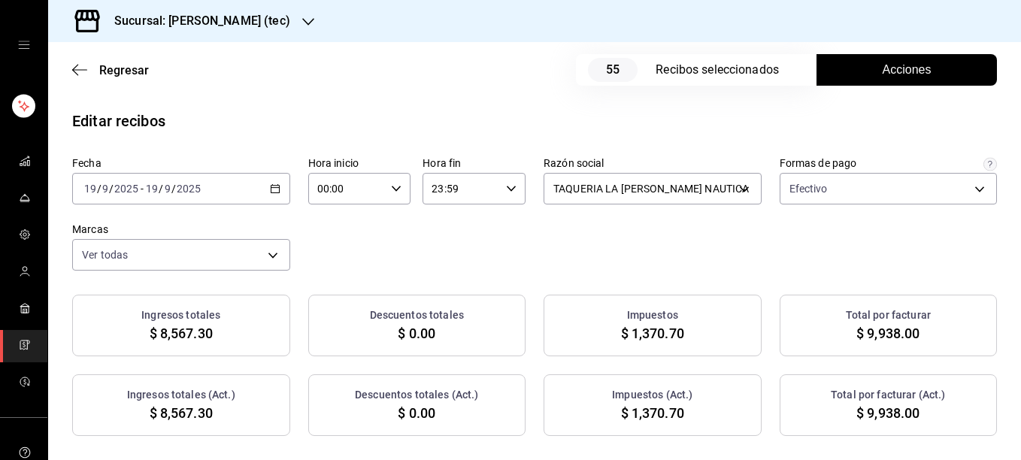
click at [895, 58] on button "Acciones" at bounding box center [907, 70] width 181 height 32
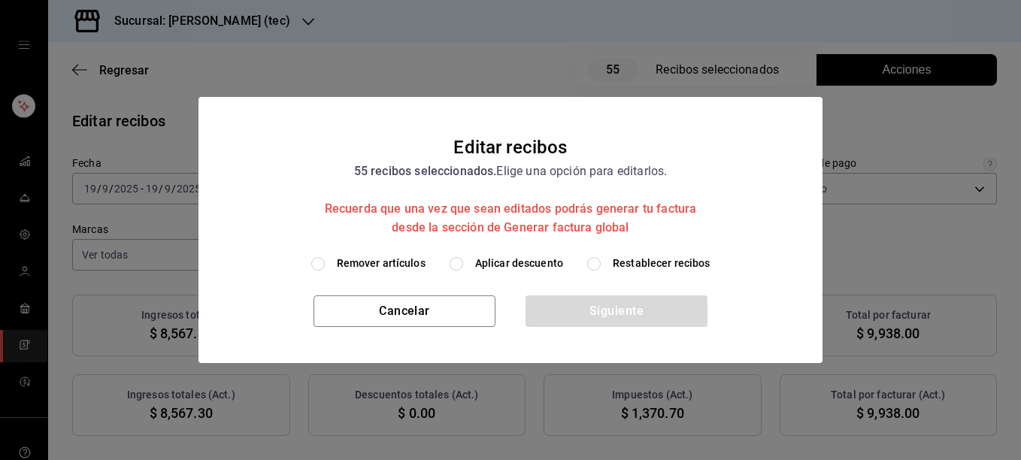
click at [384, 264] on span "Remover artículos" at bounding box center [381, 264] width 89 height 16
click at [325, 264] on input "Remover artículos" at bounding box center [318, 264] width 14 height 14
radio input "true"
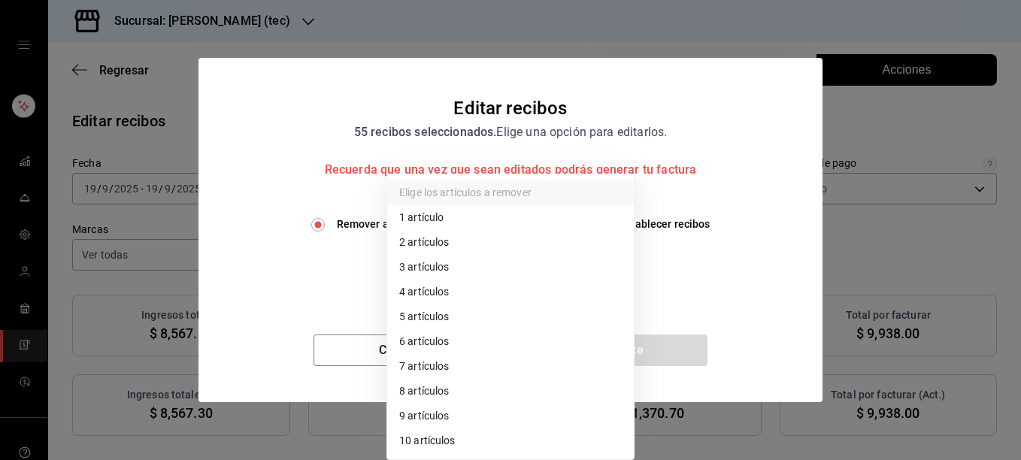
click at [436, 268] on body "Sucursal: Rosa Nautica (tec) Regresar 55 Recibos seleccionados Acciones Editar …" at bounding box center [510, 230] width 1021 height 460
click at [438, 291] on li "4 artículos" at bounding box center [510, 292] width 247 height 25
type input "4"
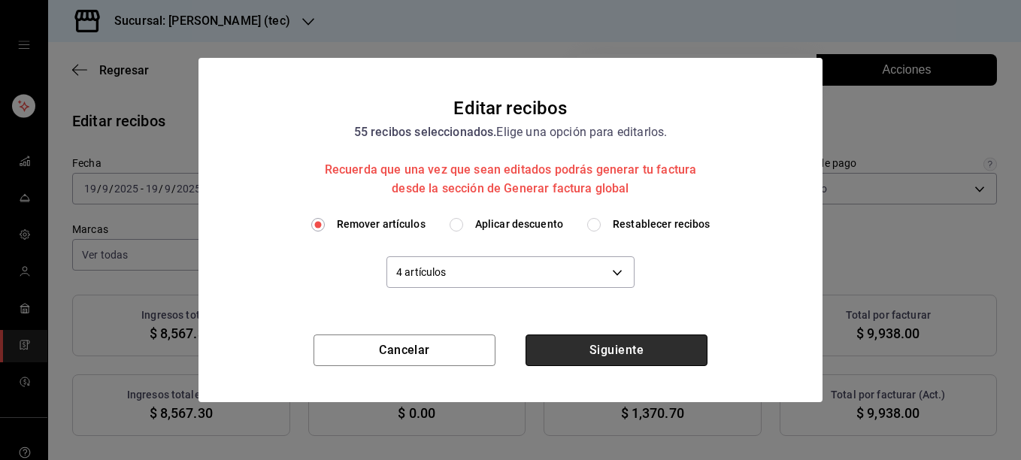
click at [617, 361] on button "Siguiente" at bounding box center [617, 351] width 182 height 32
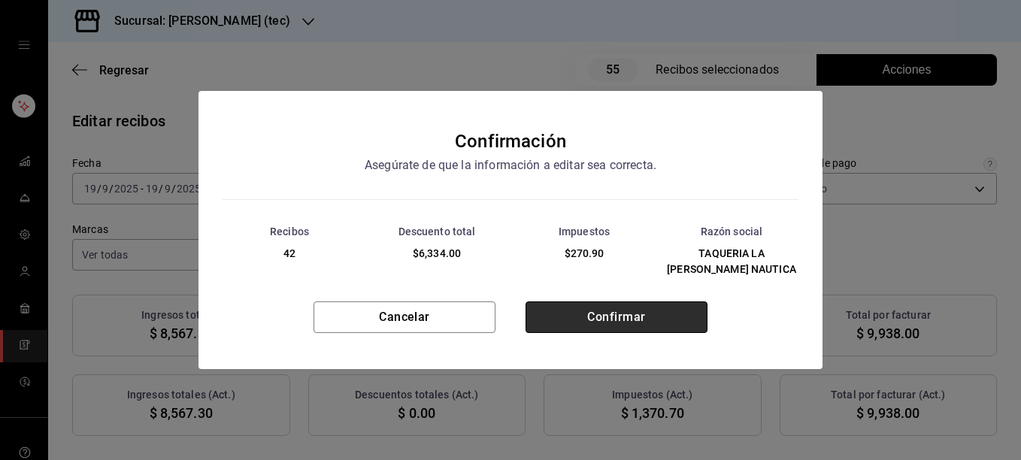
click at [605, 318] on button "Confirmar" at bounding box center [617, 318] width 182 height 32
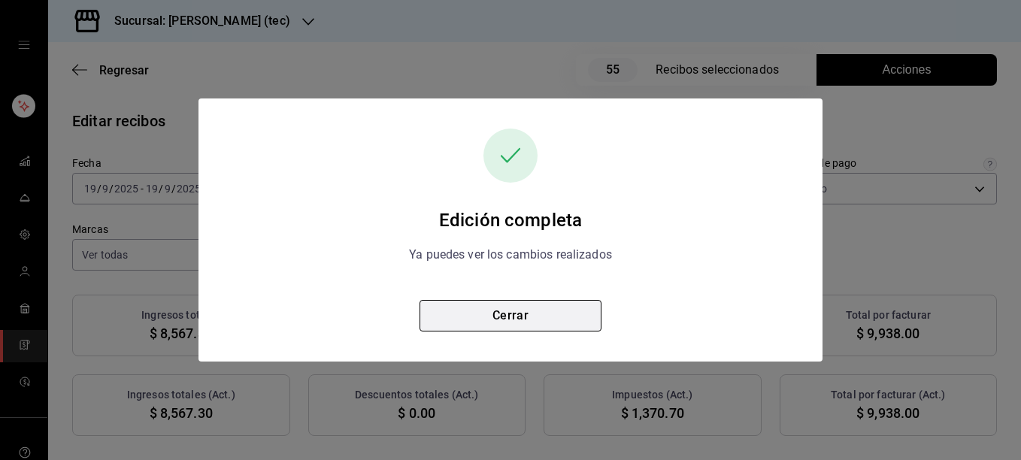
click at [510, 317] on button "Cerrar" at bounding box center [511, 316] width 182 height 32
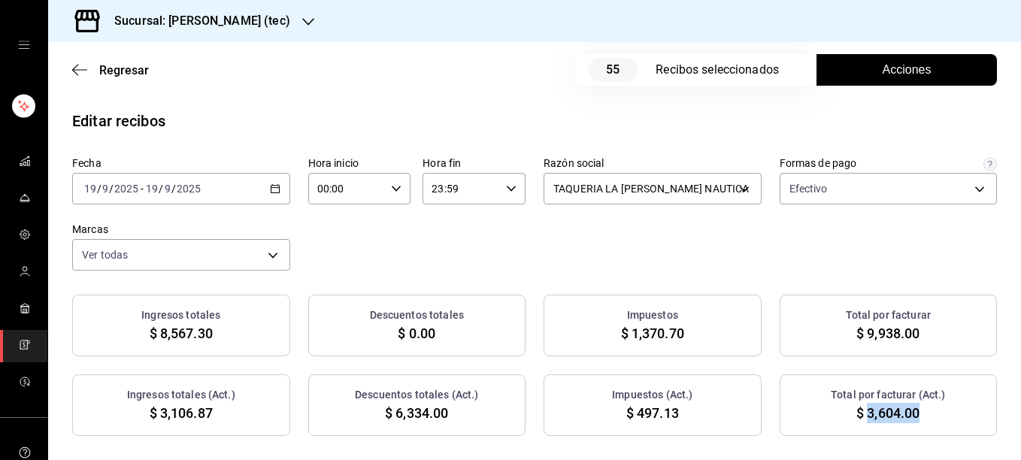
drag, startPoint x: 858, startPoint y: 417, endPoint x: 912, endPoint y: 423, distance: 53.7
click at [912, 423] on div "Total por facturar (Act.) $ 3,604.00" at bounding box center [889, 406] width 218 height 62
copy span "3,604.00"
click at [269, 194] on div "2025-09-19 19 / 9 / 2025 - 2025-09-19 19 / 9 / 2025" at bounding box center [181, 189] width 218 height 32
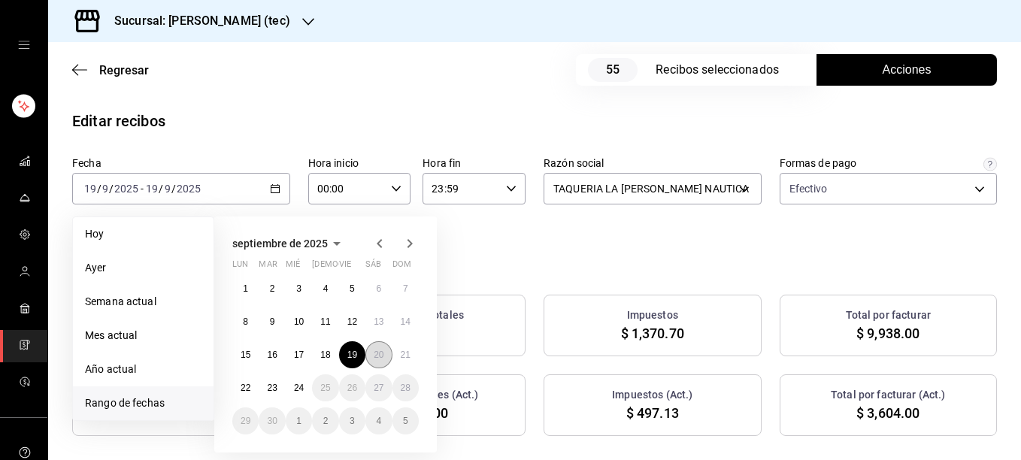
click at [378, 351] on abbr "20" at bounding box center [379, 355] width 10 height 11
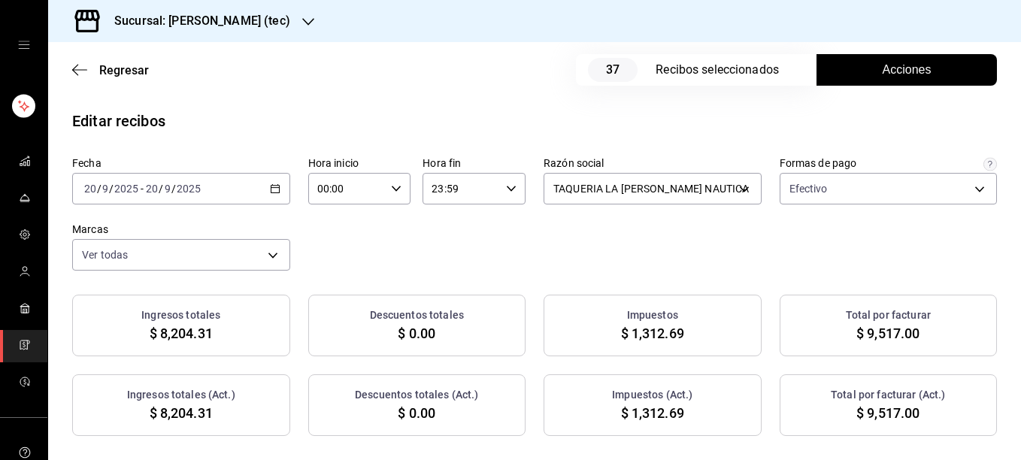
click at [897, 71] on span "Acciones" at bounding box center [907, 70] width 49 height 18
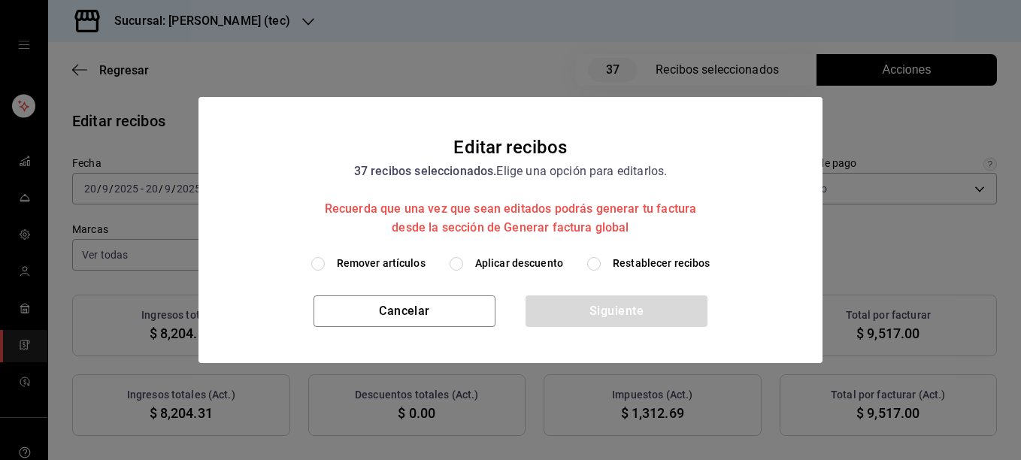
click at [411, 258] on span "Remover artículos" at bounding box center [381, 264] width 89 height 16
click at [325, 258] on input "Remover artículos" at bounding box center [318, 264] width 14 height 14
radio input "true"
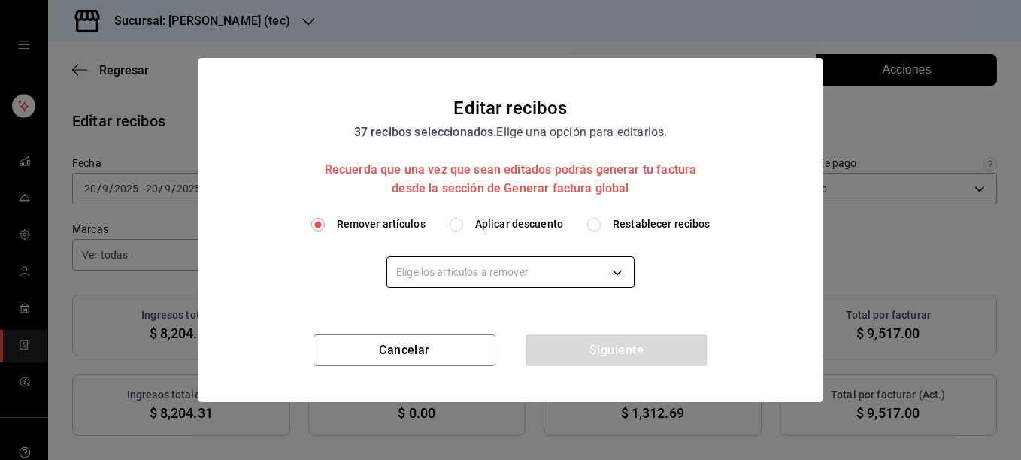
click at [458, 266] on body "Sucursal: Rosa Nautica (tec) Regresar 37 Recibos seleccionados Acciones Editar …" at bounding box center [510, 230] width 1021 height 460
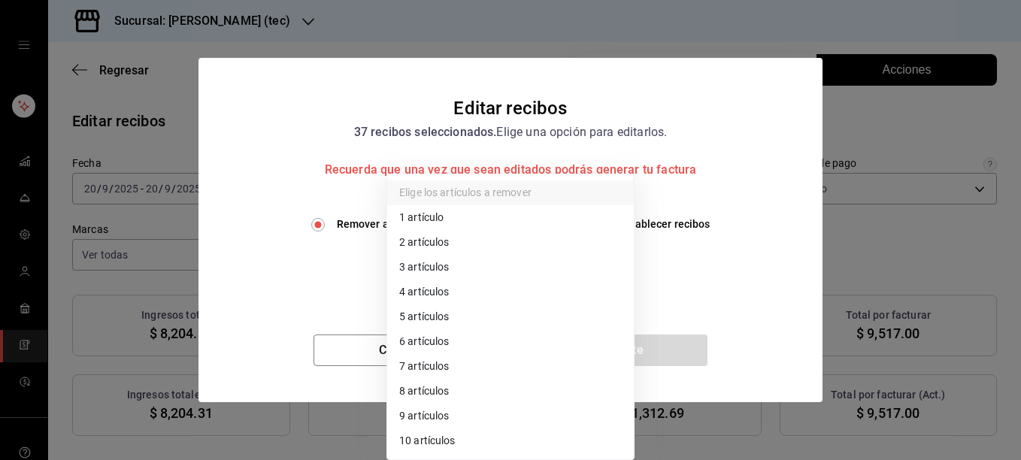
click at [458, 266] on li "3 artículos" at bounding box center [510, 267] width 247 height 25
type input "3"
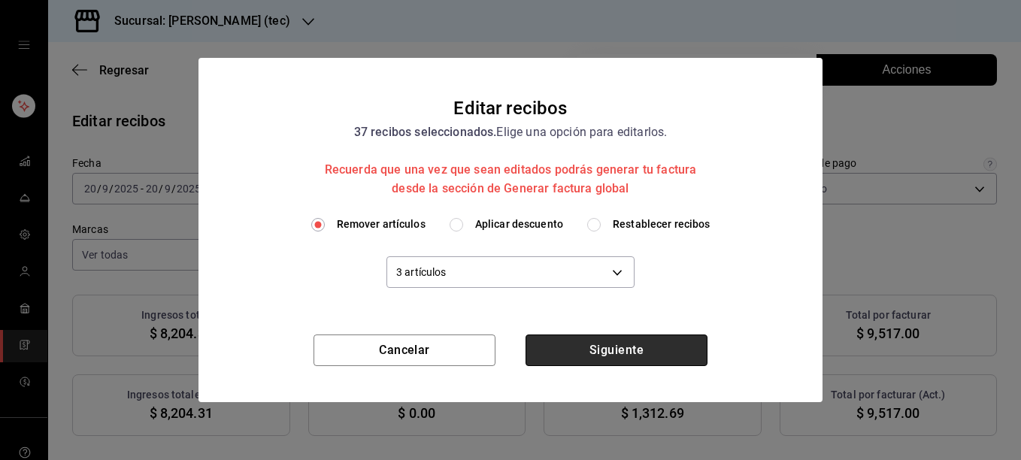
click at [616, 347] on button "Siguiente" at bounding box center [617, 351] width 182 height 32
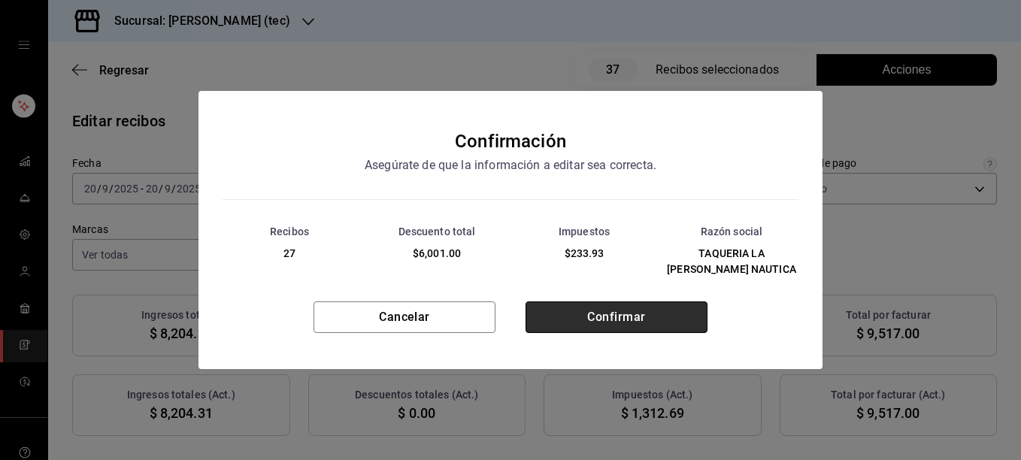
click at [611, 312] on button "Confirmar" at bounding box center [617, 318] width 182 height 32
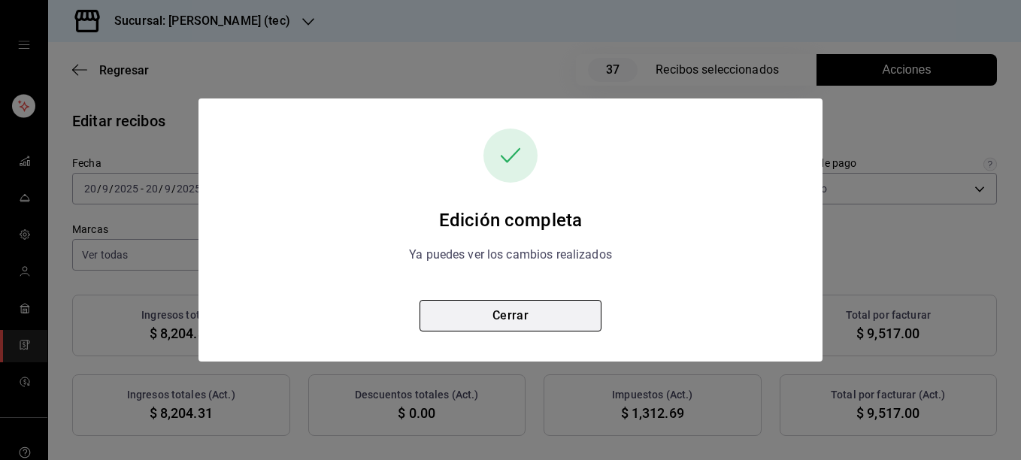
click at [510, 317] on button "Cerrar" at bounding box center [511, 316] width 182 height 32
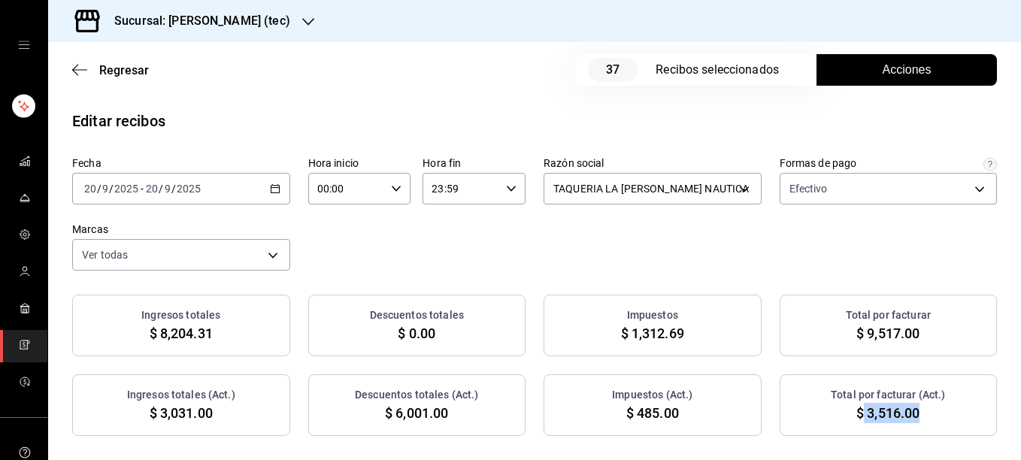
drag, startPoint x: 855, startPoint y: 416, endPoint x: 912, endPoint y: 423, distance: 57.6
click at [912, 423] on div "Total por facturar (Act.) $ 3,516.00" at bounding box center [889, 406] width 218 height 62
copy span "3,516.00"
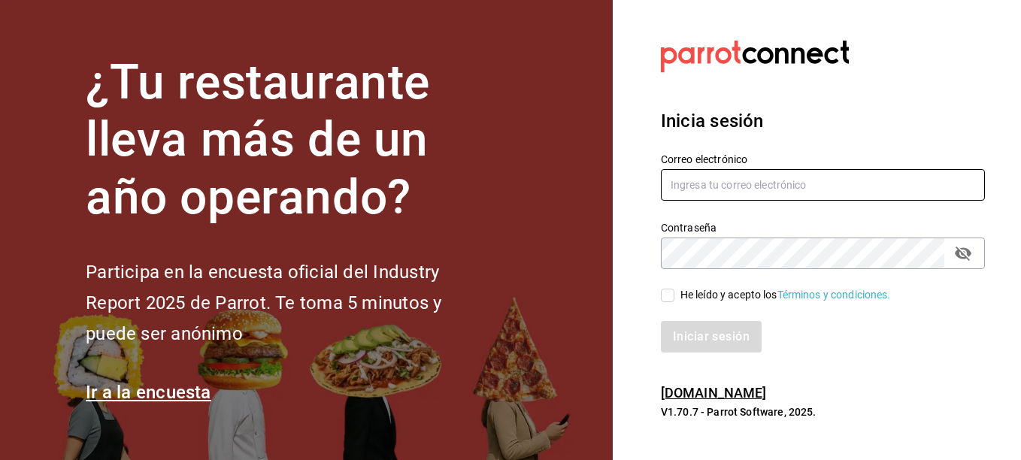
type input "bebasepulveda@hotmail.com"
click at [670, 297] on input "He leído y acepto los Términos y condiciones." at bounding box center [668, 296] width 14 height 14
checkbox input "true"
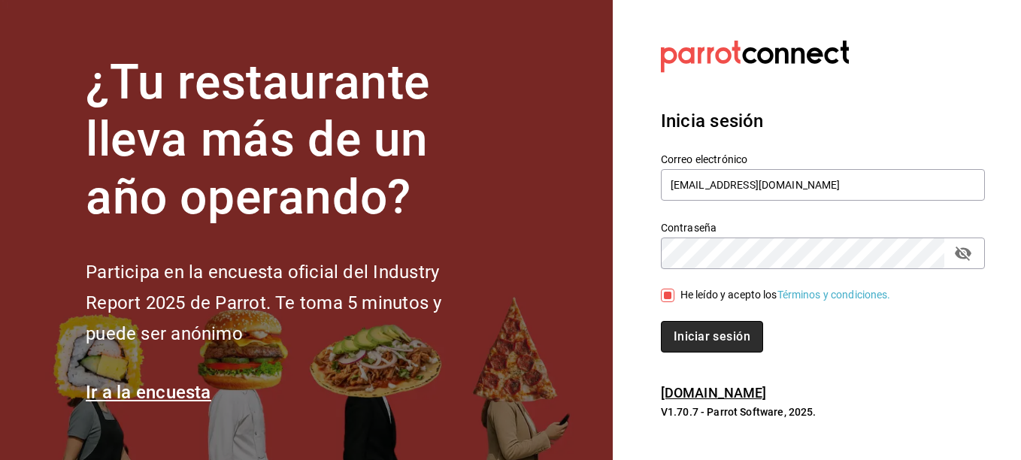
click at [708, 328] on button "Iniciar sesión" at bounding box center [712, 337] width 102 height 32
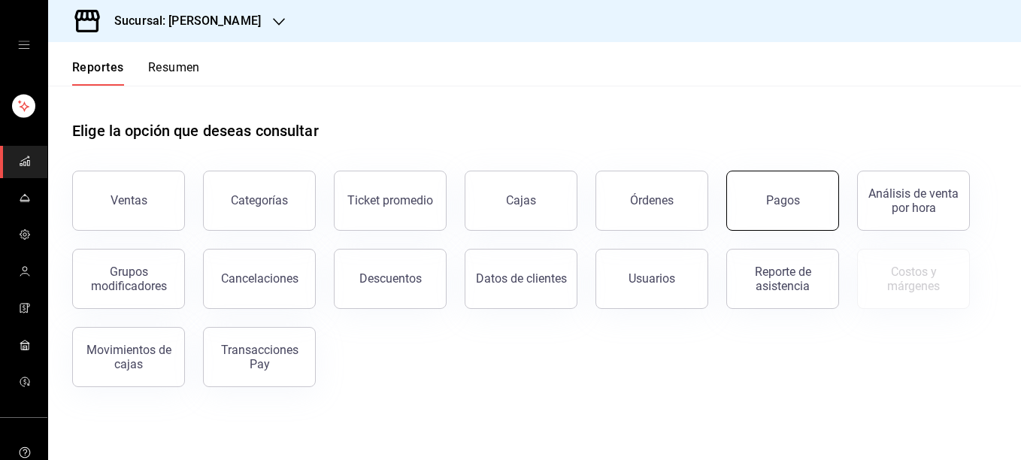
click at [778, 212] on button "Pagos" at bounding box center [783, 201] width 113 height 60
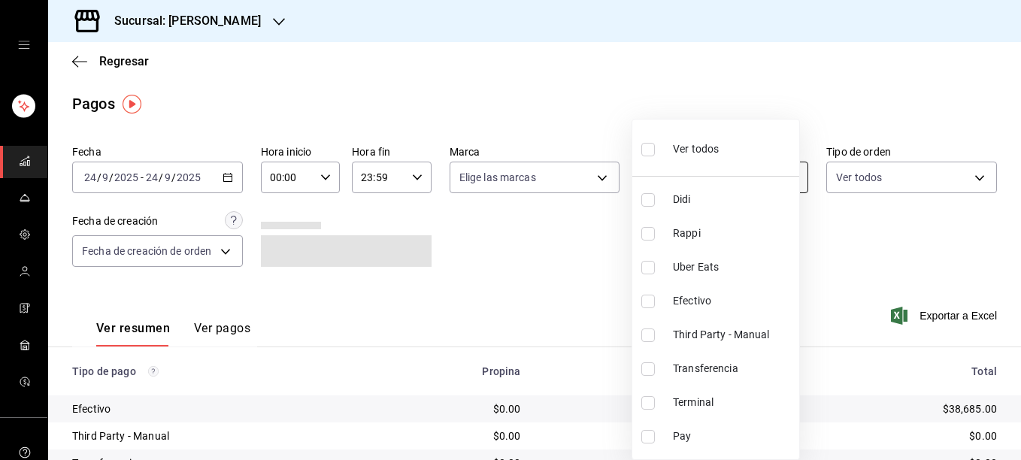
click at [730, 181] on body "Sucursal: [PERSON_NAME] Regresar Pagos Fecha [DATE] [DATE] - [DATE] [DATE] Hora…" at bounding box center [510, 230] width 1021 height 460
click at [647, 441] on input "checkbox" at bounding box center [649, 437] width 14 height 14
checkbox input "true"
type input "ed2faed8-f60e-4dc6-af23-320ee1fe46d5"
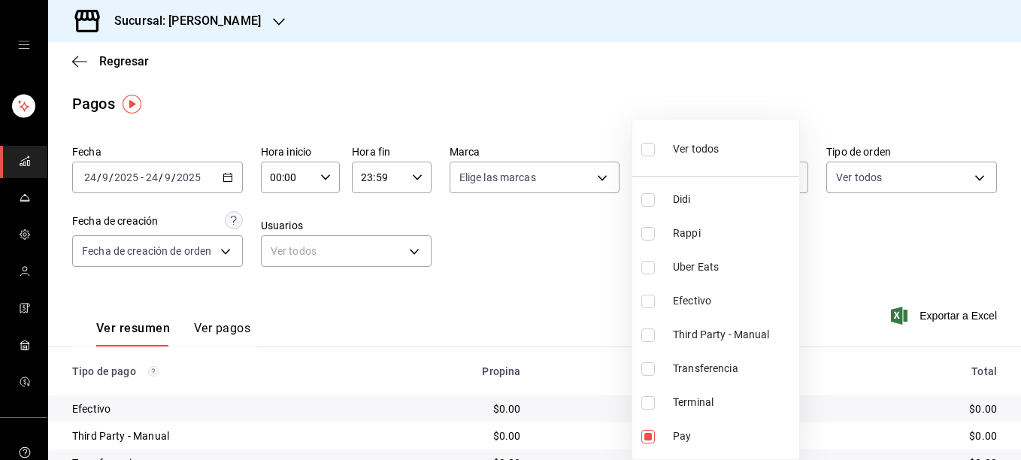
click at [914, 230] on div at bounding box center [510, 230] width 1021 height 460
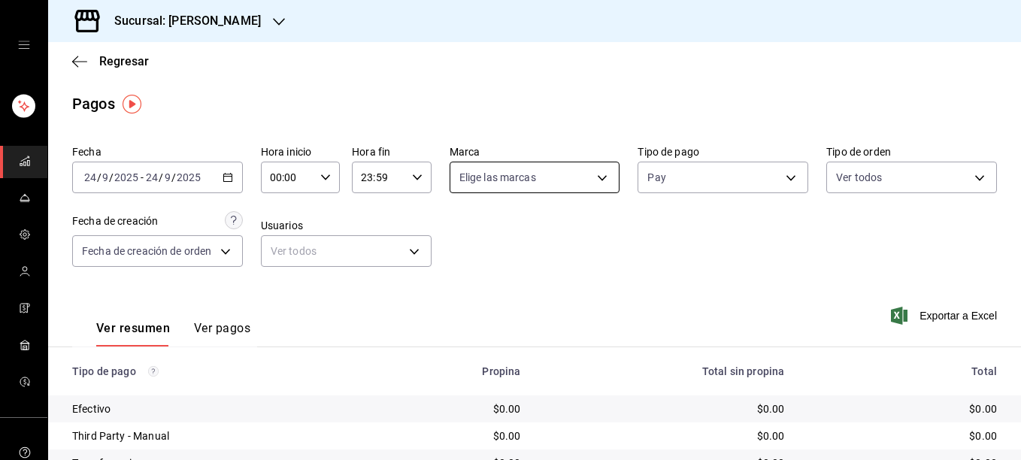
click at [596, 184] on body "Sucursal: [PERSON_NAME] Nautica Regresar Pagos Fecha [DATE] [DATE] - [DATE] [DA…" at bounding box center [510, 230] width 1021 height 460
click at [463, 286] on input "checkbox" at bounding box center [462, 287] width 14 height 14
checkbox input "true"
type input "e6600c40-0213-48d4-9f06-7294223b882d"
checkbox input "true"
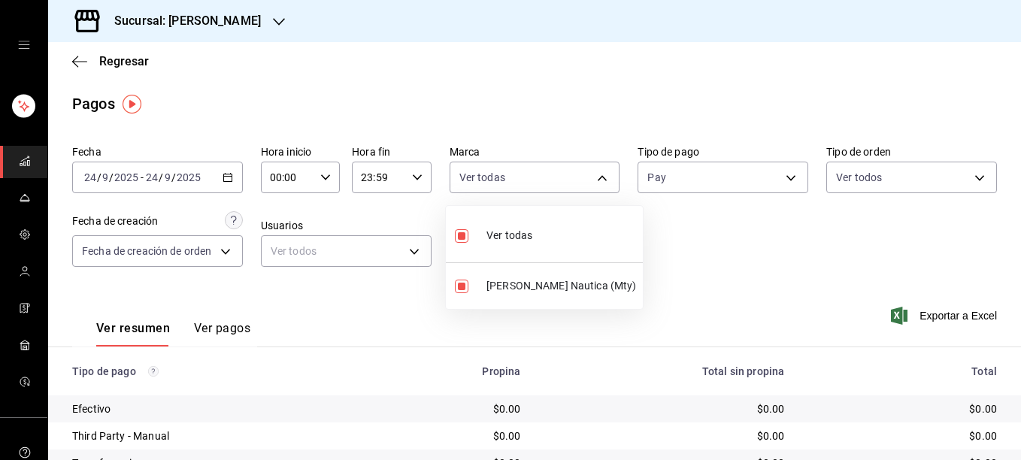
drag, startPoint x: 1015, startPoint y: 105, endPoint x: 1024, endPoint y: 158, distance: 53.4
click at [1021, 158] on html "Sucursal: [PERSON_NAME] Regresar Pagos Fecha [DATE] [DATE] - [DATE] [DATE] Hora…" at bounding box center [510, 230] width 1021 height 460
click at [222, 329] on div at bounding box center [510, 230] width 1021 height 460
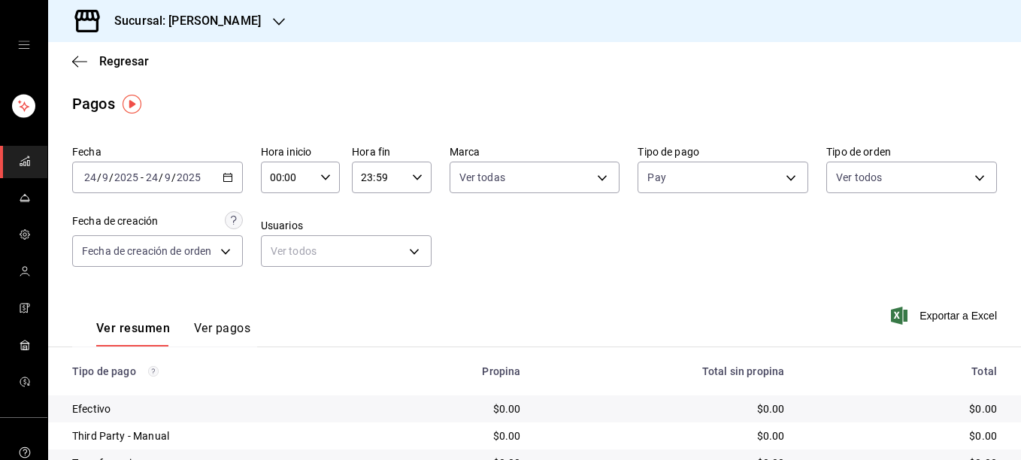
click at [218, 326] on button "Ver pagos" at bounding box center [222, 334] width 56 height 26
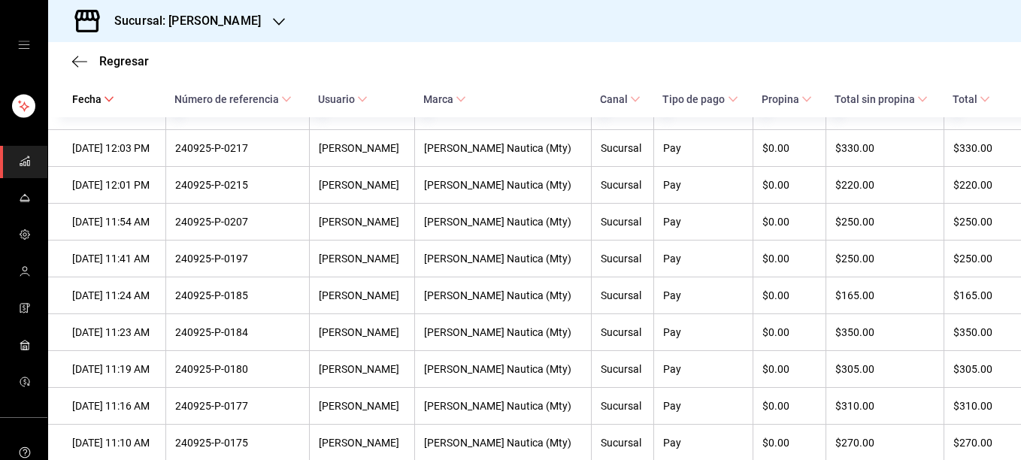
scroll to position [958, 0]
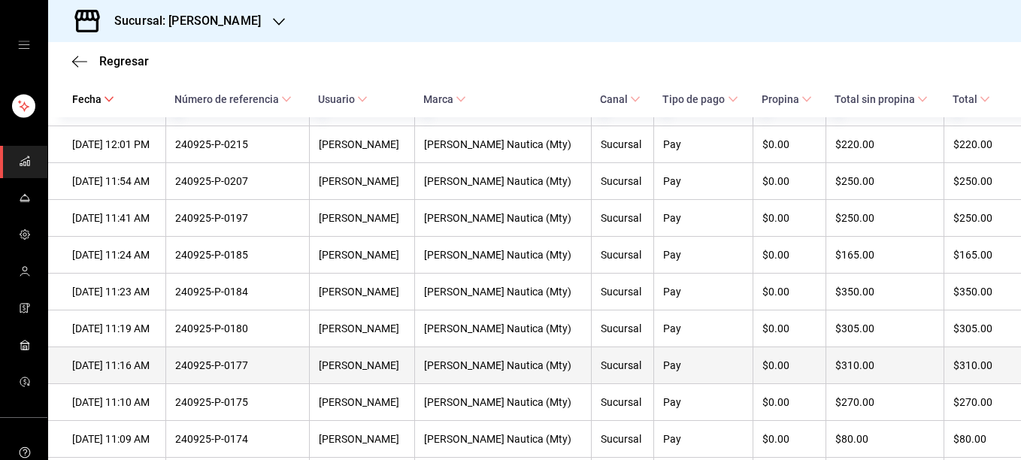
click at [897, 372] on div "$310.00" at bounding box center [885, 366] width 99 height 12
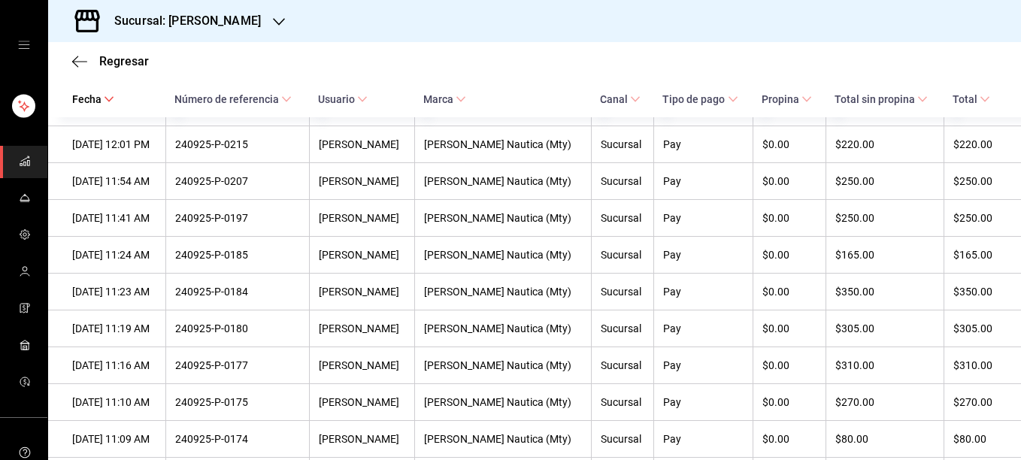
click at [19, 44] on icon "open drawer" at bounding box center [24, 45] width 12 height 12
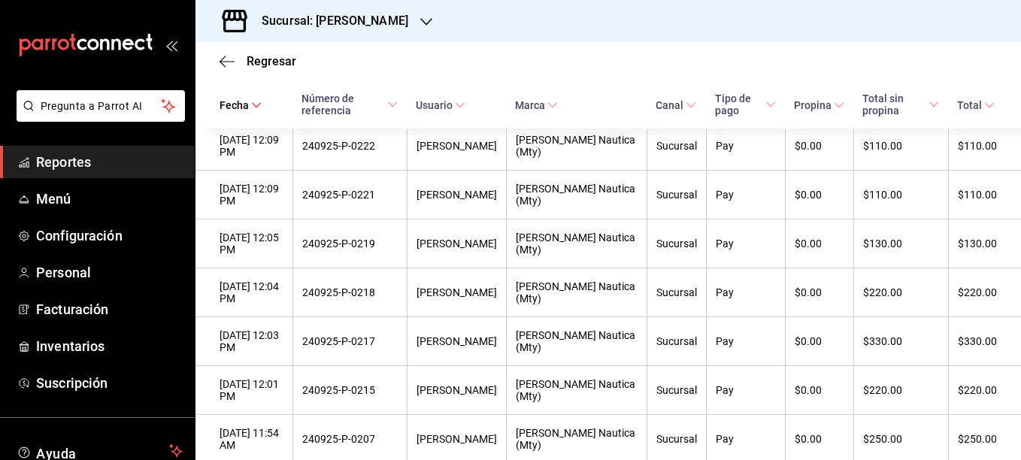
click at [92, 149] on link "Reportes" at bounding box center [97, 162] width 195 height 32
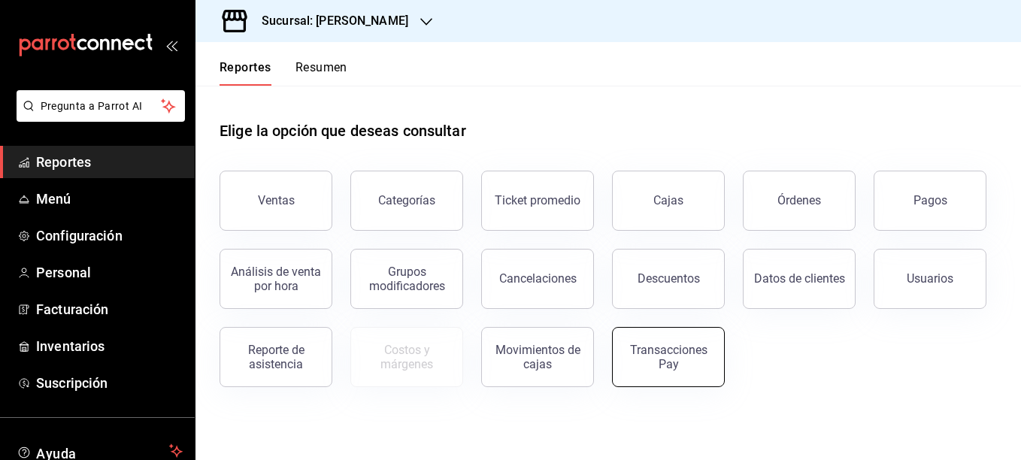
click at [678, 345] on div "Transacciones Pay" at bounding box center [668, 357] width 93 height 29
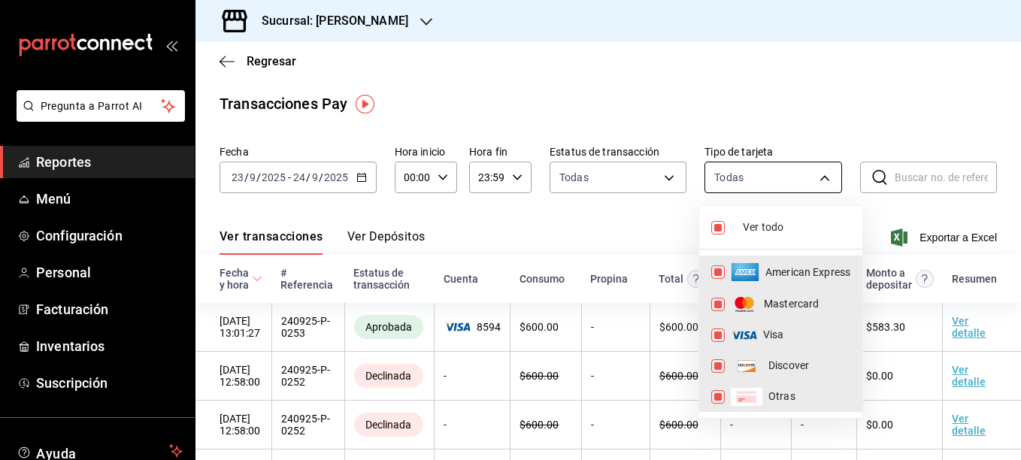
click at [806, 193] on body "Pregunta a Parrot AI Reportes Menú Configuración Personal Facturación Inventari…" at bounding box center [510, 230] width 1021 height 460
click at [718, 314] on li "Mastercard" at bounding box center [780, 304] width 163 height 31
type input "AMERICAN_EXPRESS,VISA,DISCOVER,UNDEFINED"
checkbox input "false"
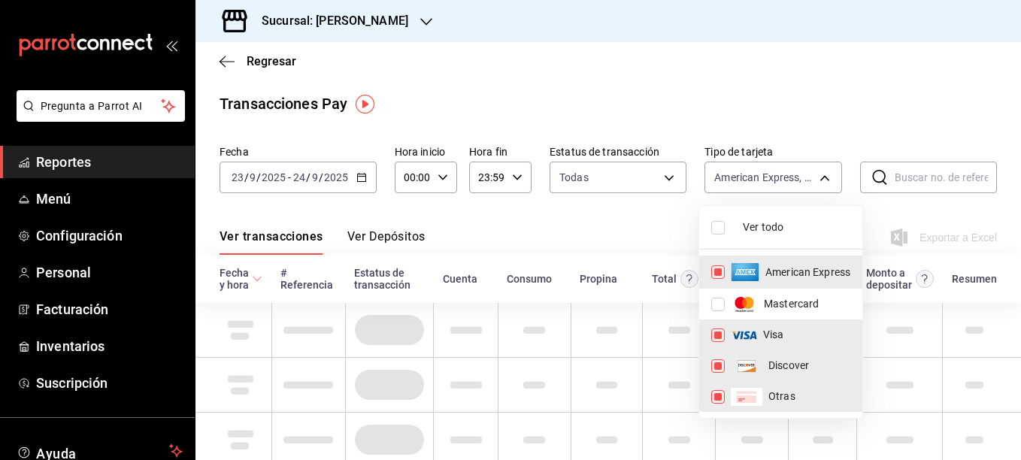
click at [718, 338] on input "checkbox" at bounding box center [719, 336] width 14 height 14
checkbox input "false"
type input "AMERICAN_EXPRESS,DISCOVER,UNDEFINED"
click at [717, 366] on input "checkbox" at bounding box center [719, 367] width 14 height 14
checkbox input "false"
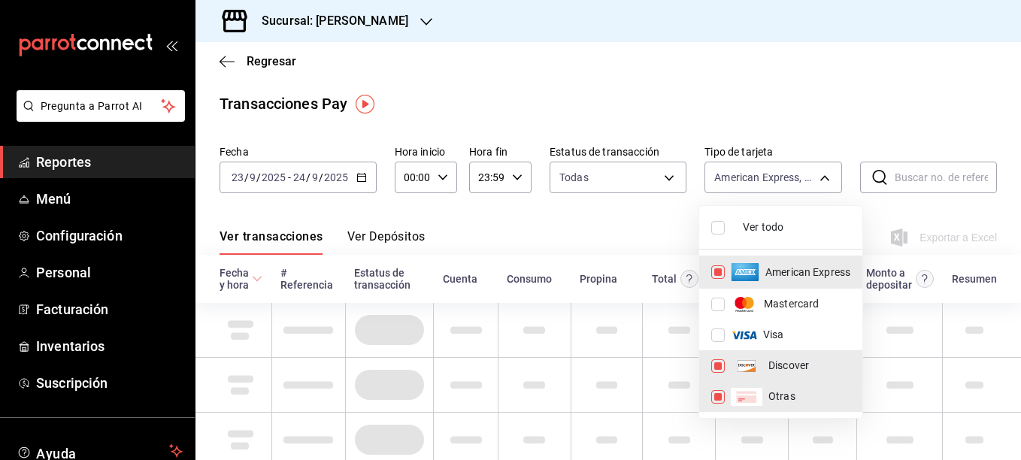
type input "AMERICAN_EXPRESS,UNDEFINED"
click at [718, 395] on input "checkbox" at bounding box center [719, 397] width 14 height 14
checkbox input "false"
type input "AMERICAN_EXPRESS"
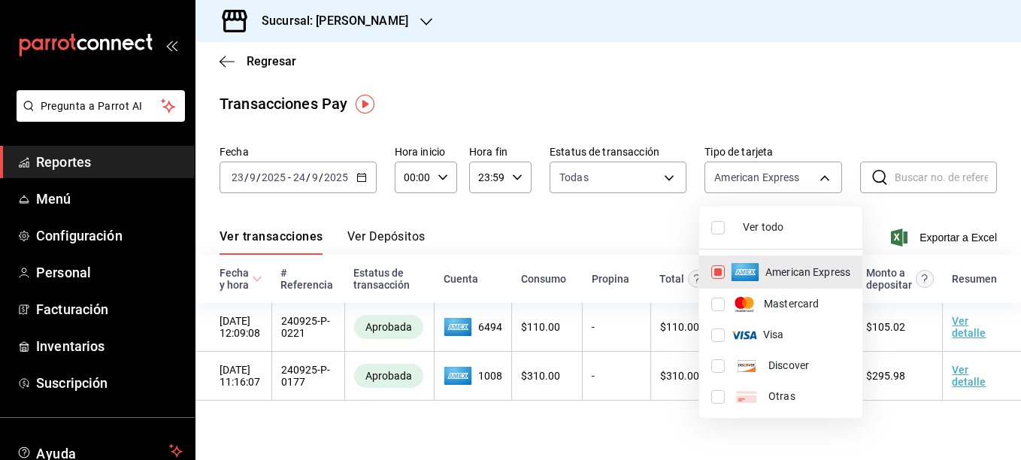
click at [895, 98] on div at bounding box center [510, 230] width 1021 height 460
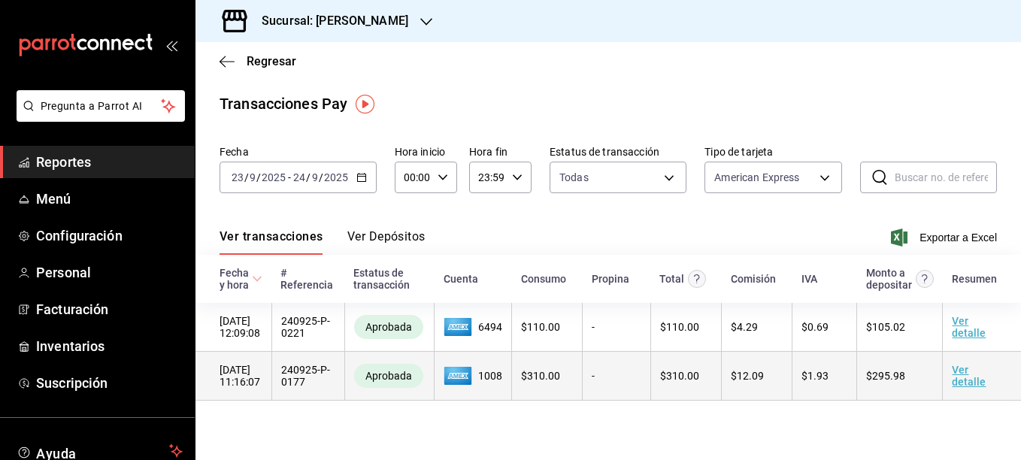
click at [963, 388] on link "Ver detalle" at bounding box center [969, 376] width 34 height 24
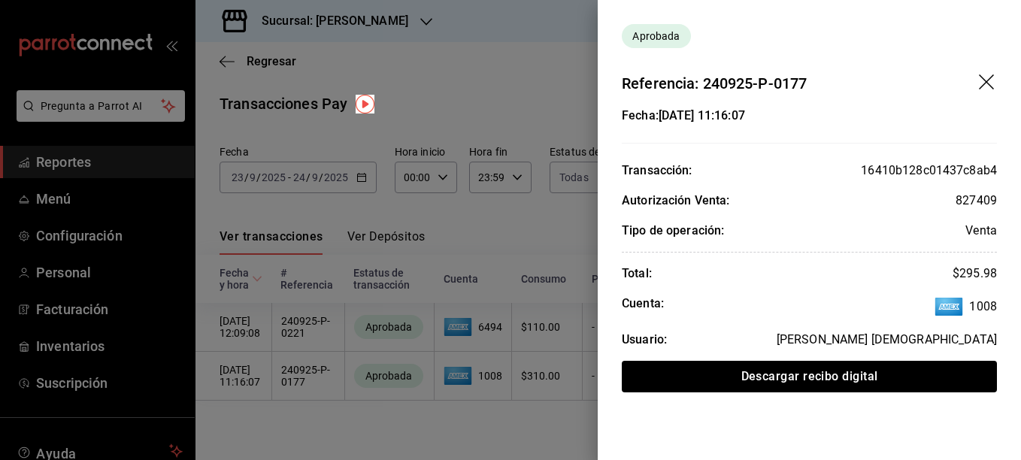
click at [499, 84] on div at bounding box center [510, 230] width 1021 height 460
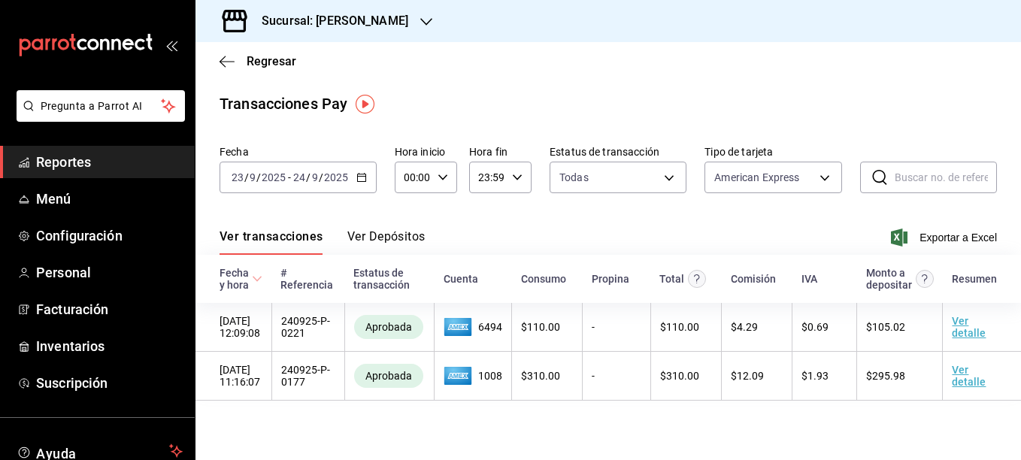
click at [67, 157] on span "Reportes" at bounding box center [109, 162] width 147 height 20
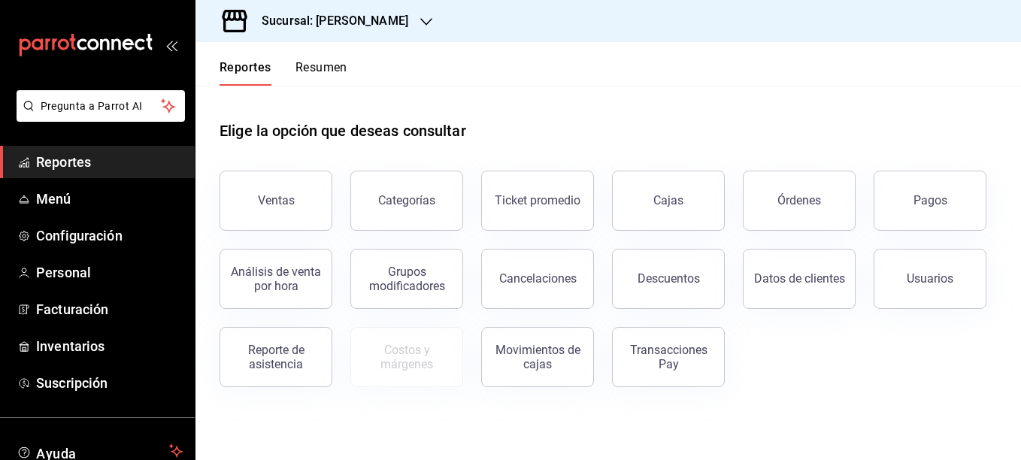
click at [585, 105] on div "Elige la opción que deseas consultar" at bounding box center [609, 119] width 778 height 67
click at [165, 45] on icon "open_drawer_menu" at bounding box center [171, 45] width 12 height 12
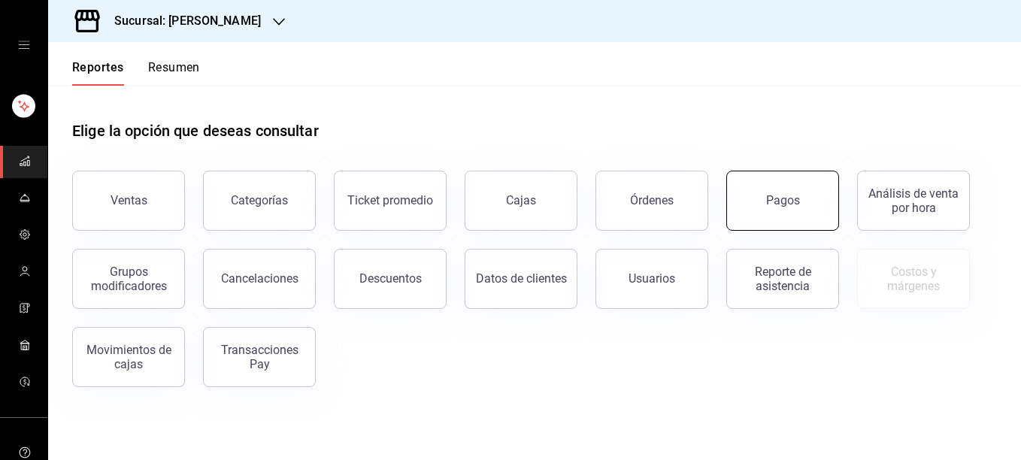
click at [775, 211] on button "Pagos" at bounding box center [783, 201] width 113 height 60
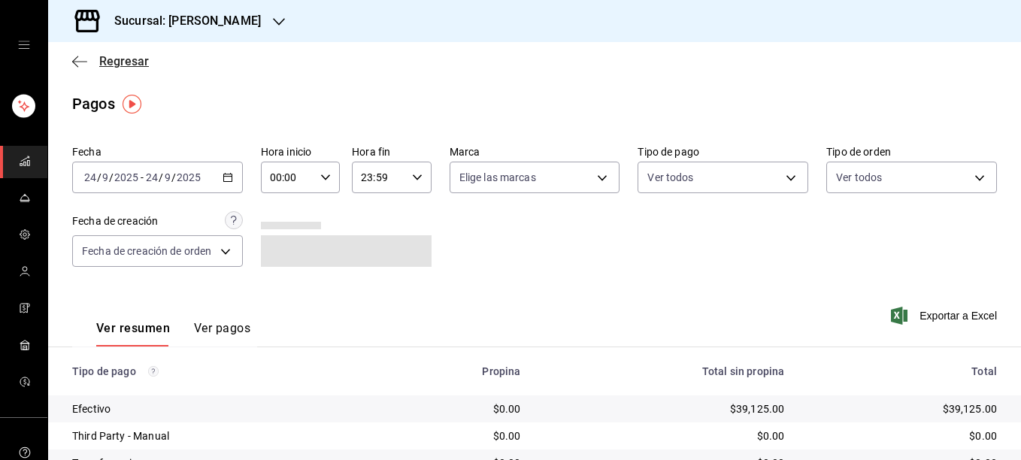
click at [80, 62] on icon "button" at bounding box center [79, 62] width 15 height 14
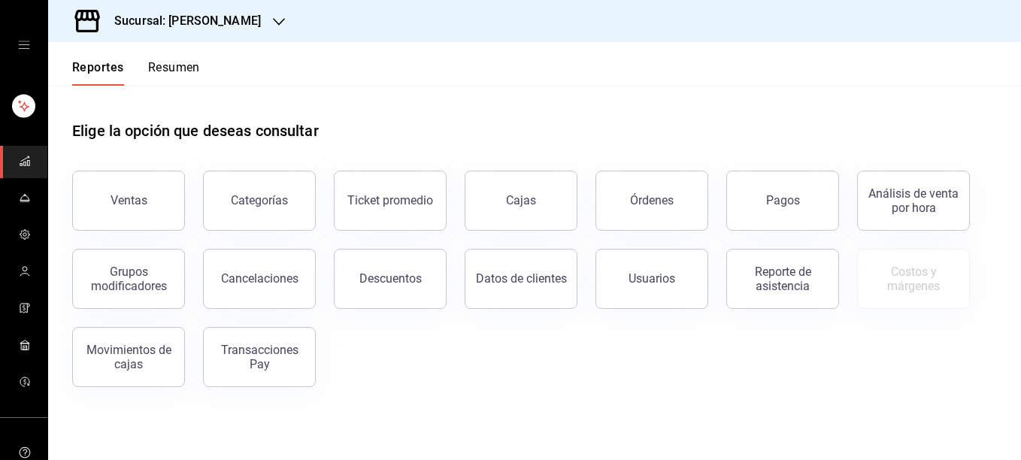
click at [778, 98] on div "Elige la opción que deseas consultar" at bounding box center [534, 119] width 925 height 67
click at [776, 197] on div "Pagos" at bounding box center [783, 200] width 34 height 14
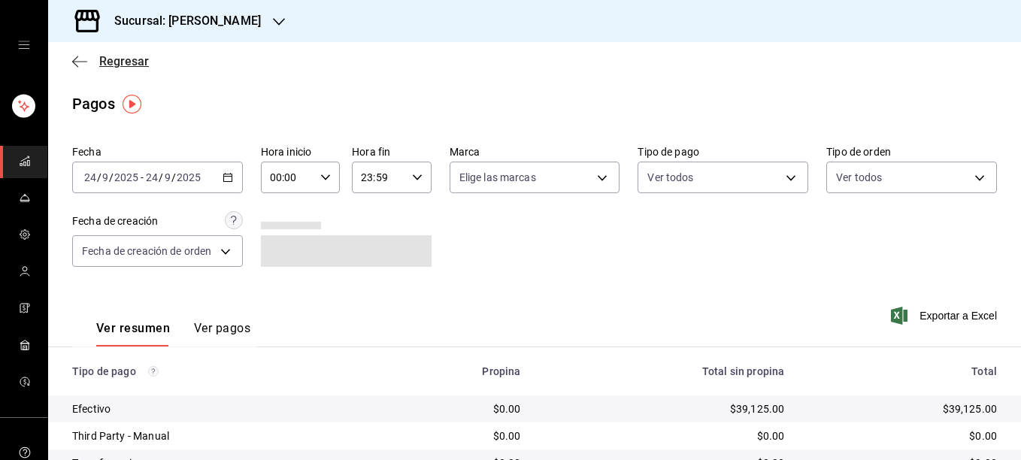
click at [82, 62] on icon "button" at bounding box center [79, 61] width 15 height 1
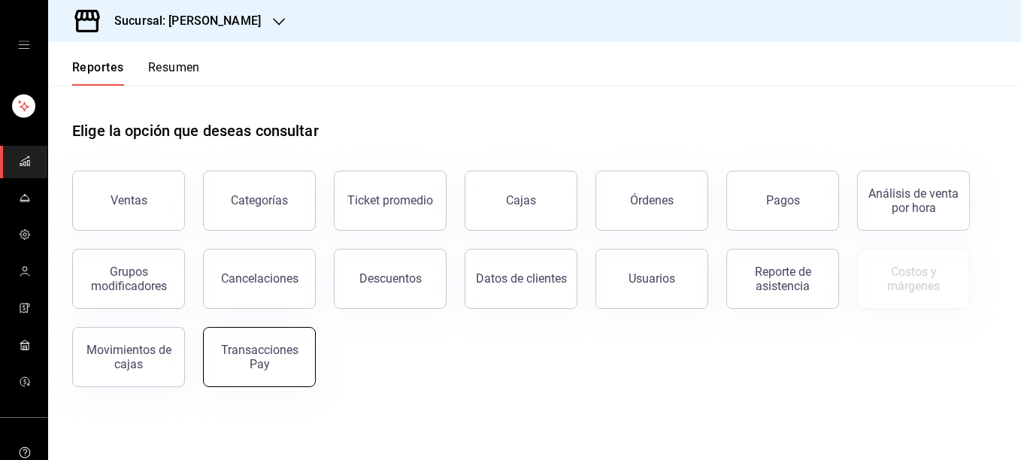
click at [241, 347] on div "Transacciones Pay" at bounding box center [259, 357] width 93 height 29
